Goal: Information Seeking & Learning: Learn about a topic

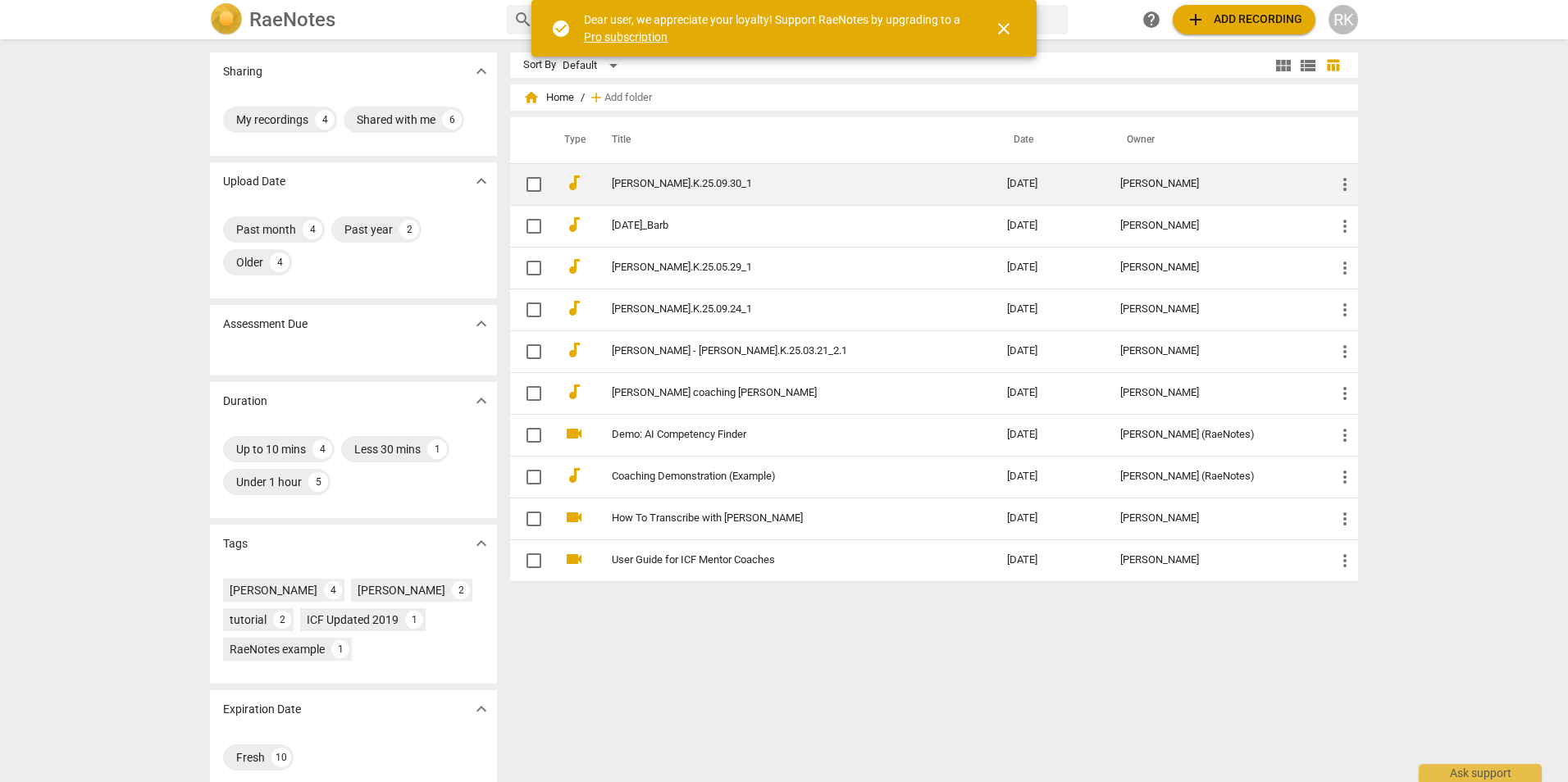
click at [606, 179] on td "[PERSON_NAME].K.25.09.30_1" at bounding box center [792, 184] width 402 height 42
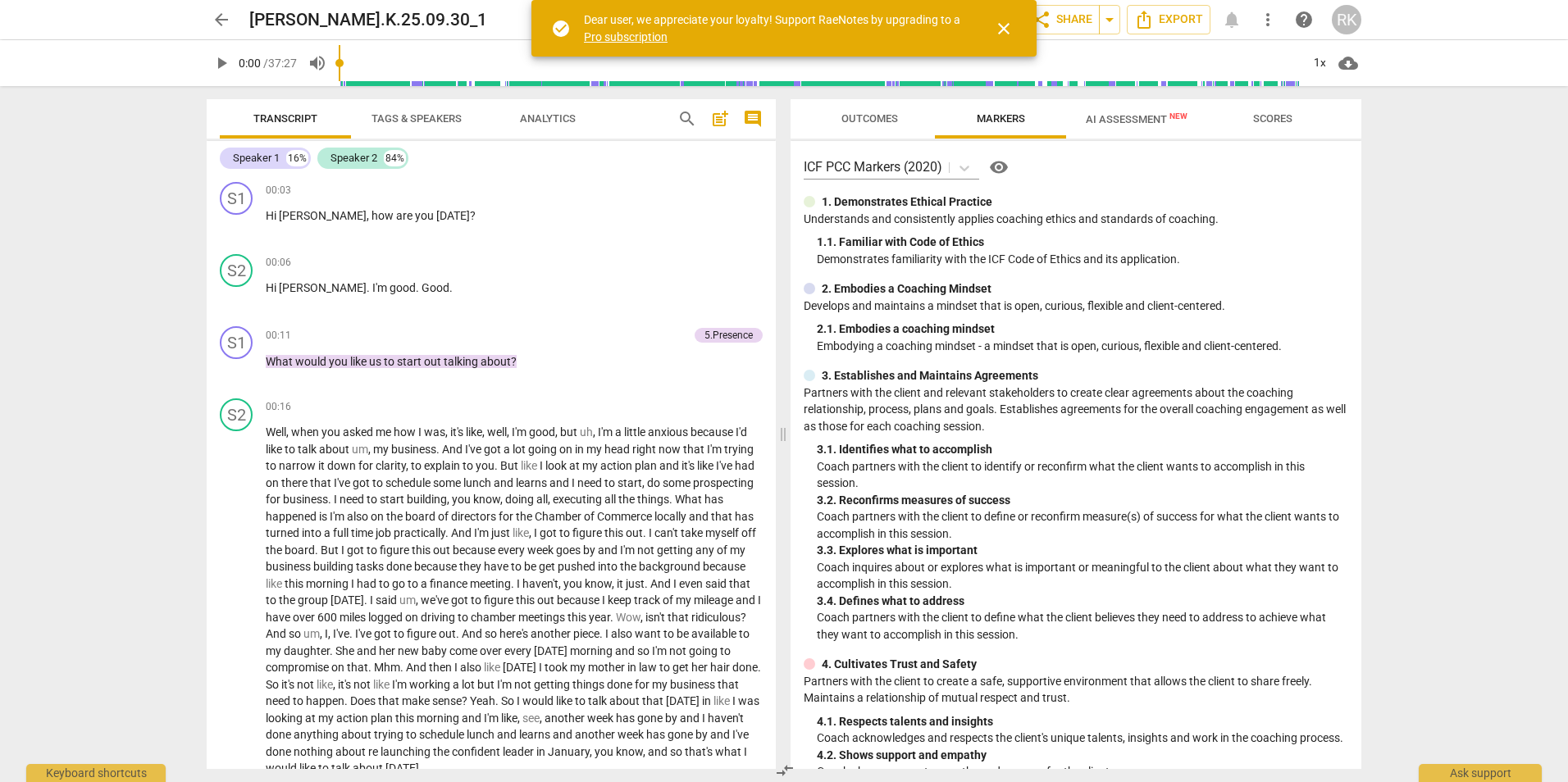
click at [1152, 111] on span "AI Assessment New" at bounding box center [1137, 118] width 141 height 24
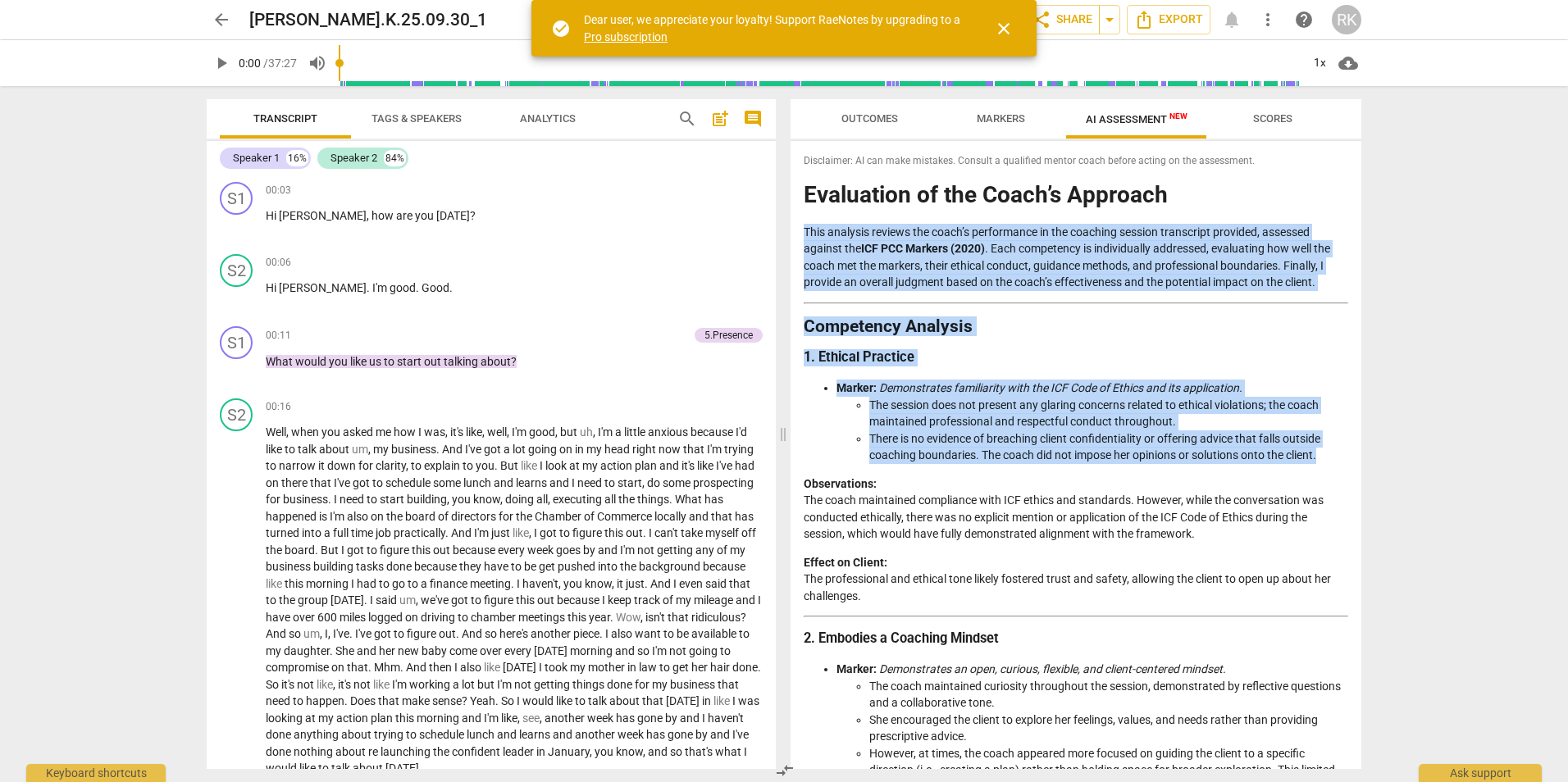
drag, startPoint x: 1364, startPoint y: 181, endPoint x: 1347, endPoint y: 459, distance: 278.5
click at [1347, 459] on div "Outcomes Markers AI Assessment New Scores Disclaimer: AI can make mistakes. Con…" at bounding box center [1079, 434] width 590 height 697
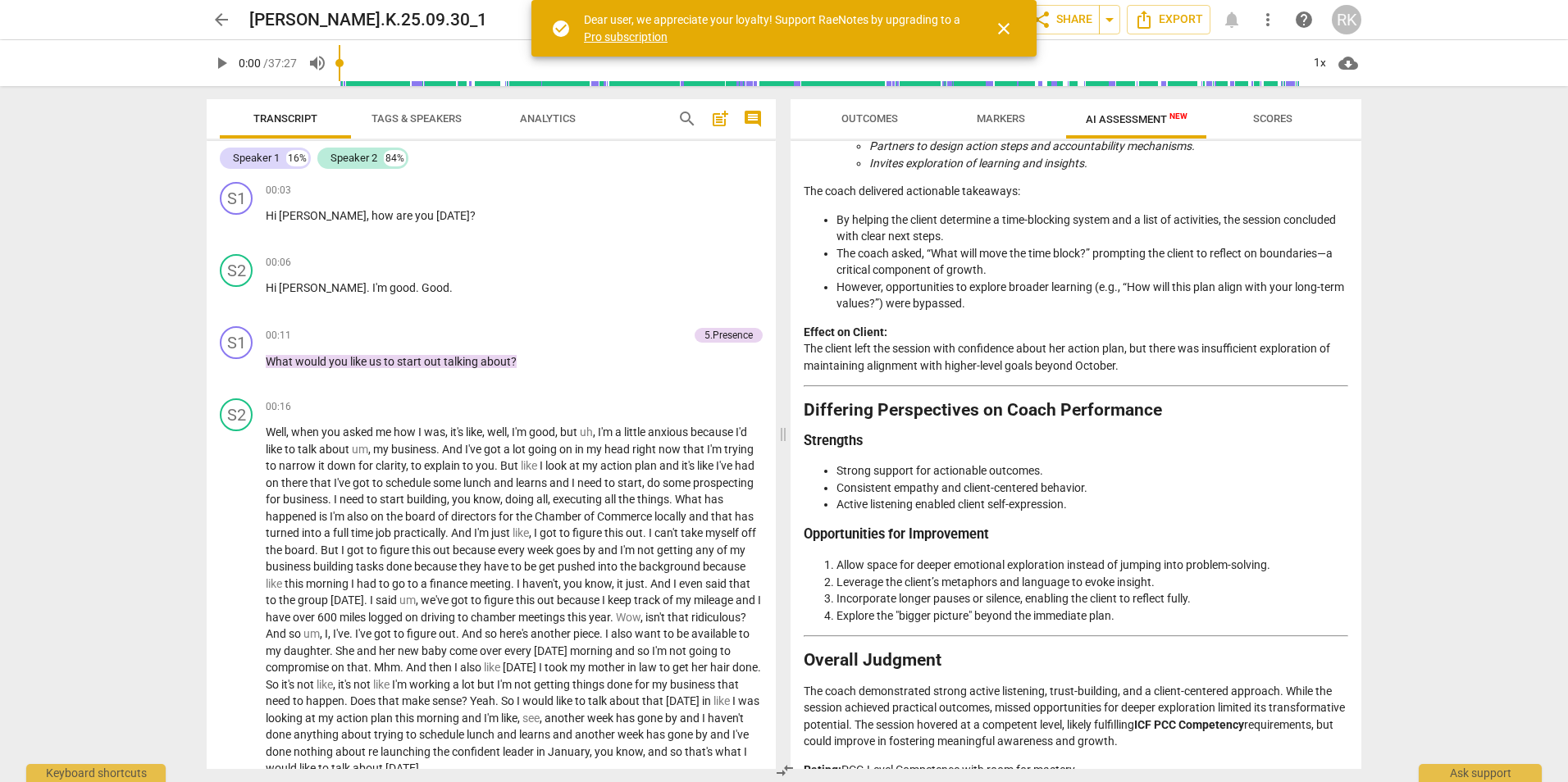
scroll to position [2769, 0]
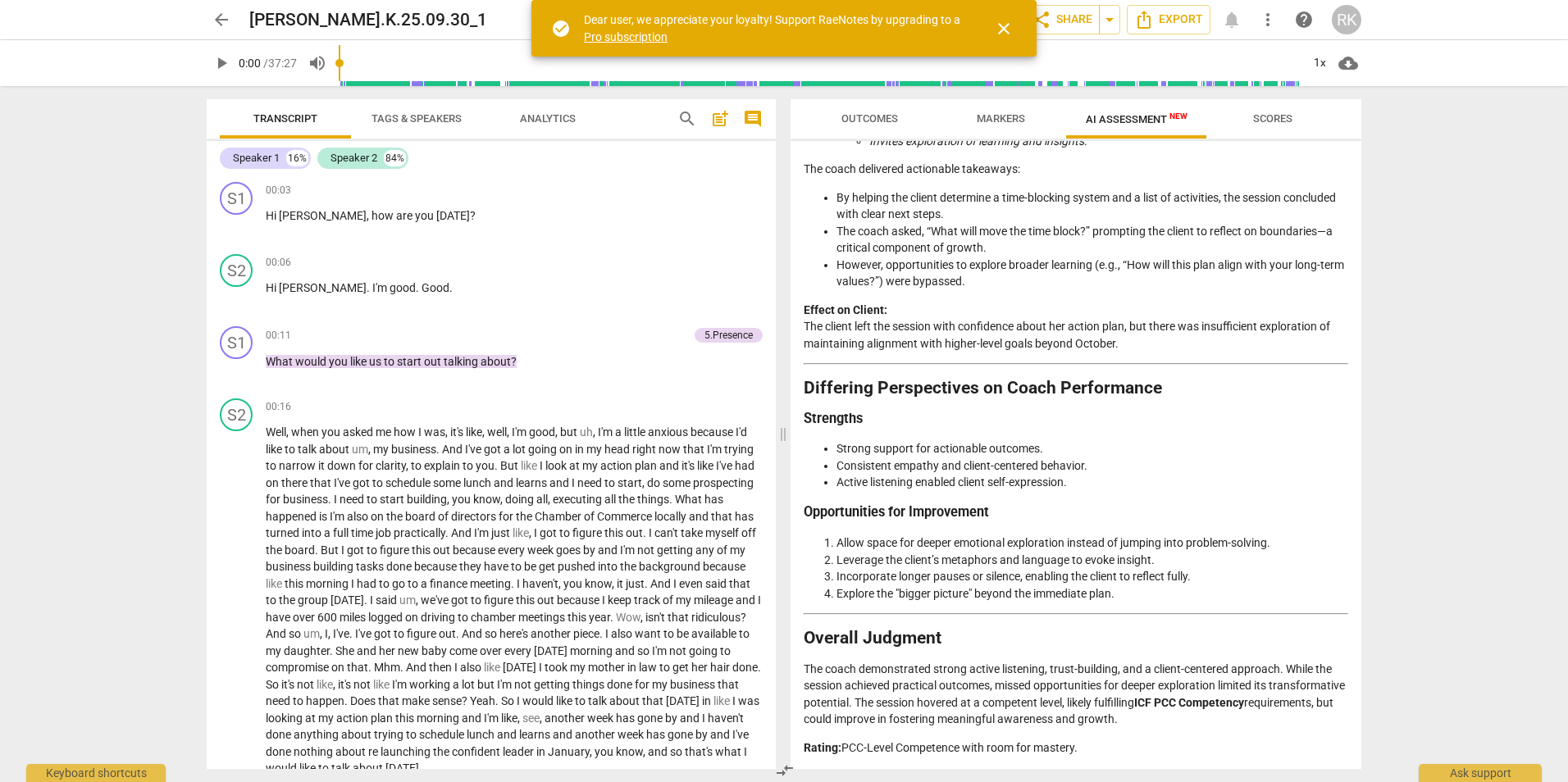
click at [1093, 719] on p "The coach demonstrated strong active listening, trust-building, and a client-ce…" at bounding box center [1077, 694] width 545 height 67
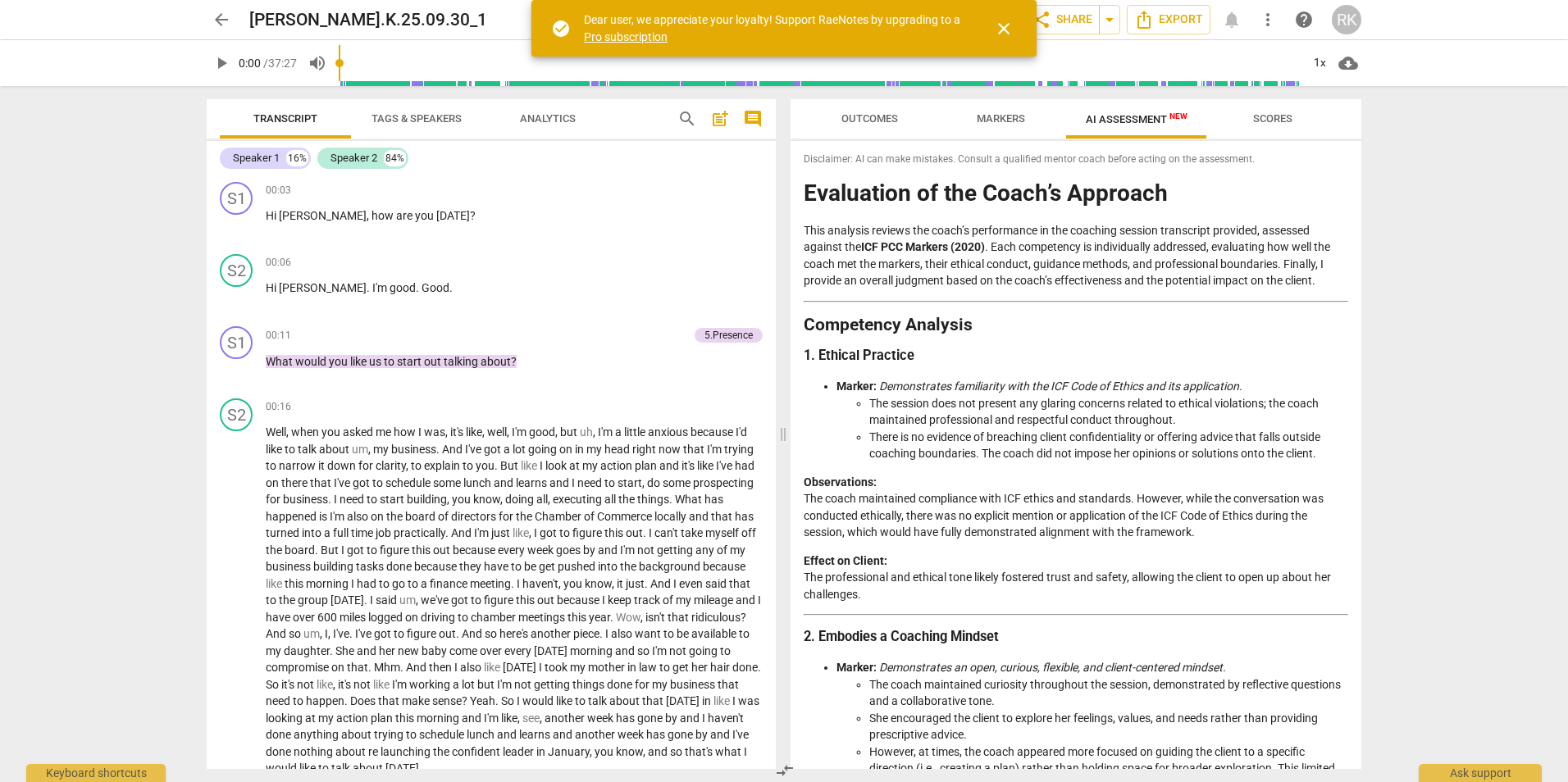
scroll to position [0, 0]
click at [1002, 23] on span "close" at bounding box center [1004, 28] width 19 height 19
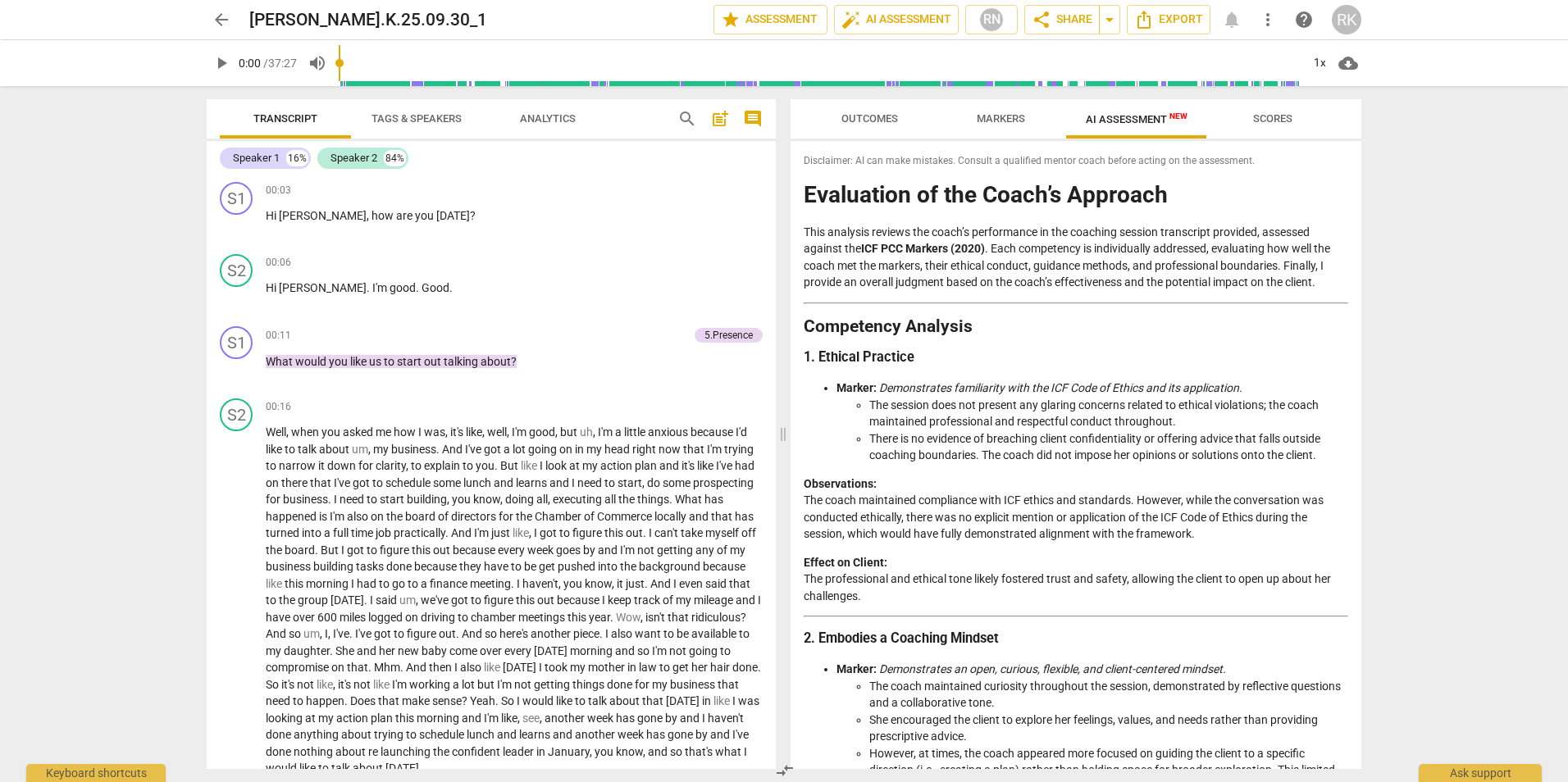
click at [987, 115] on span "Markers" at bounding box center [1001, 118] width 49 height 13
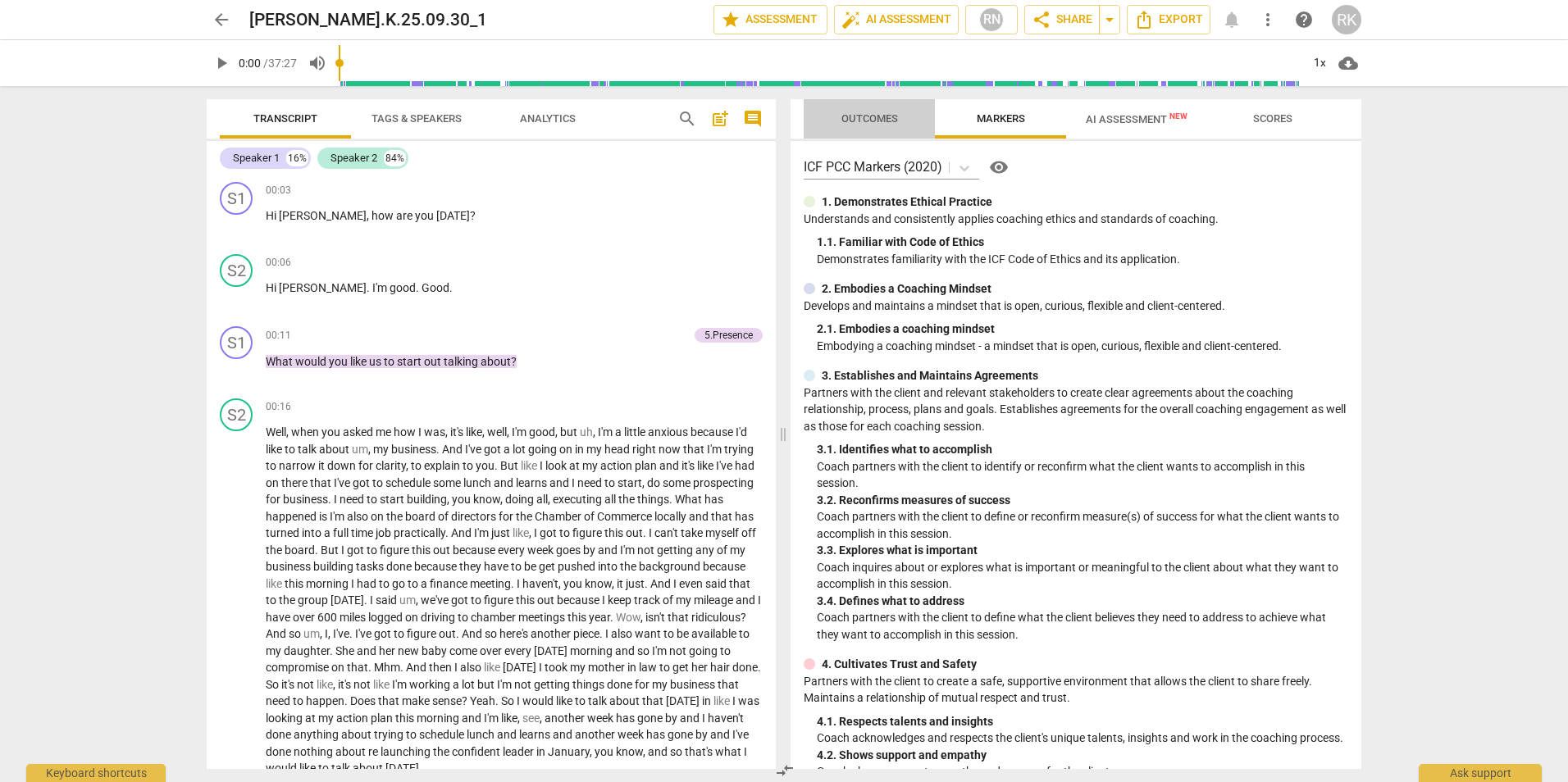
click at [893, 108] on span "Outcomes" at bounding box center [870, 119] width 96 height 22
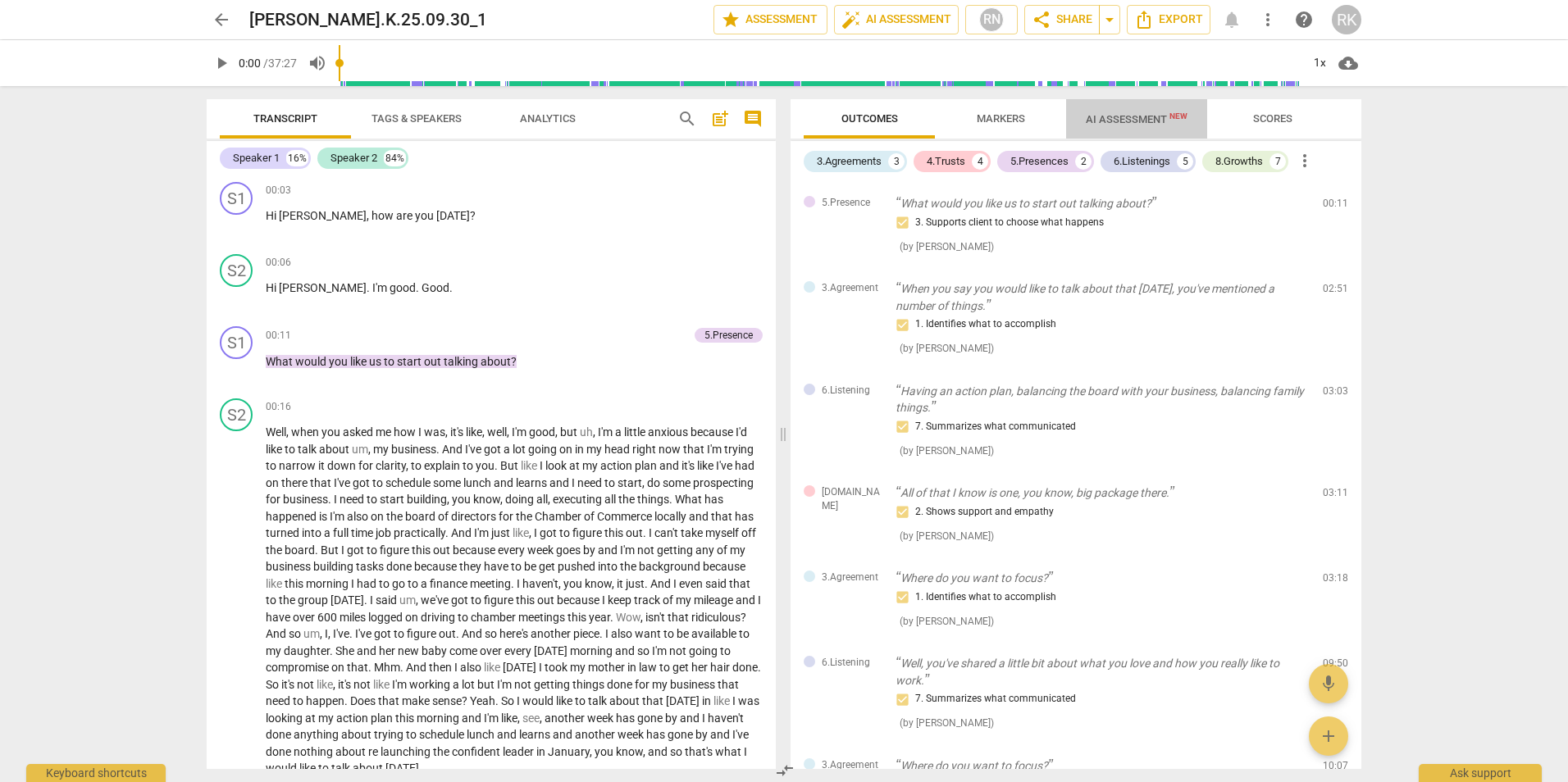
click at [1142, 111] on span "AI Assessment New" at bounding box center [1137, 118] width 141 height 24
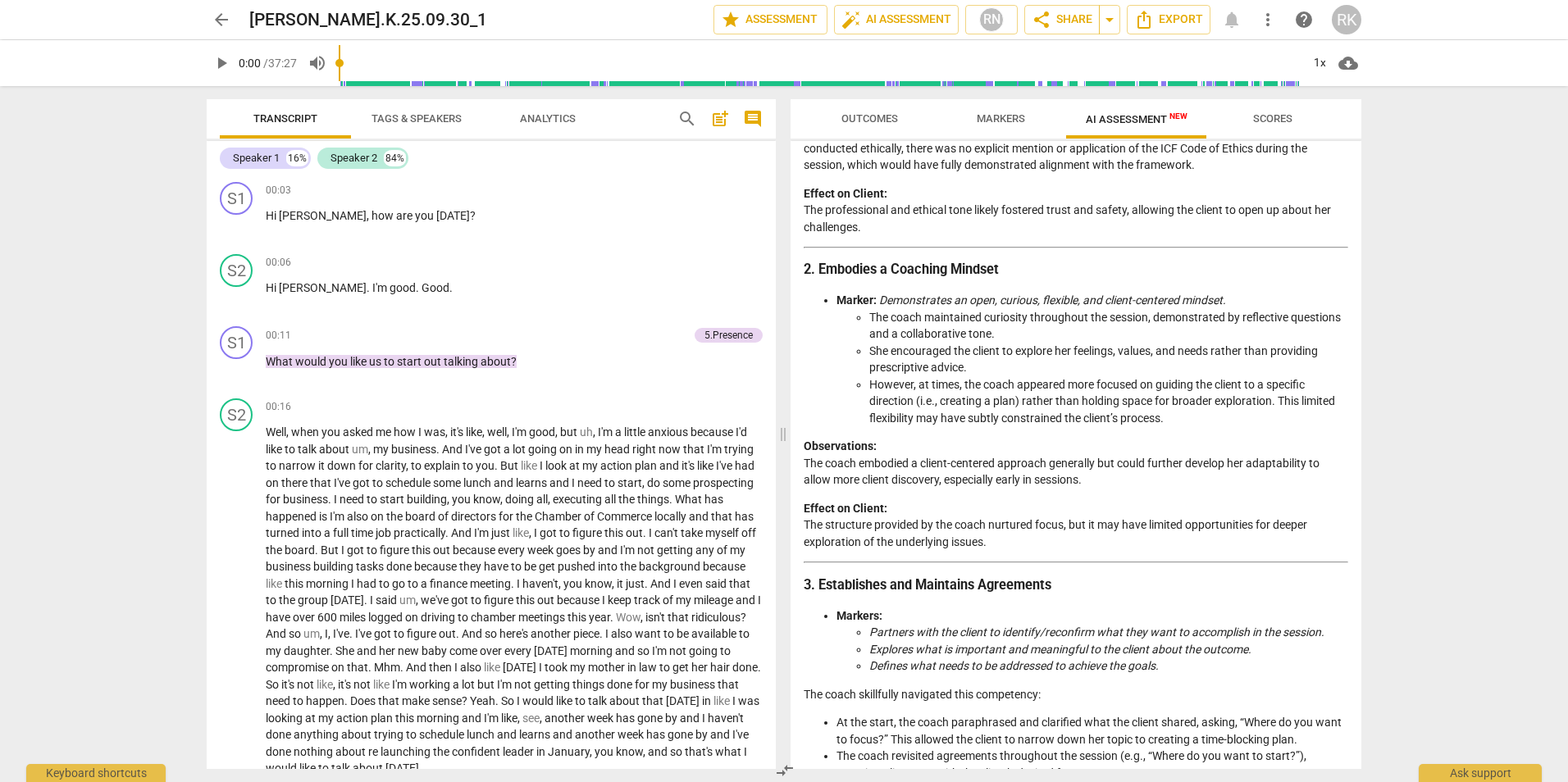
scroll to position [410, 0]
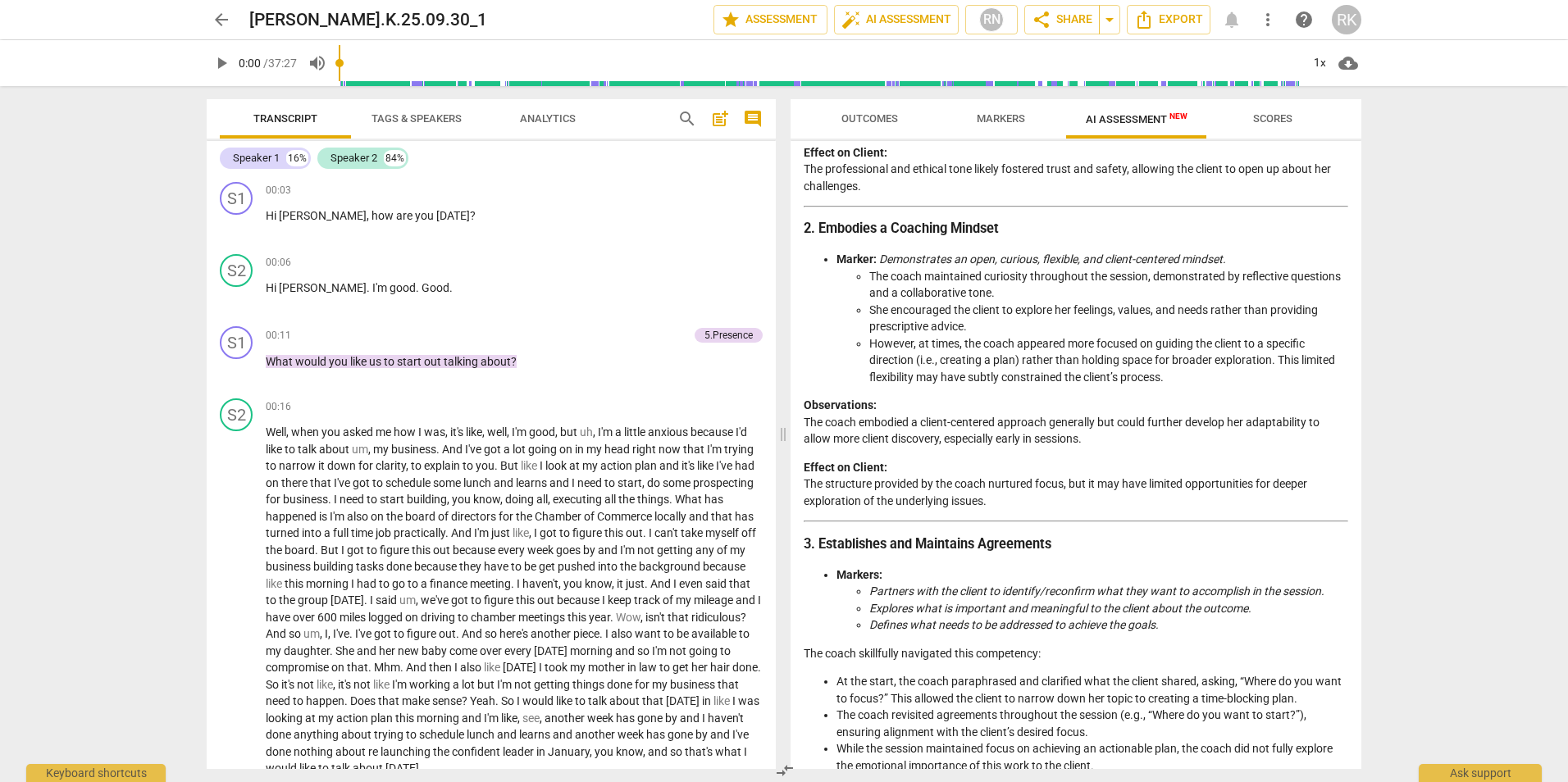
click at [215, 6] on button "arrow_back" at bounding box center [221, 19] width 29 height 29
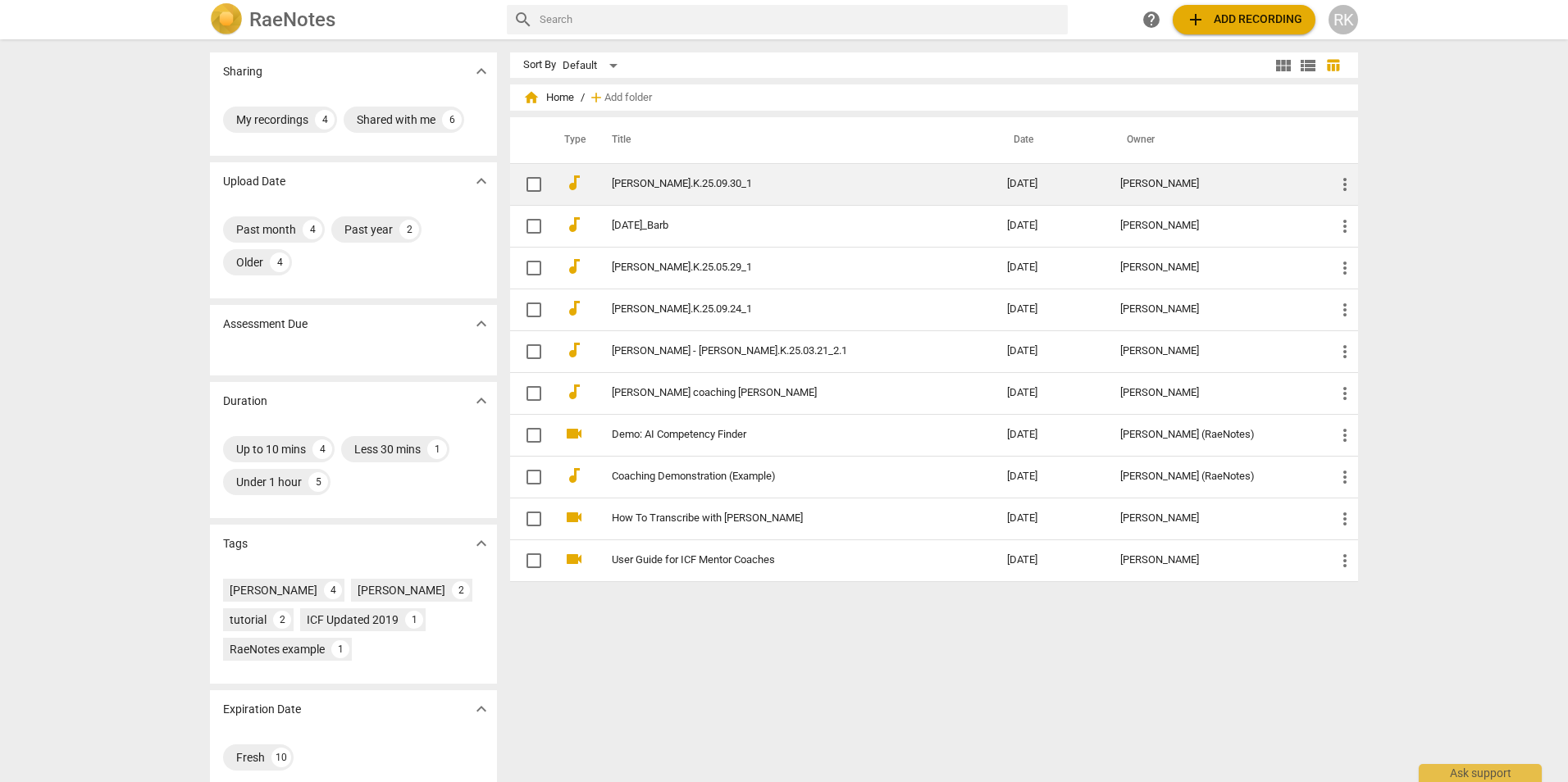
click at [661, 172] on td "[PERSON_NAME].K.25.09.30_1" at bounding box center [792, 184] width 402 height 42
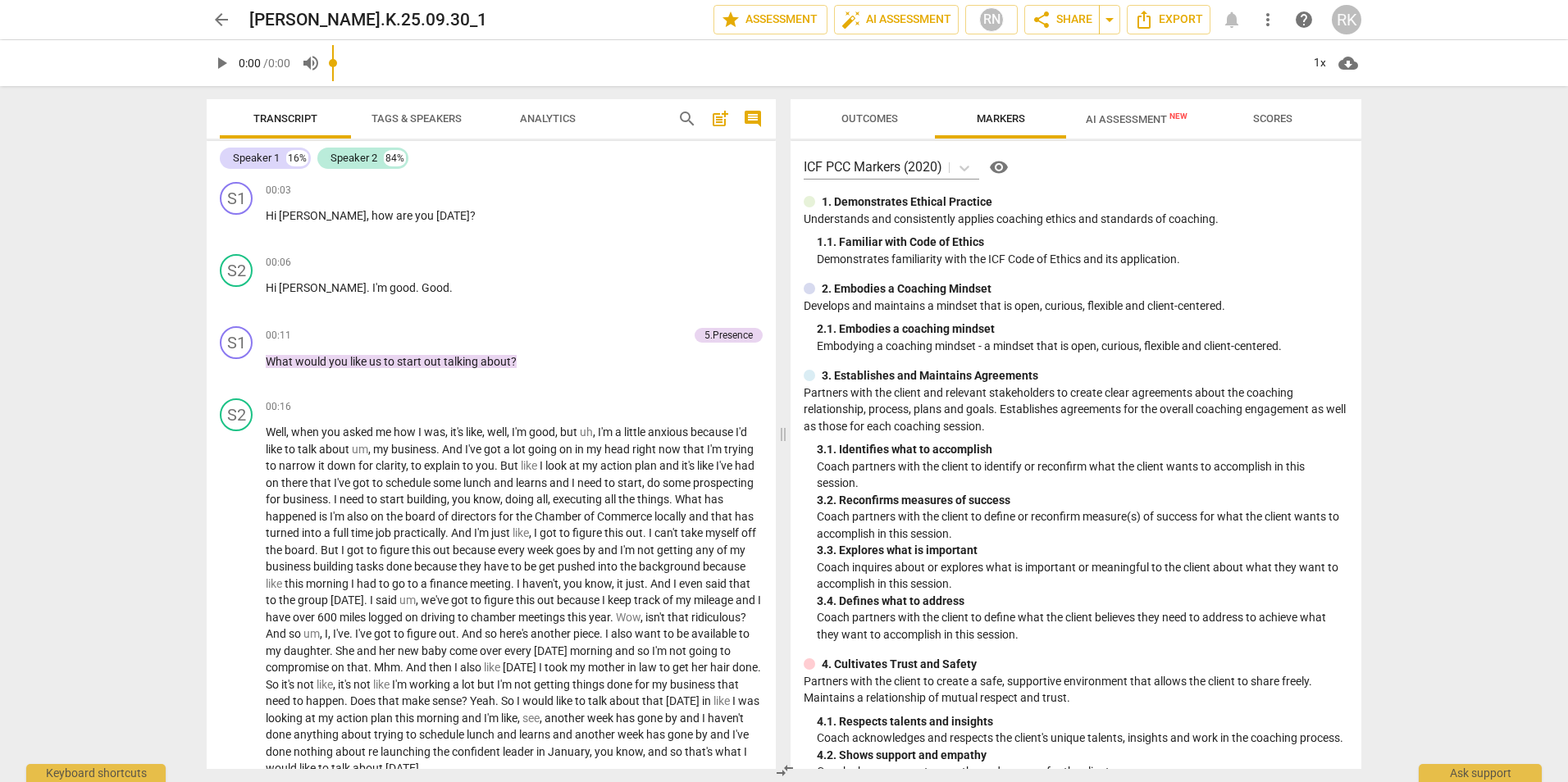
click at [1128, 112] on span "AI Assessment New" at bounding box center [1137, 118] width 141 height 24
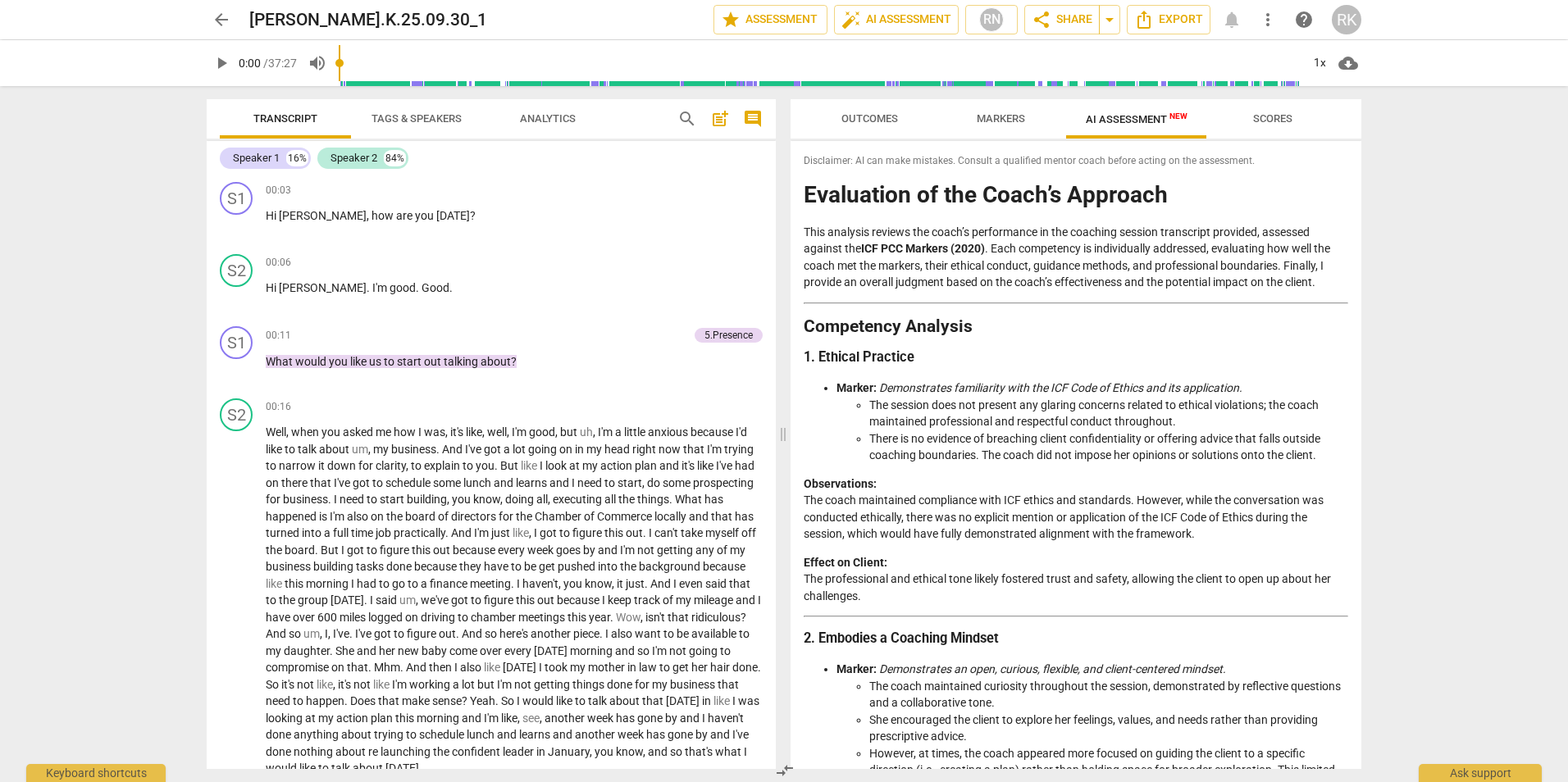
click at [222, 21] on span "arrow_back" at bounding box center [221, 19] width 19 height 19
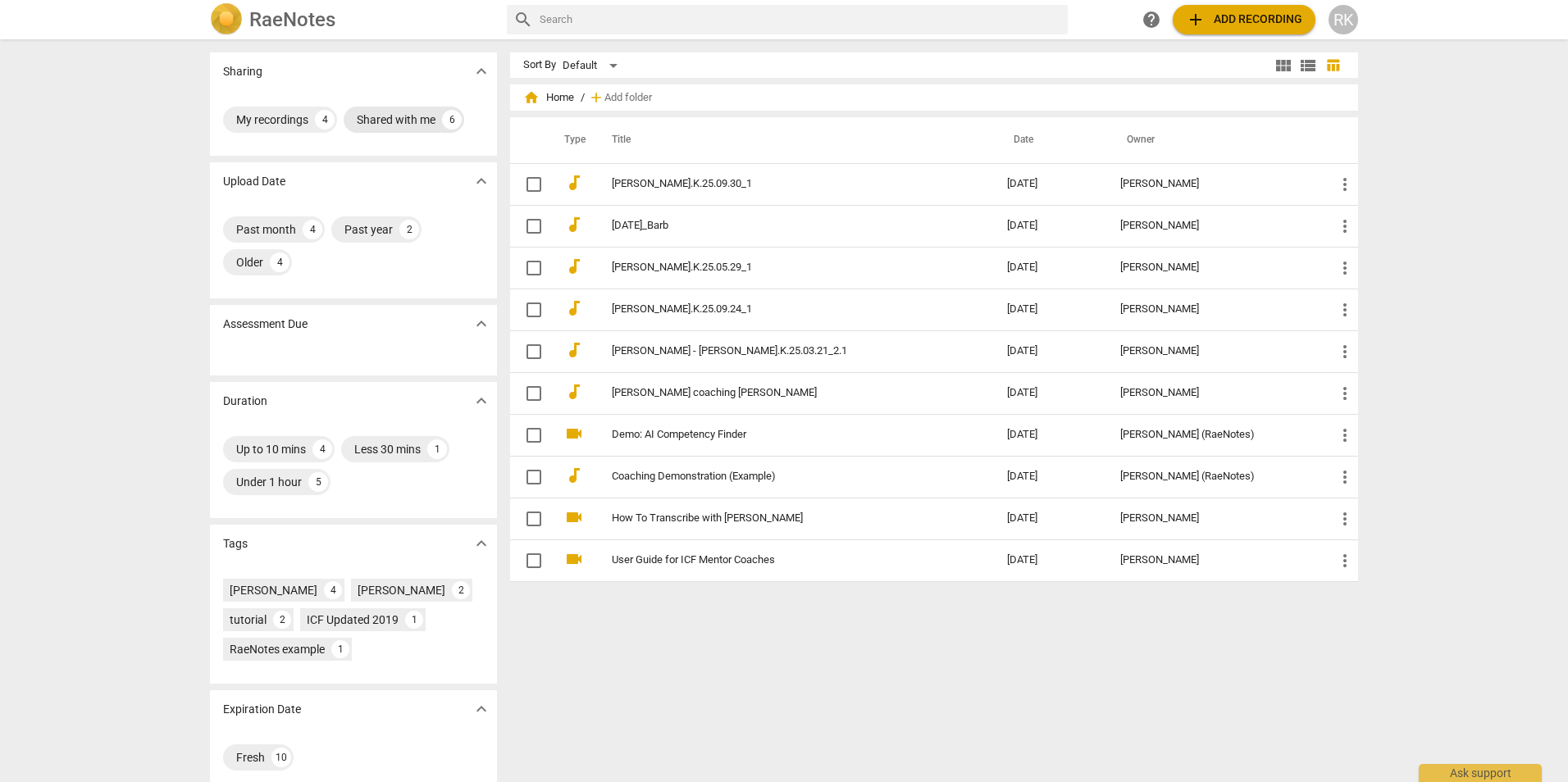
click at [387, 121] on div "Shared with me" at bounding box center [397, 120] width 79 height 17
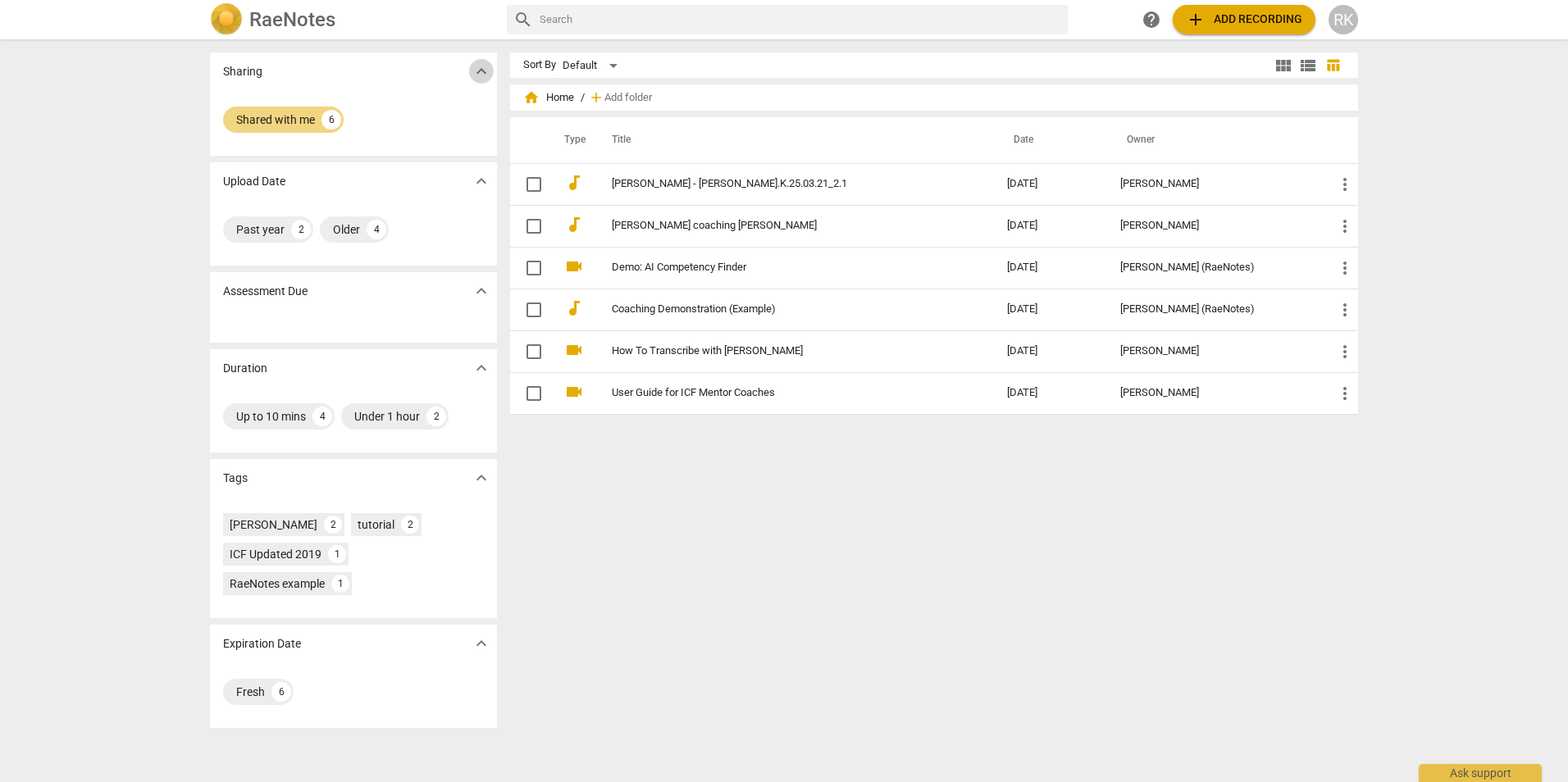
click at [479, 73] on span "expand_more" at bounding box center [481, 70] width 19 height 19
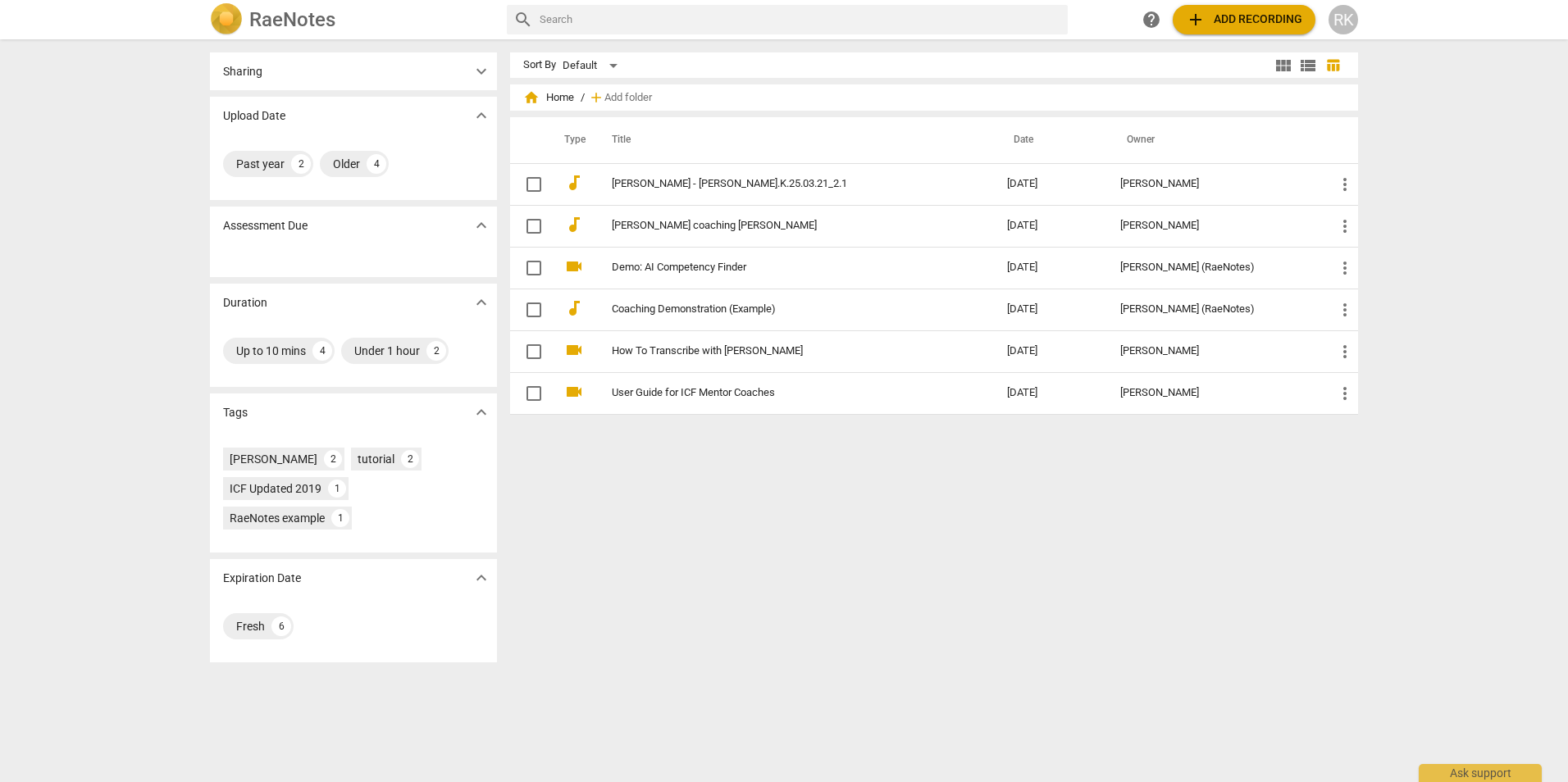
click at [479, 73] on span "expand_more" at bounding box center [481, 70] width 19 height 19
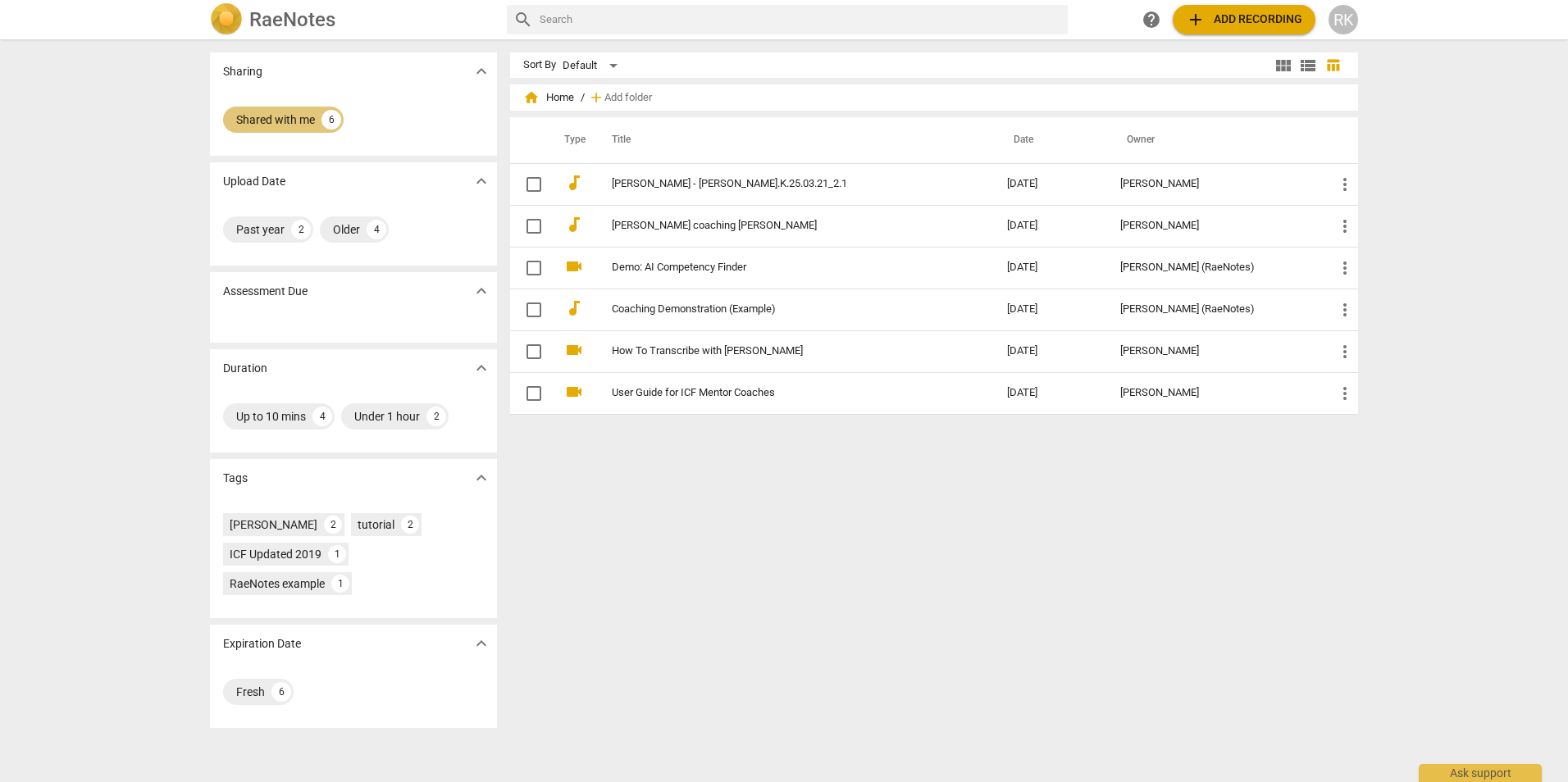
click at [283, 112] on div "Shared with me" at bounding box center [276, 120] width 79 height 17
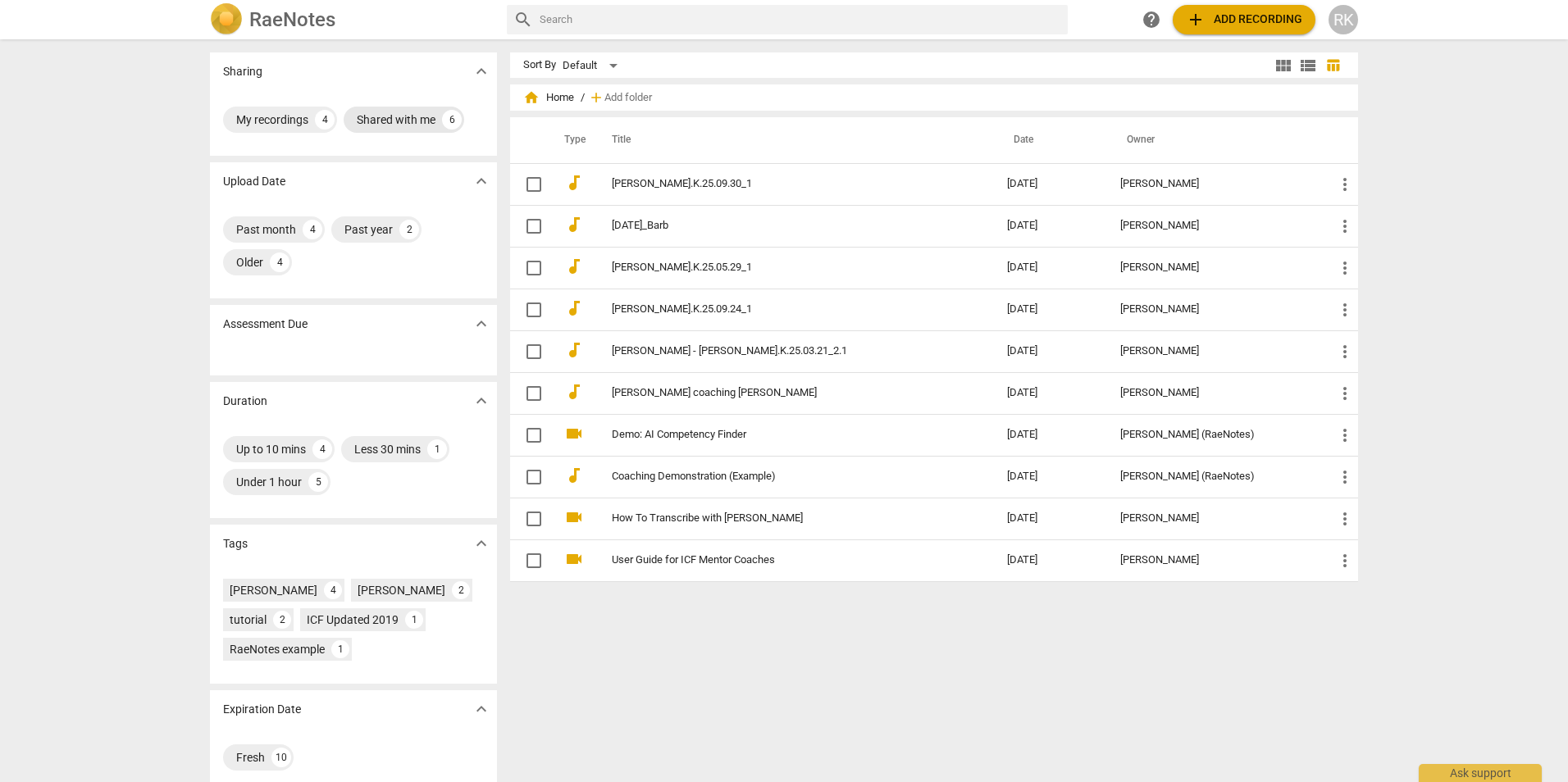
click at [374, 115] on div "Shared with me" at bounding box center [397, 120] width 79 height 17
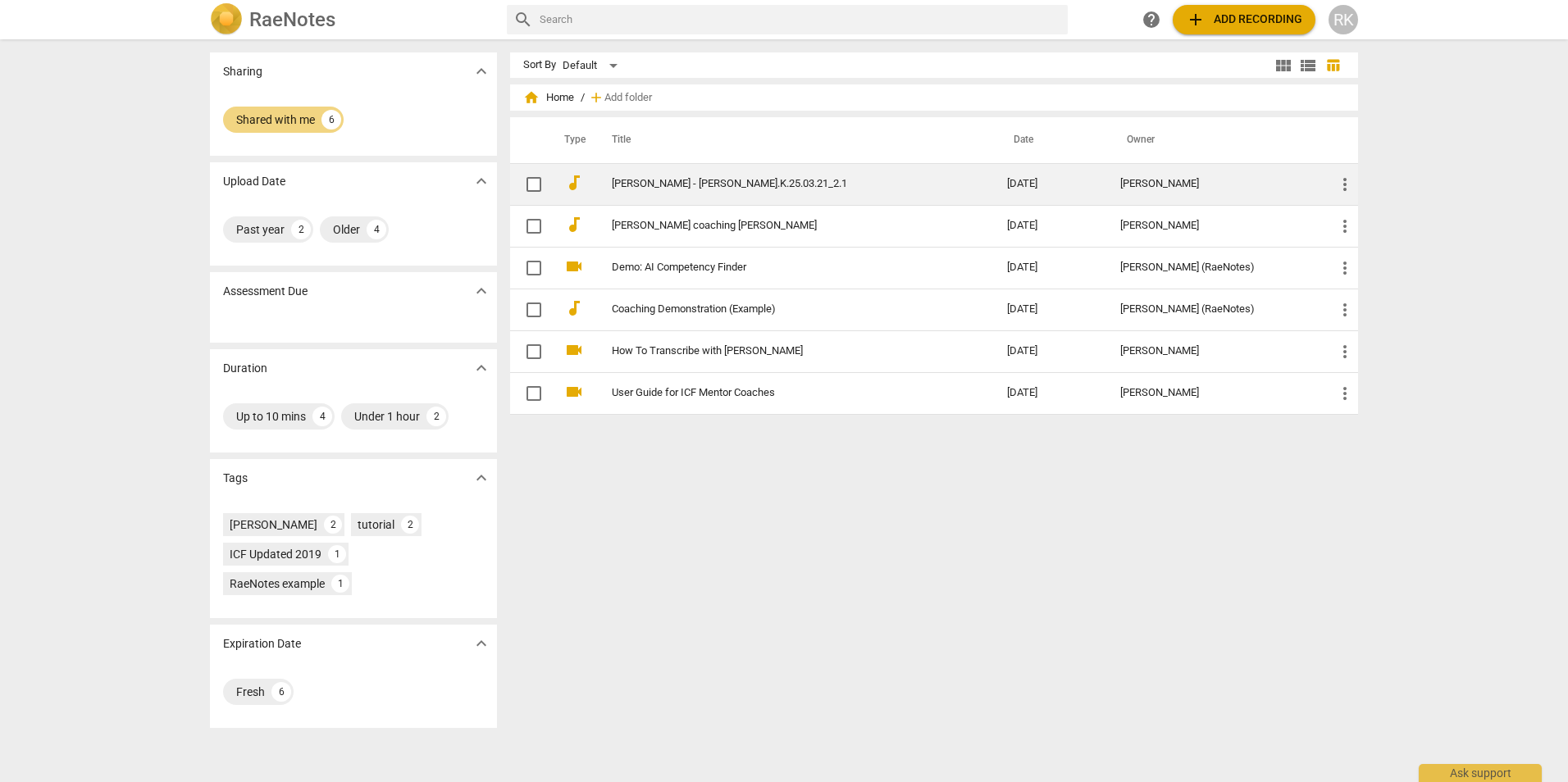
click at [1171, 192] on td "[PERSON_NAME]" at bounding box center [1215, 184] width 215 height 42
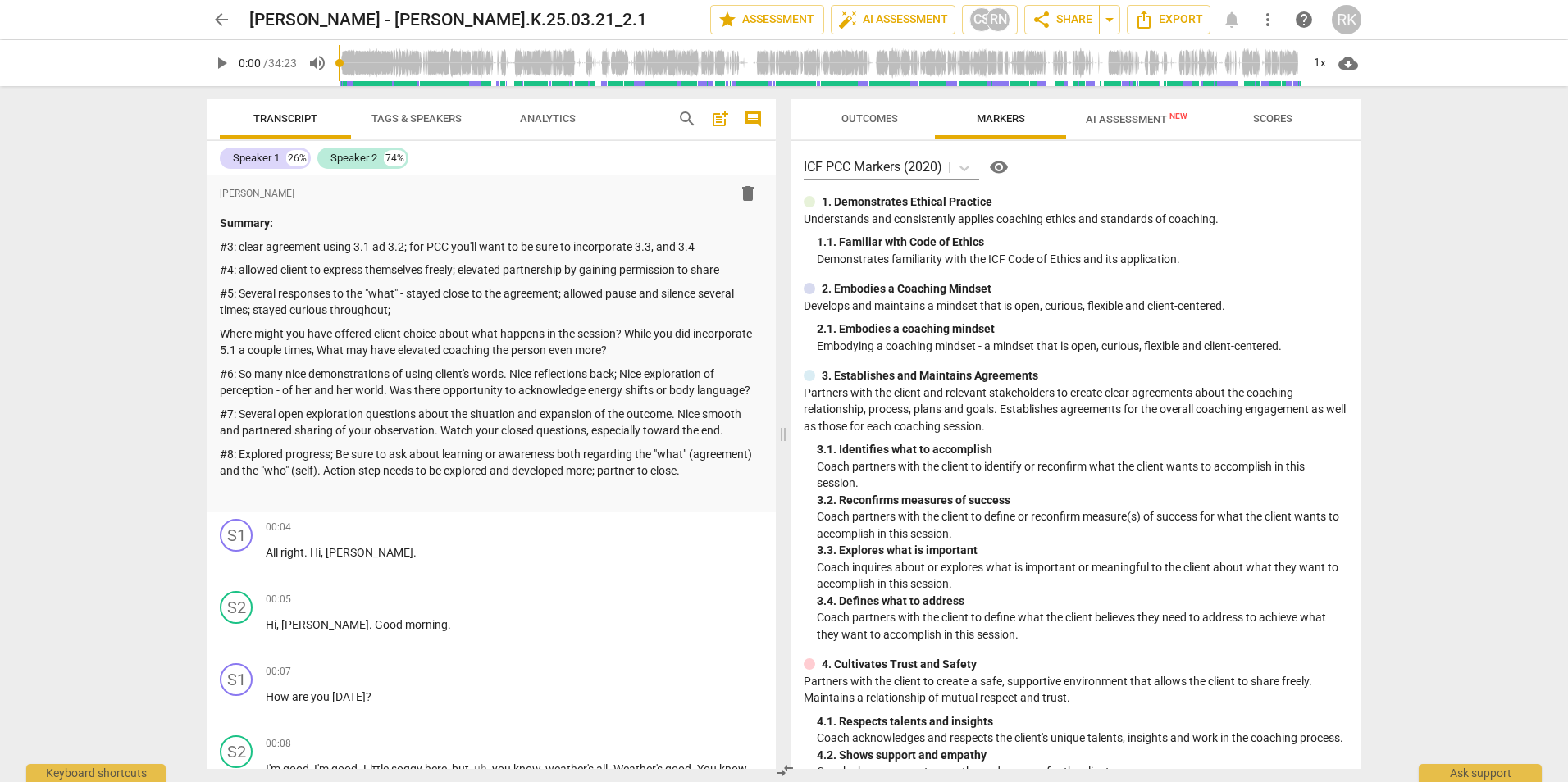
click at [231, 20] on span "arrow_back" at bounding box center [221, 19] width 29 height 19
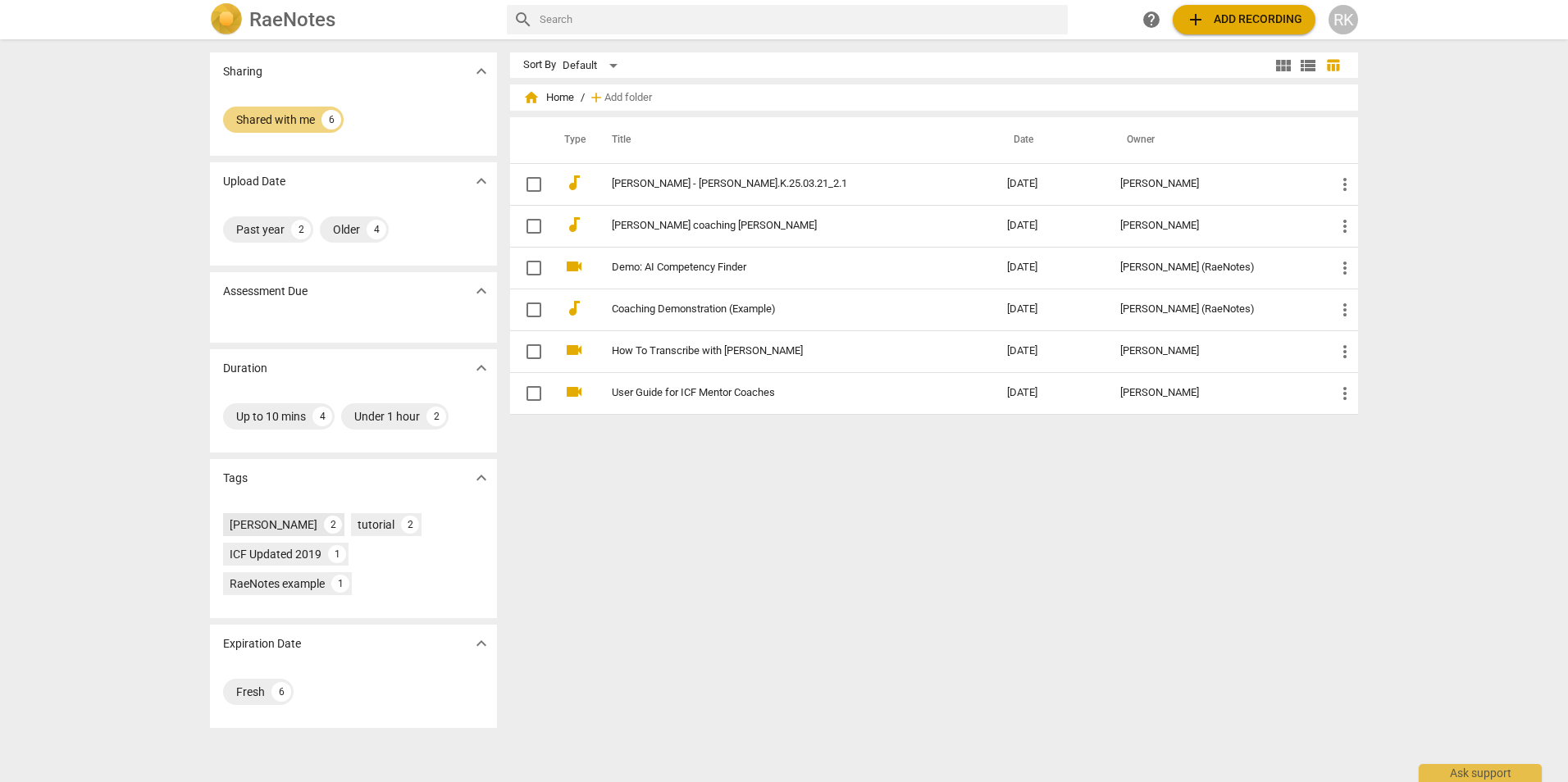
click at [304, 520] on div "[PERSON_NAME]" at bounding box center [273, 525] width 88 height 17
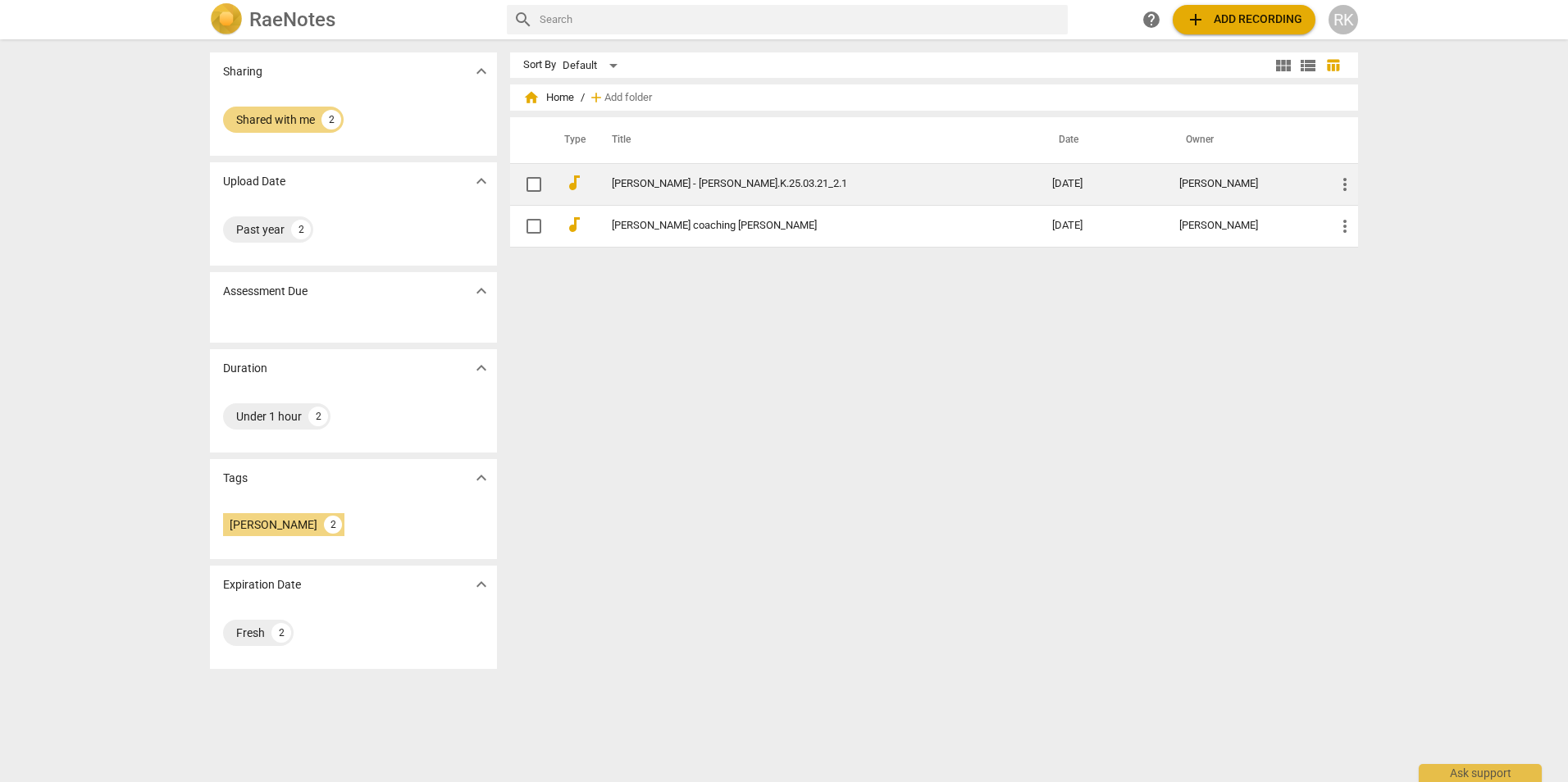
click at [540, 182] on input "checkbox" at bounding box center [533, 184] width 34 height 19
checkbox input "false"
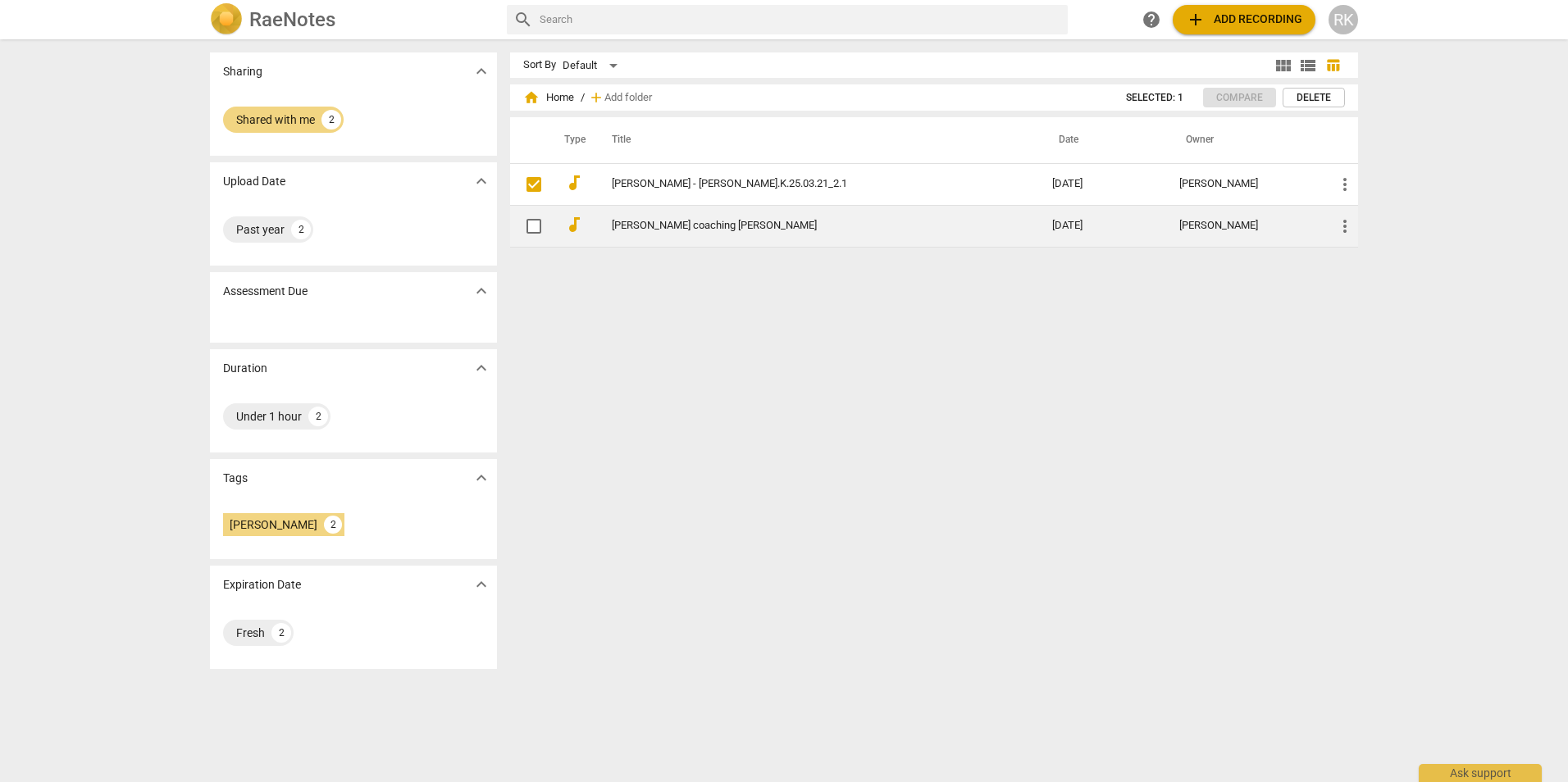
click at [536, 213] on span at bounding box center [533, 225] width 34 height 34
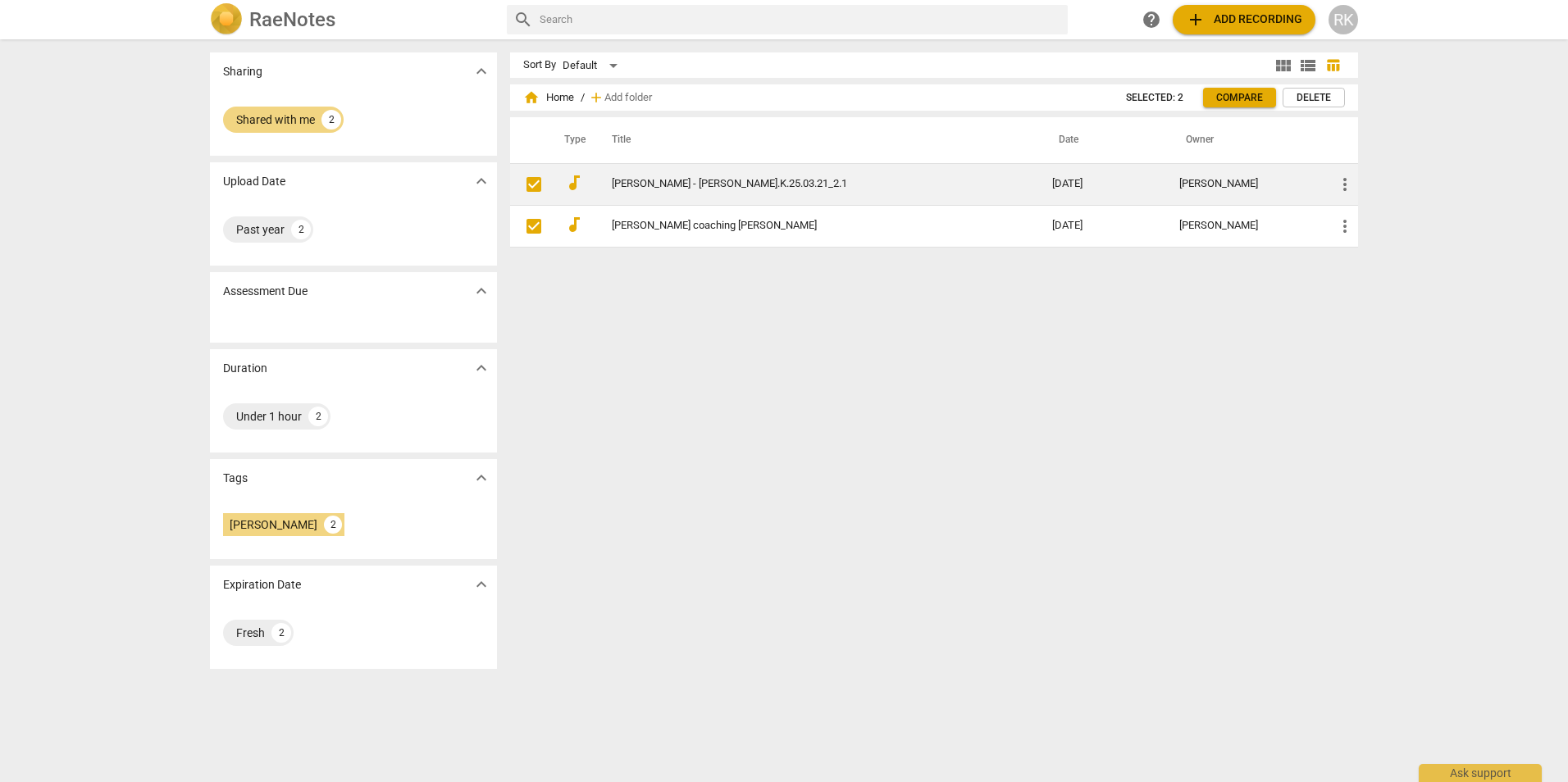
click at [526, 189] on input "checkbox" at bounding box center [533, 184] width 34 height 19
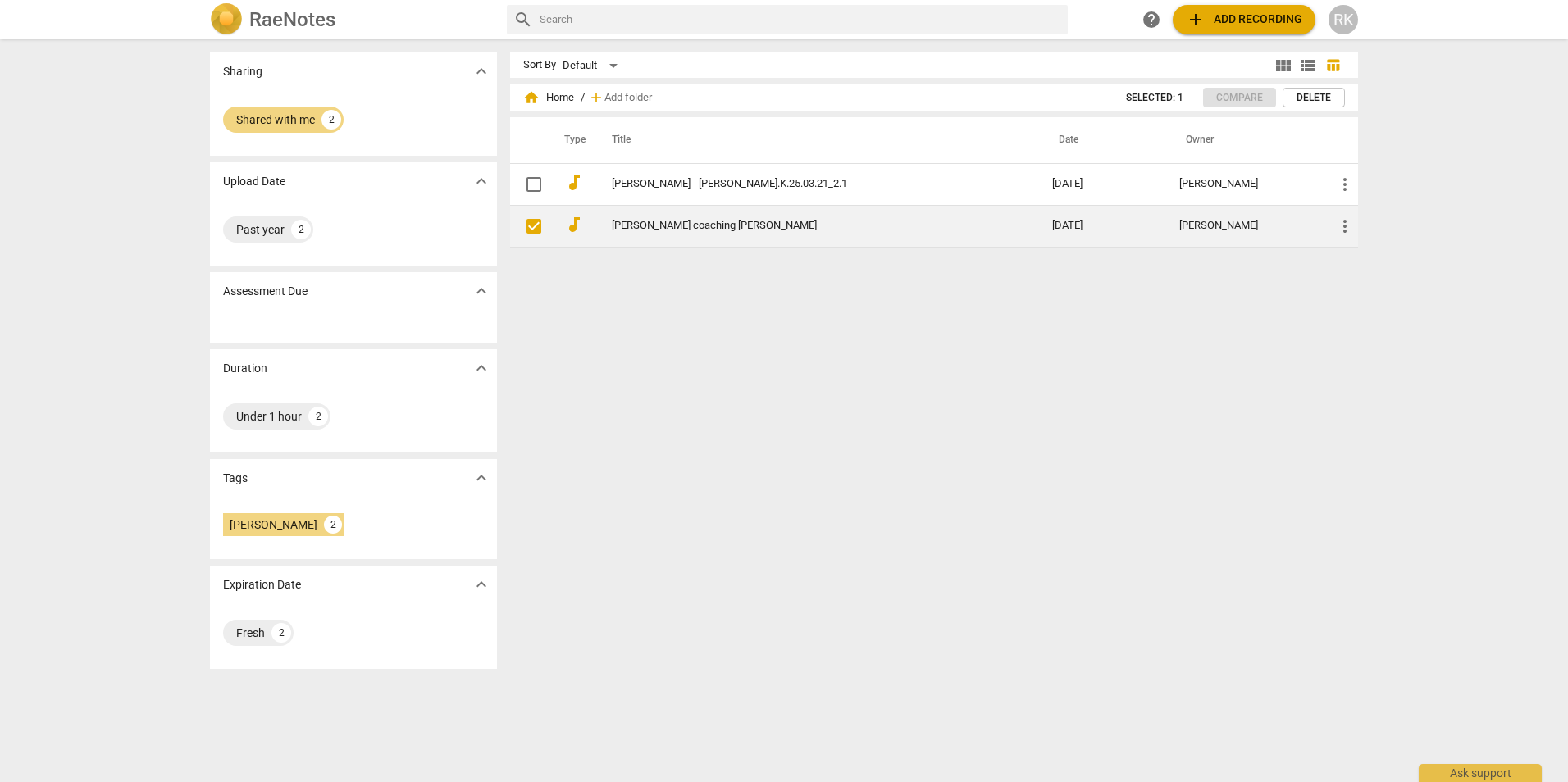
click at [522, 226] on input "checkbox" at bounding box center [533, 225] width 34 height 19
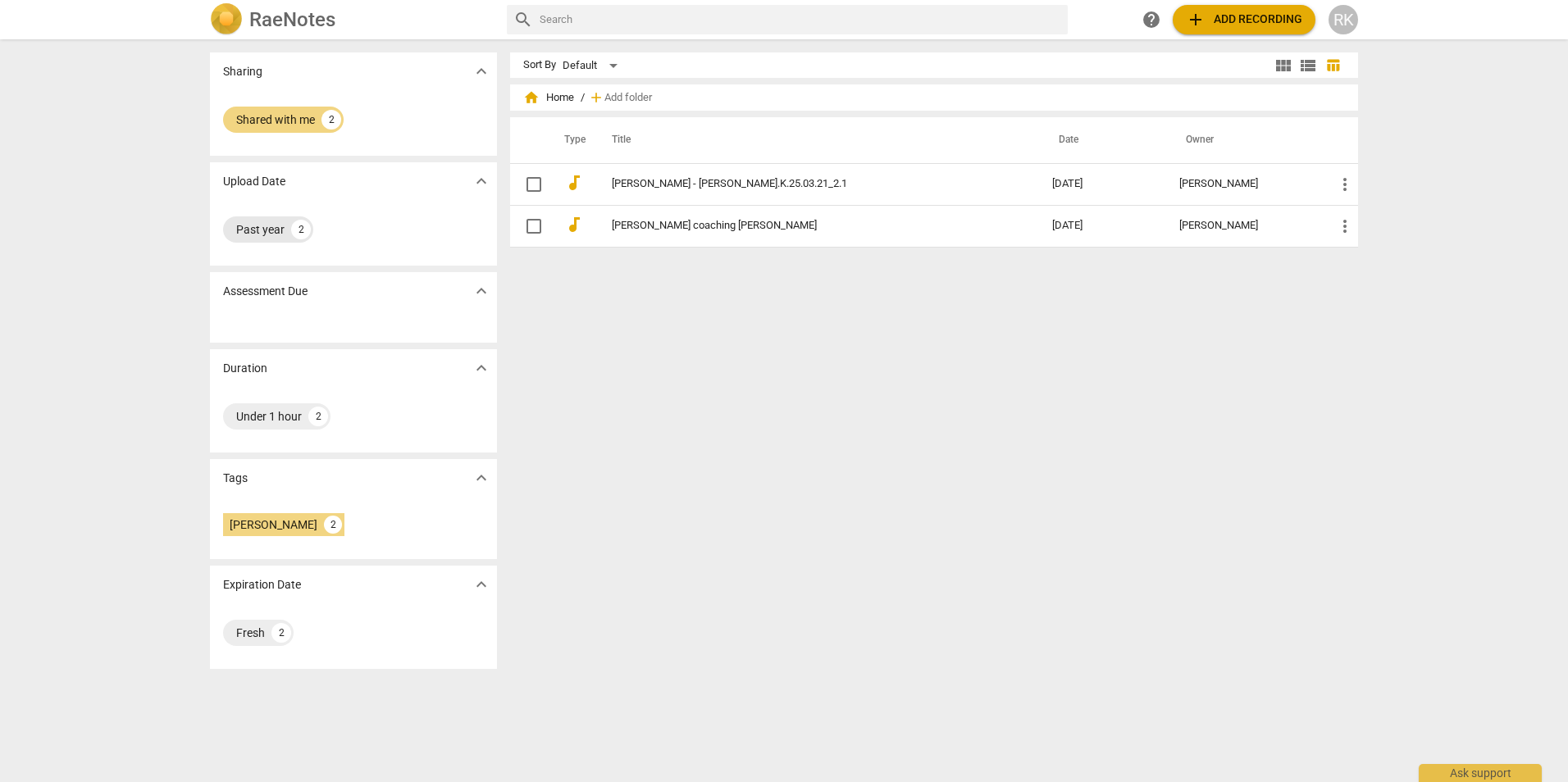
click at [268, 220] on div "Past year 2" at bounding box center [268, 229] width 91 height 26
checkbox input "false"
click at [250, 639] on div "Fresh" at bounding box center [251, 633] width 29 height 17
click at [475, 77] on span "expand_more" at bounding box center [481, 70] width 19 height 19
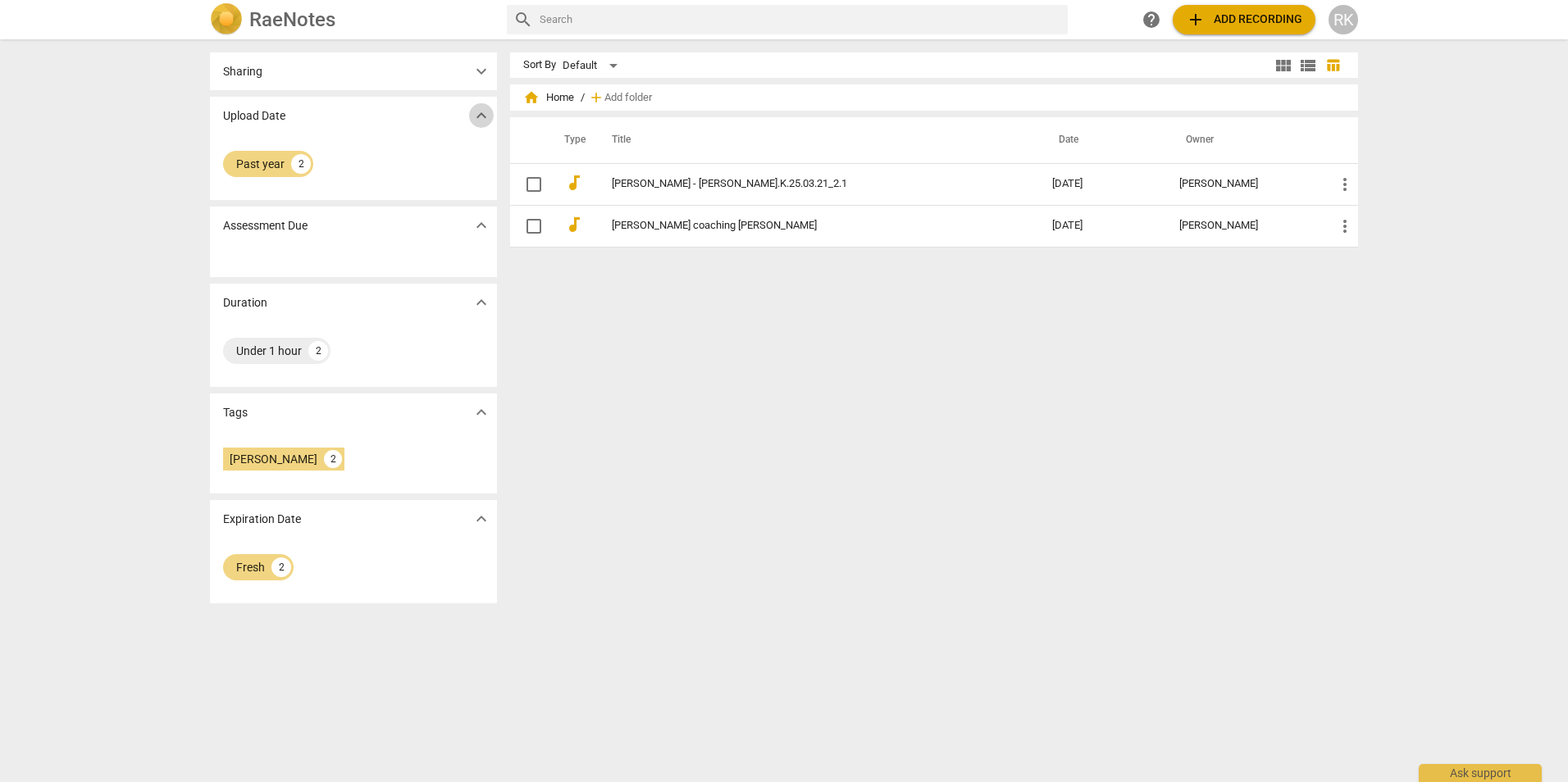
click at [484, 117] on span "expand_more" at bounding box center [481, 115] width 19 height 19
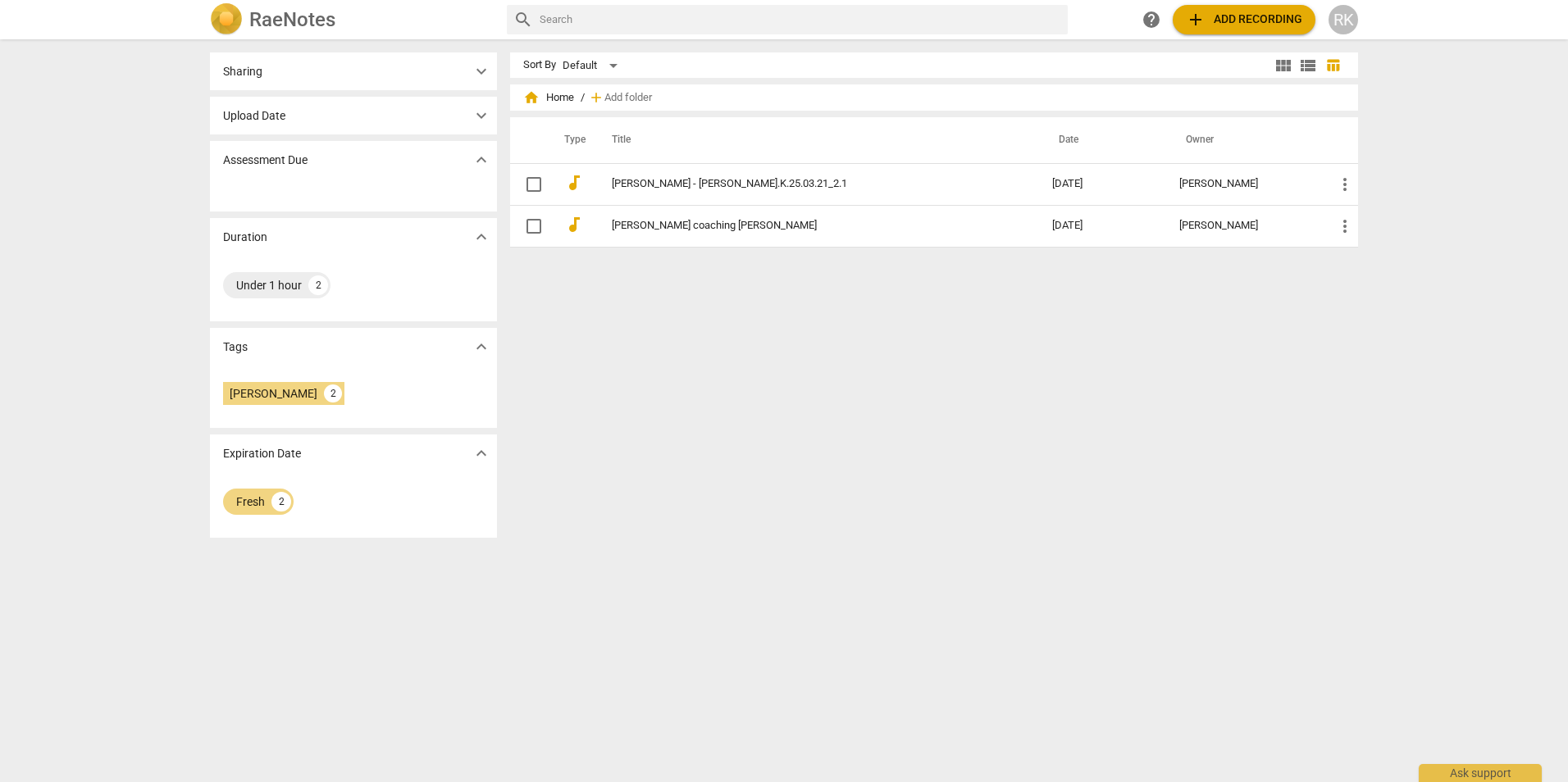
click at [482, 111] on span "expand_more" at bounding box center [481, 115] width 19 height 19
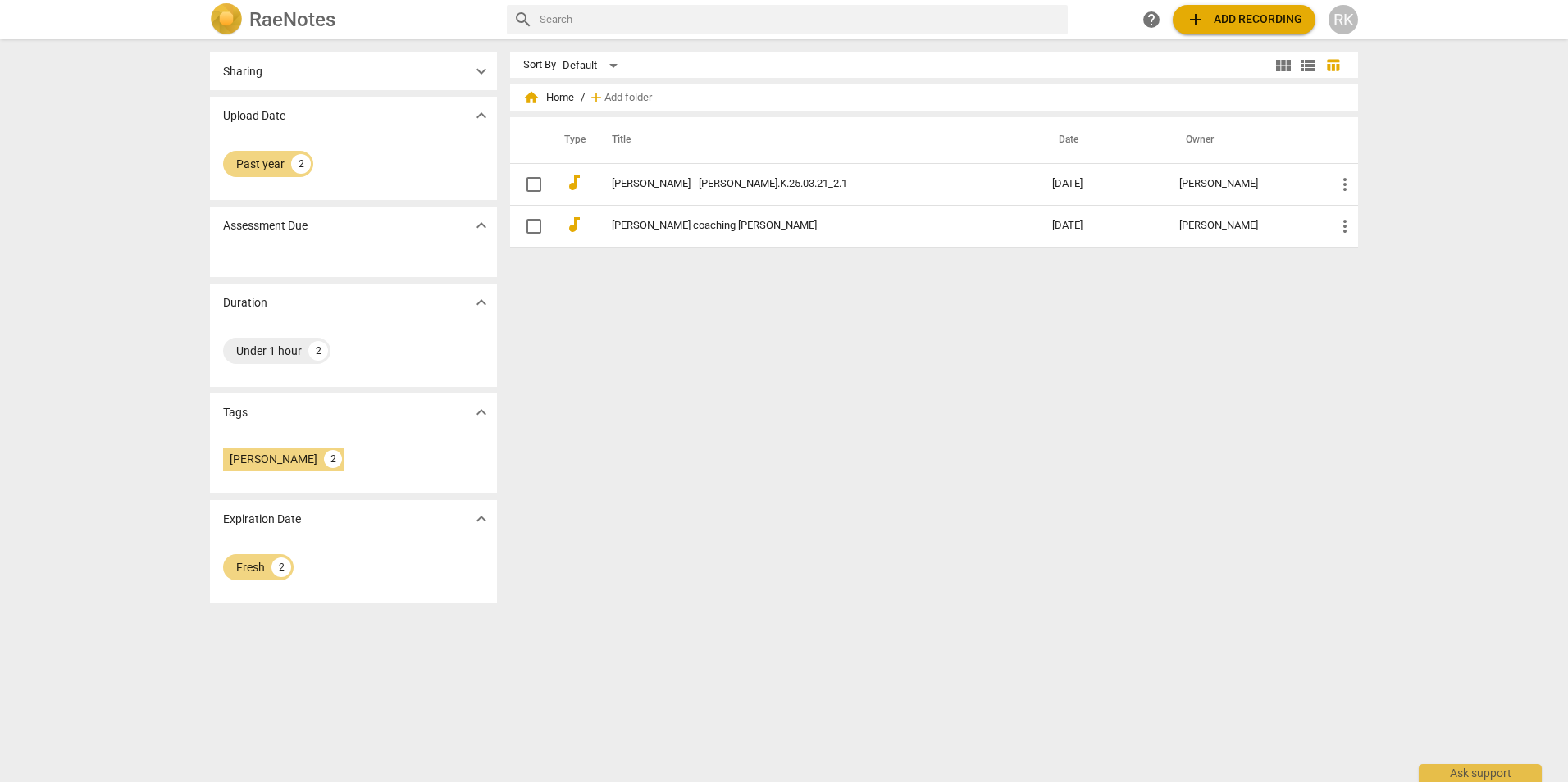
click at [480, 74] on span "expand_more" at bounding box center [481, 70] width 19 height 19
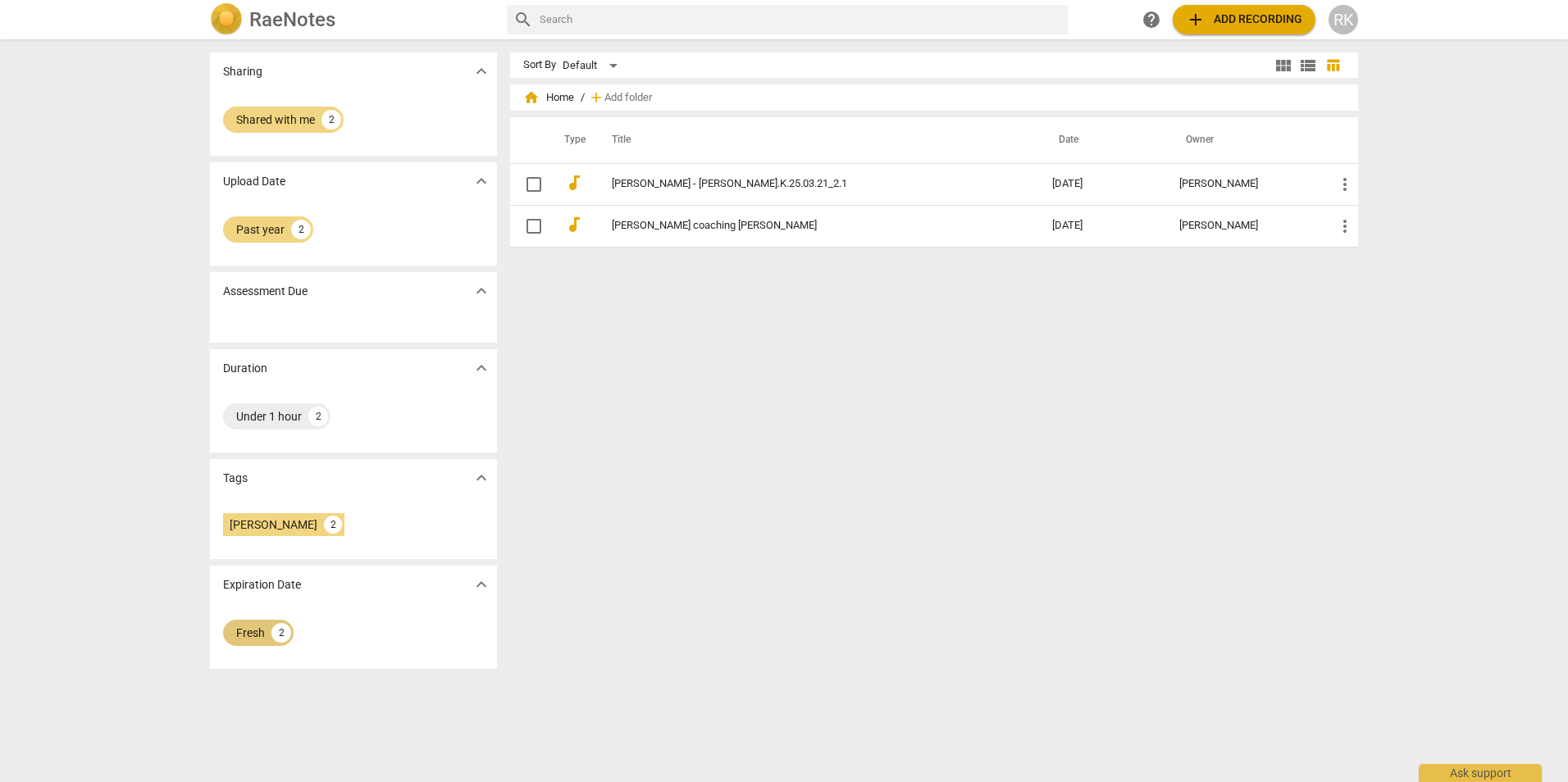
click at [247, 643] on div "Fresh 2" at bounding box center [258, 633] width 70 height 26
click at [267, 522] on div "[PERSON_NAME]" at bounding box center [273, 525] width 88 height 17
click at [263, 225] on div "Past year" at bounding box center [261, 230] width 49 height 17
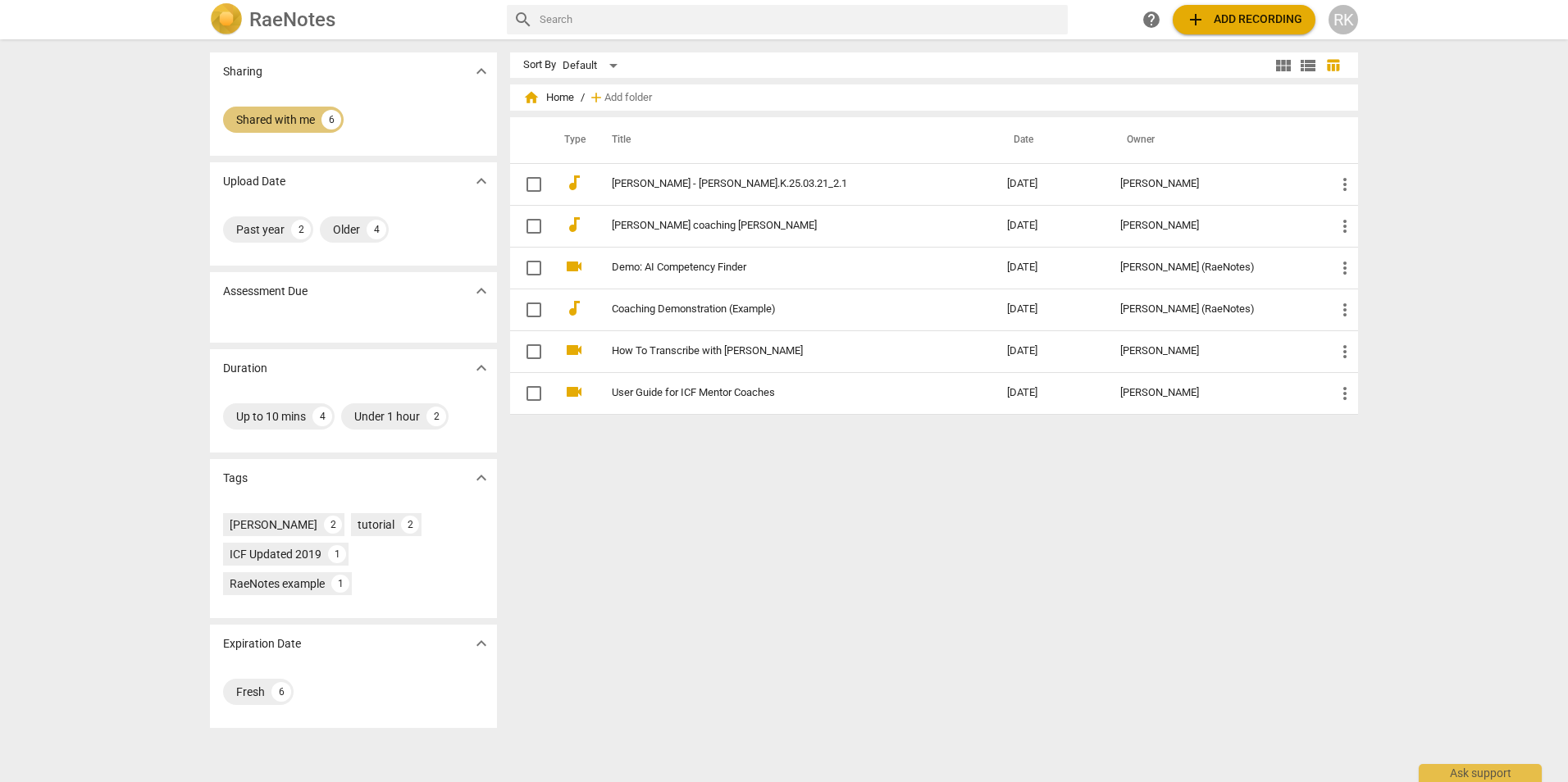
click at [274, 117] on div "Shared with me" at bounding box center [276, 120] width 79 height 17
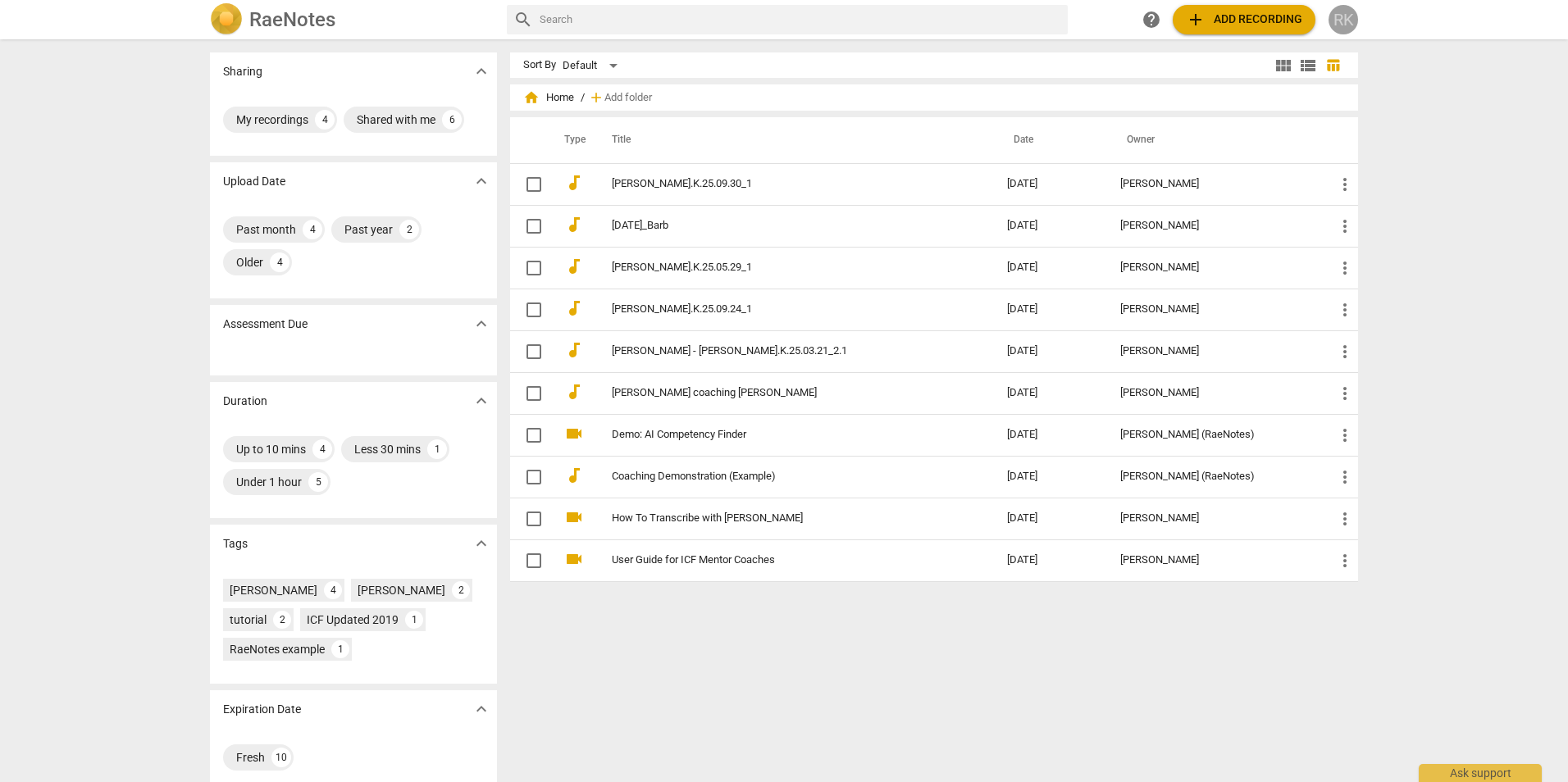
click at [1355, 12] on div "RK" at bounding box center [1343, 19] width 29 height 29
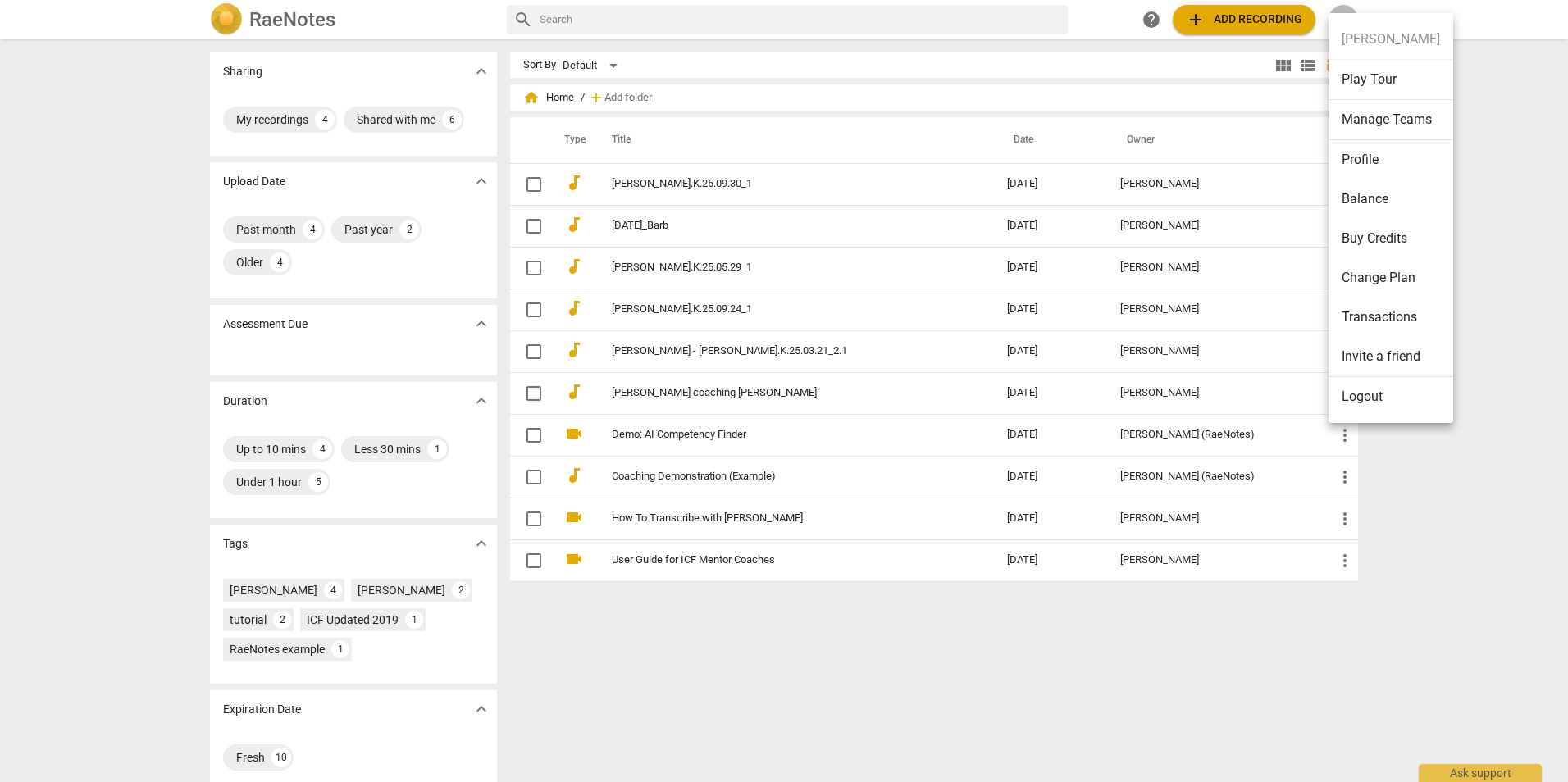
click at [1481, 151] on div at bounding box center [784, 391] width 1568 height 782
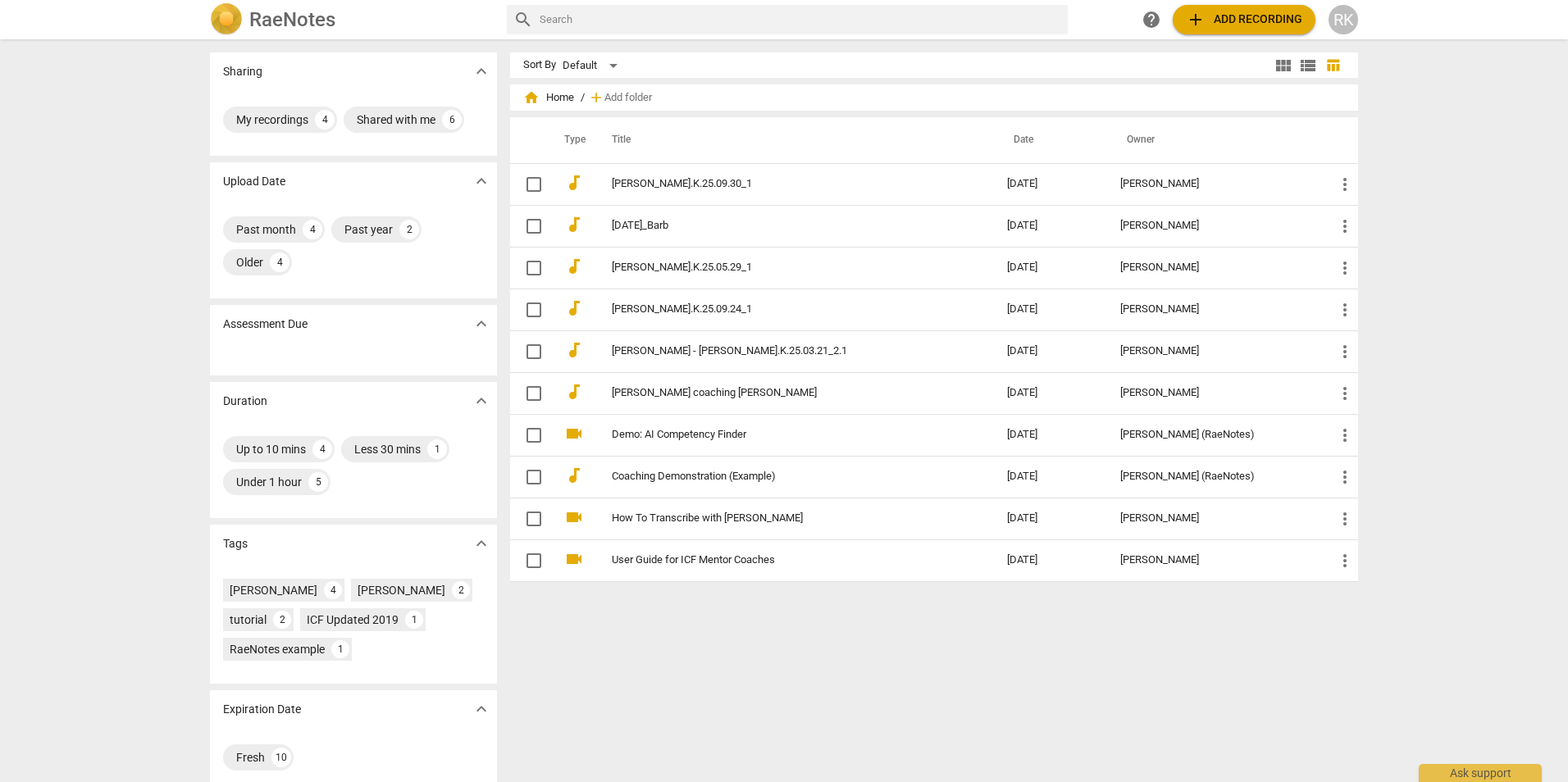
click at [1339, 14] on div "RK" at bounding box center [1343, 19] width 29 height 29
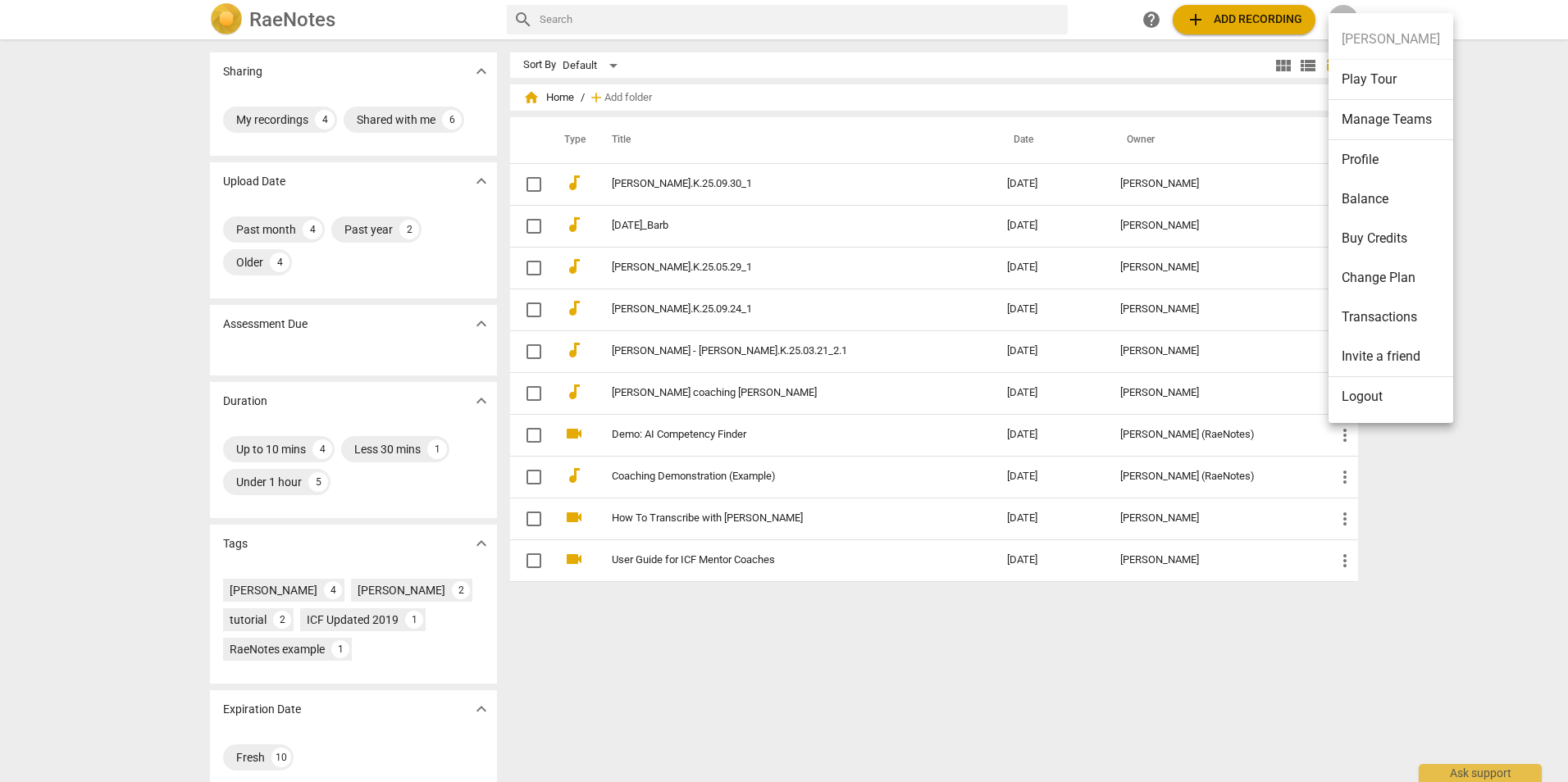
click at [1486, 179] on div at bounding box center [784, 391] width 1568 height 782
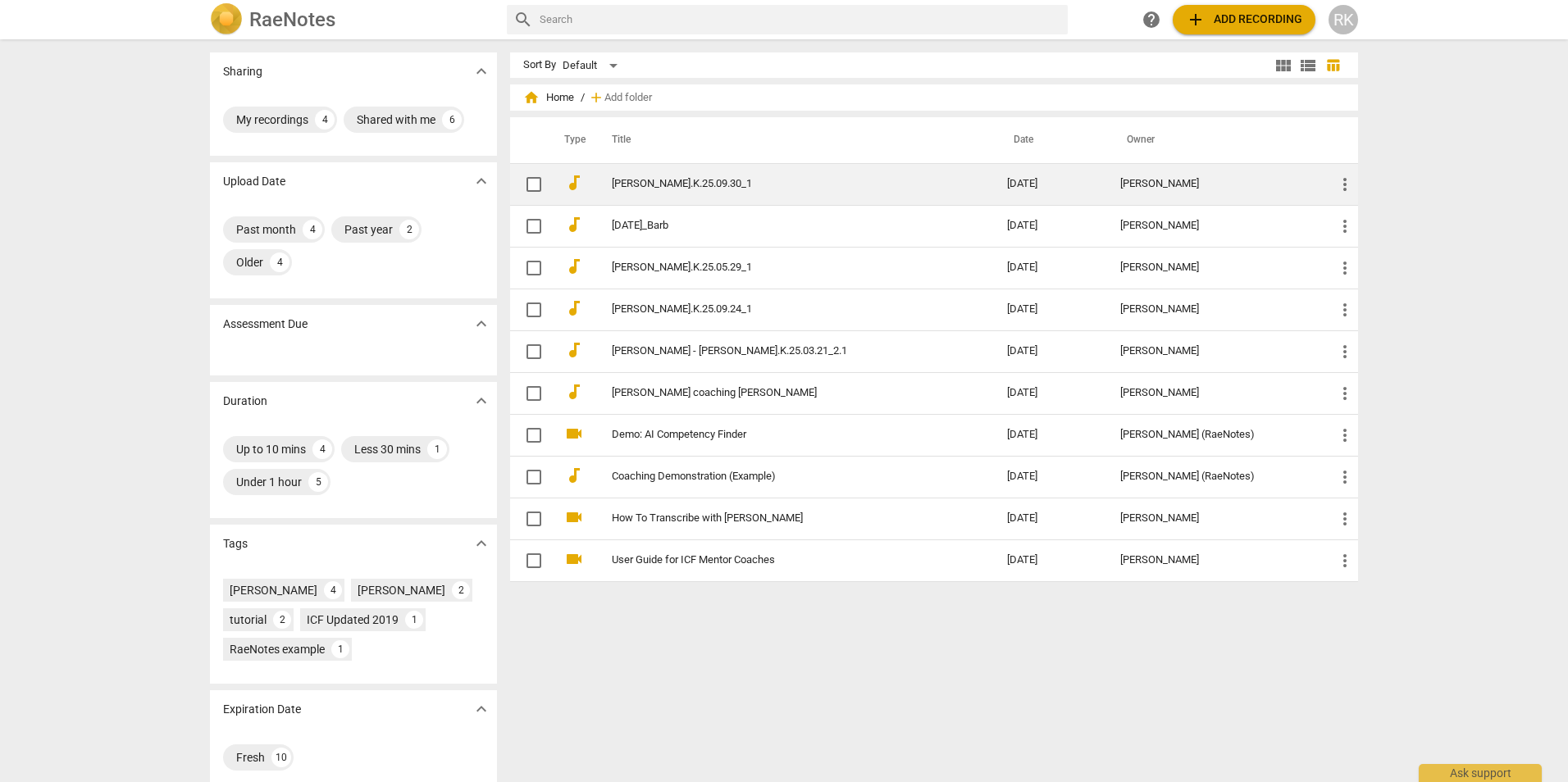
click at [678, 169] on td "[PERSON_NAME].K.25.09.30_1" at bounding box center [792, 184] width 402 height 42
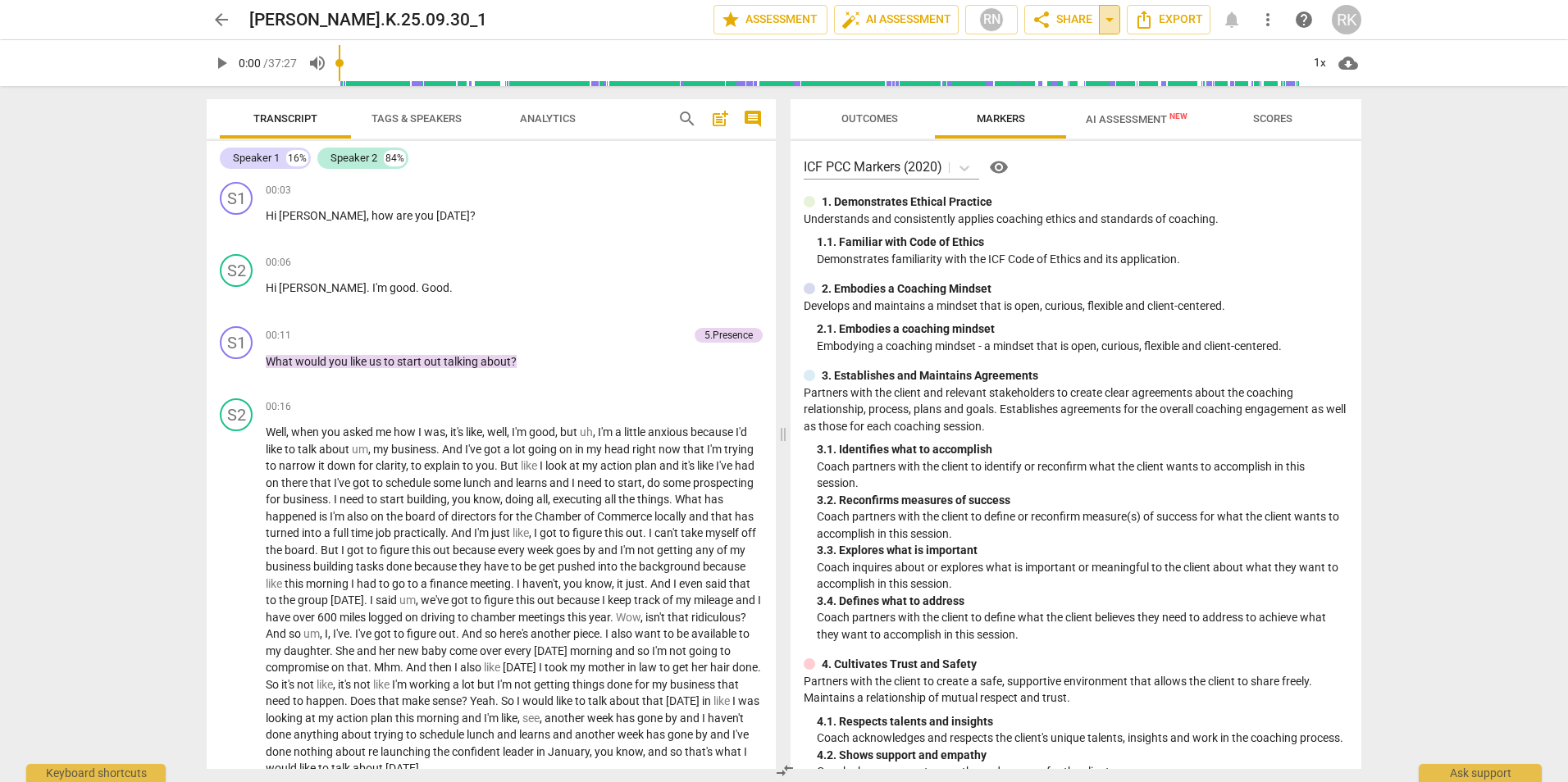
click at [1102, 23] on span "arrow_drop_down" at bounding box center [1109, 19] width 19 height 19
click at [1083, 19] on span "share Share" at bounding box center [1062, 19] width 60 height 19
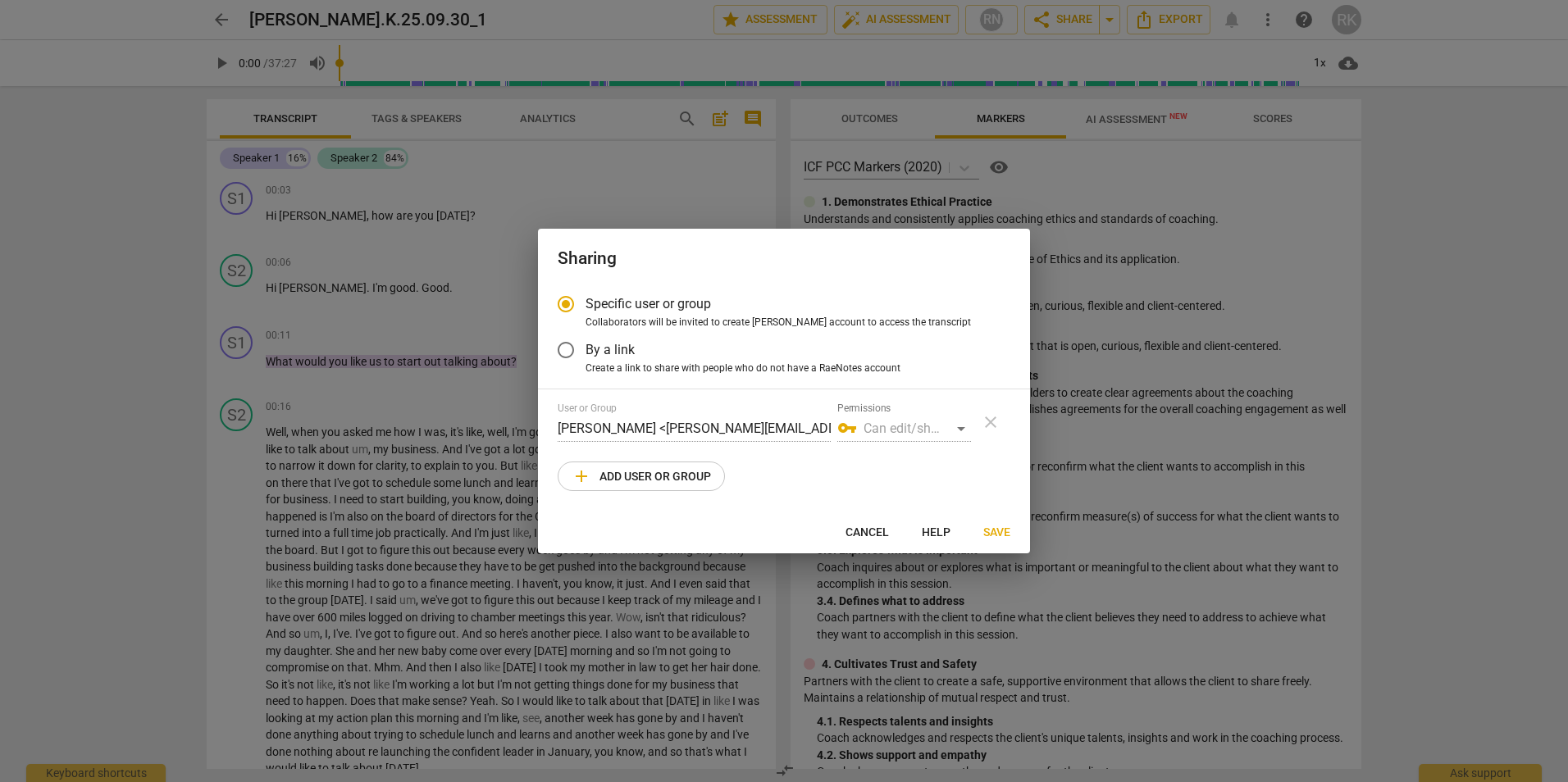
click at [138, 215] on div at bounding box center [784, 391] width 1568 height 782
radio input "false"
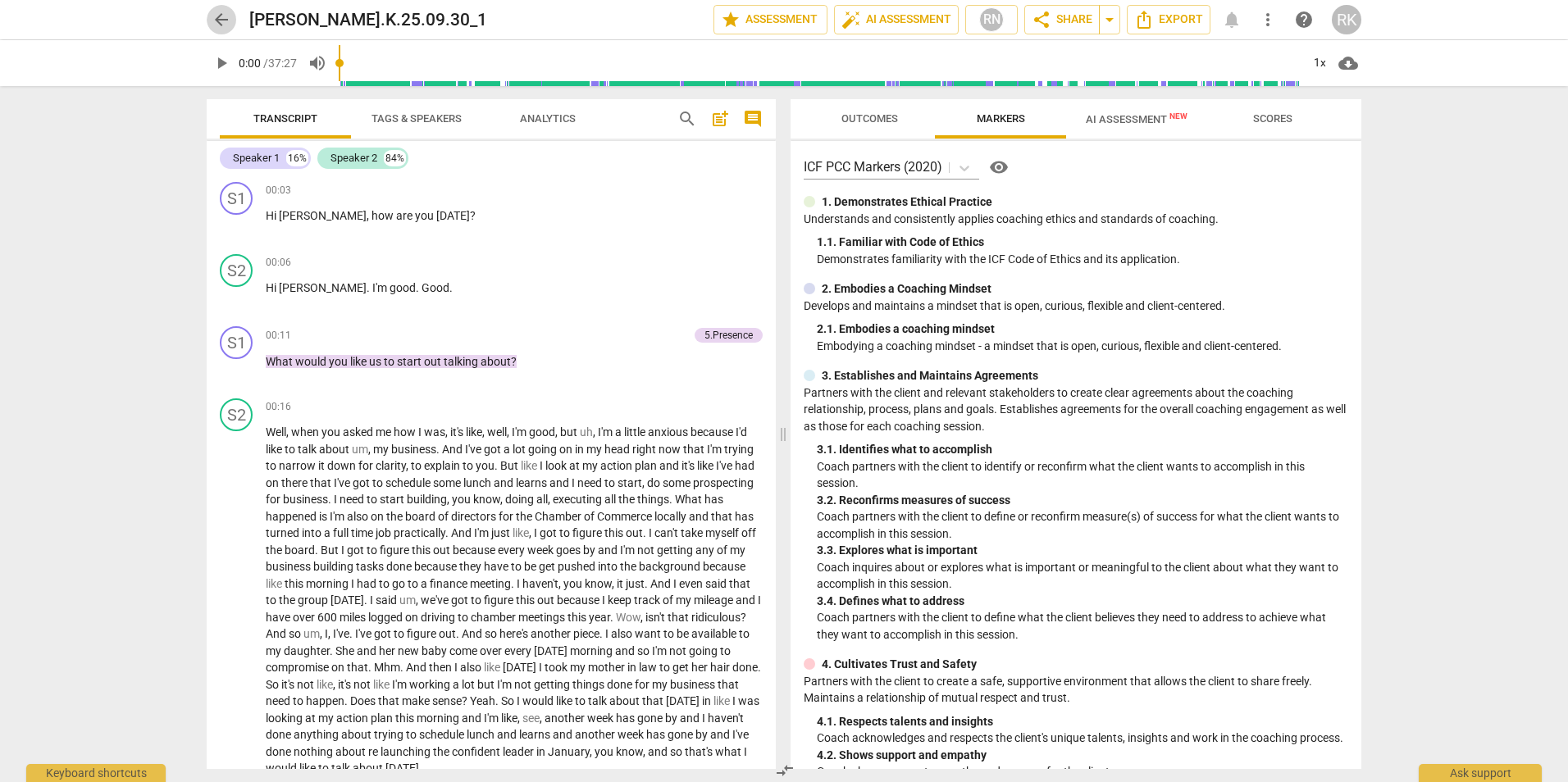
click at [220, 21] on span "arrow_back" at bounding box center [221, 19] width 19 height 19
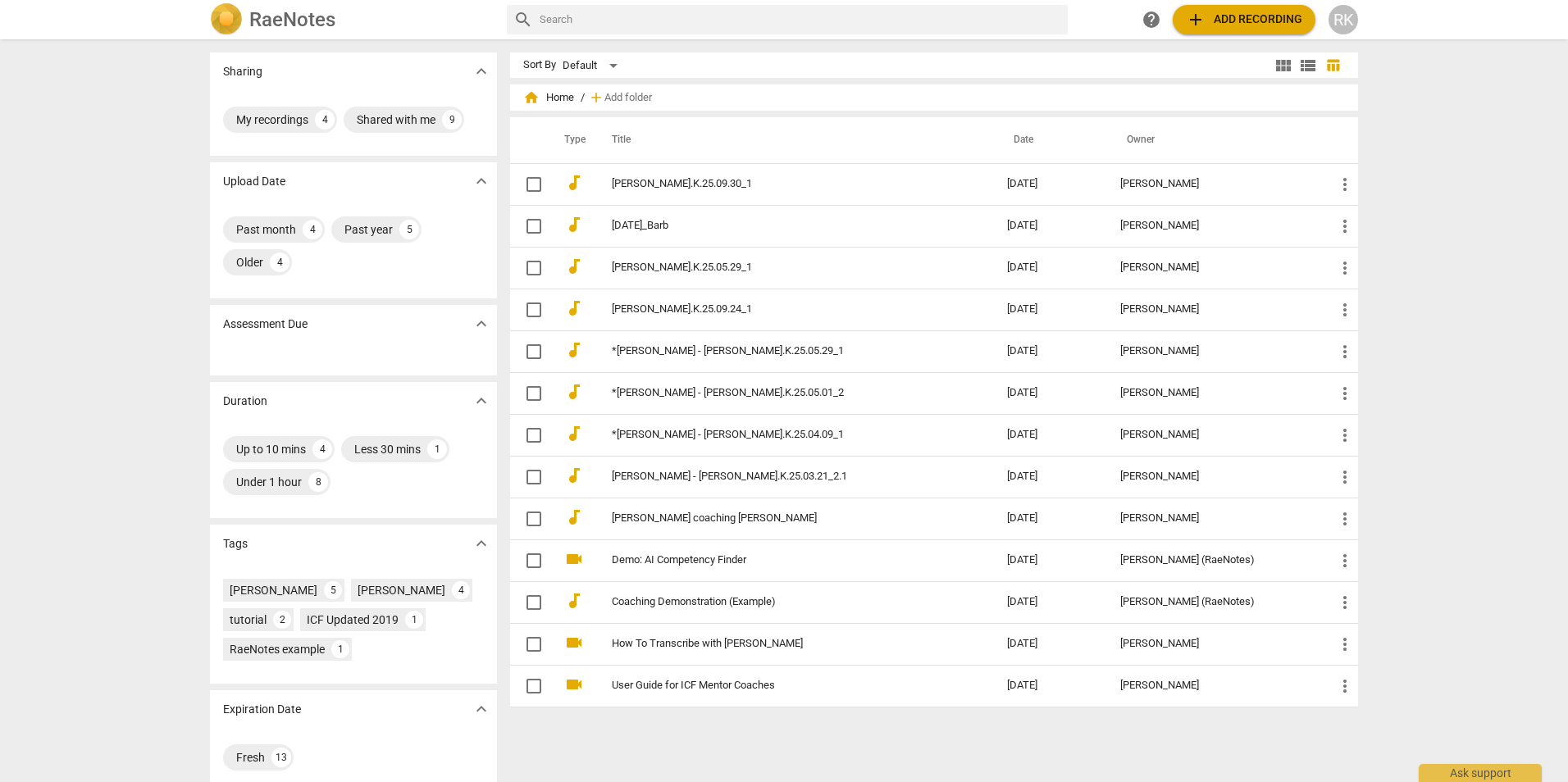
click at [112, 190] on div "Sharing expand_more My recordings 4 Shared with me 9 Upload Date expand_more Pa…" at bounding box center [784, 412] width 1568 height 741
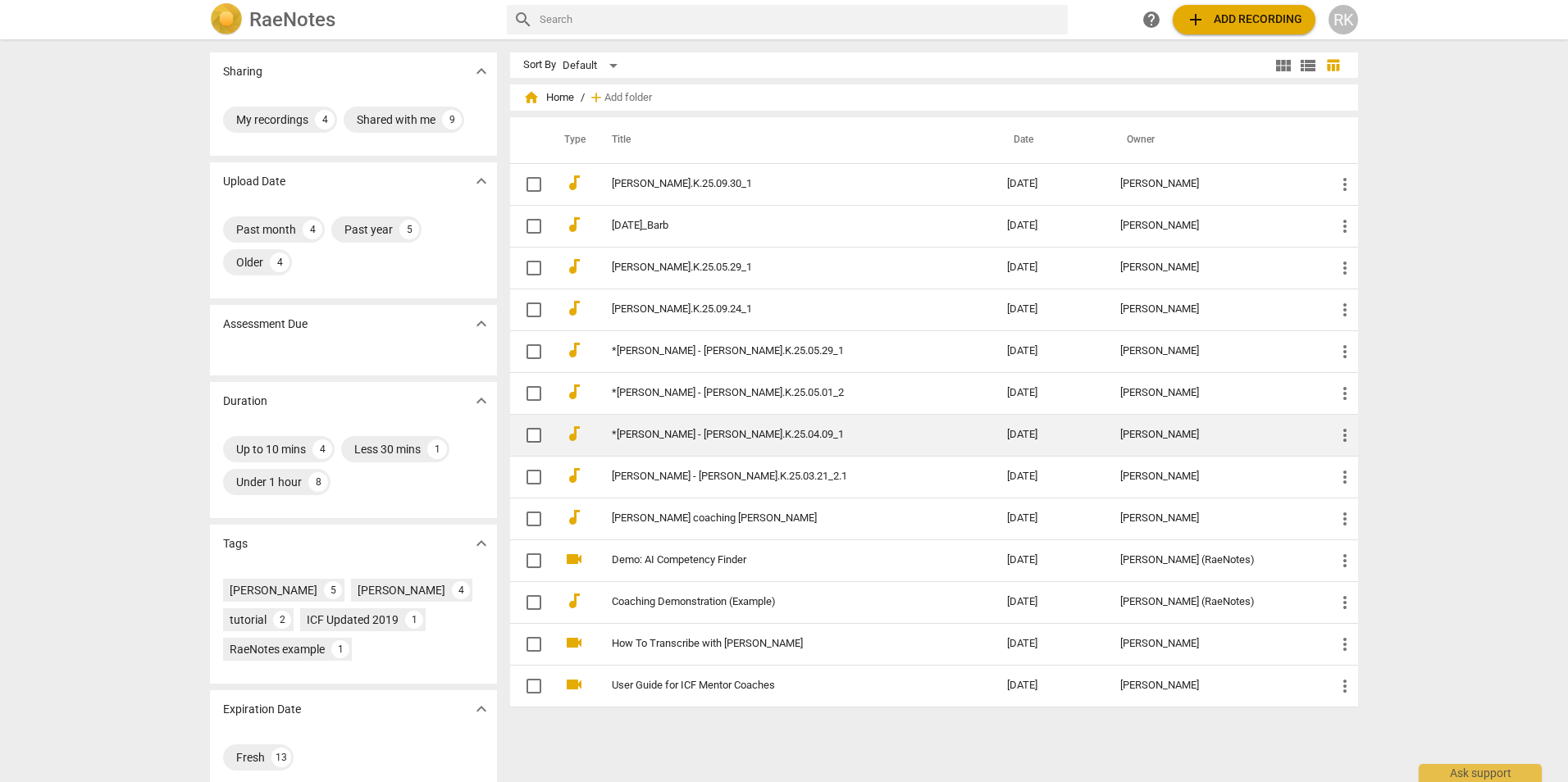
click at [690, 432] on link "*[PERSON_NAME] - [PERSON_NAME].K.25.04.09_1" at bounding box center [780, 435] width 336 height 13
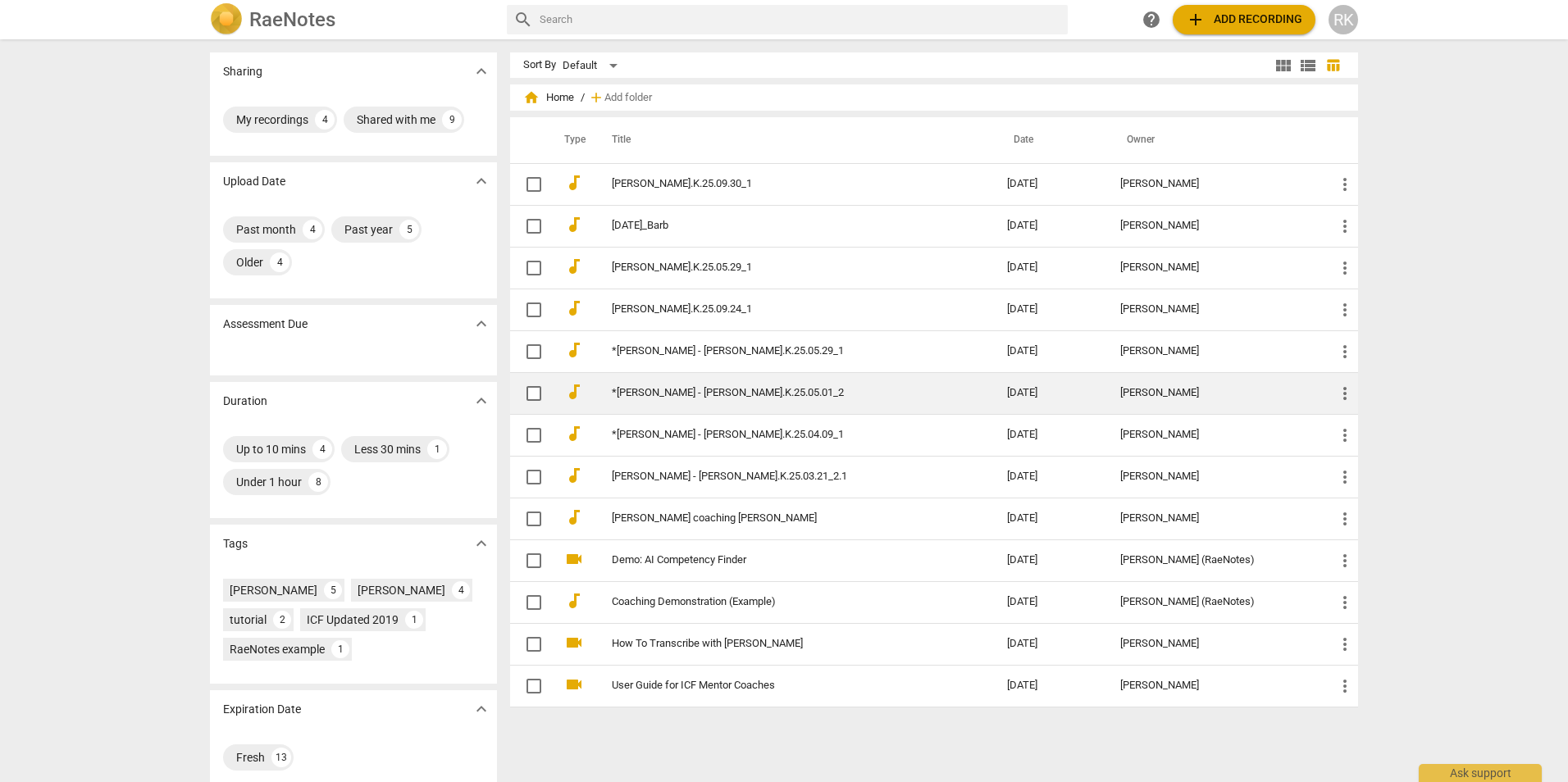
click at [734, 391] on link "*[PERSON_NAME] - [PERSON_NAME].K.25.05.01_2" at bounding box center [780, 393] width 336 height 13
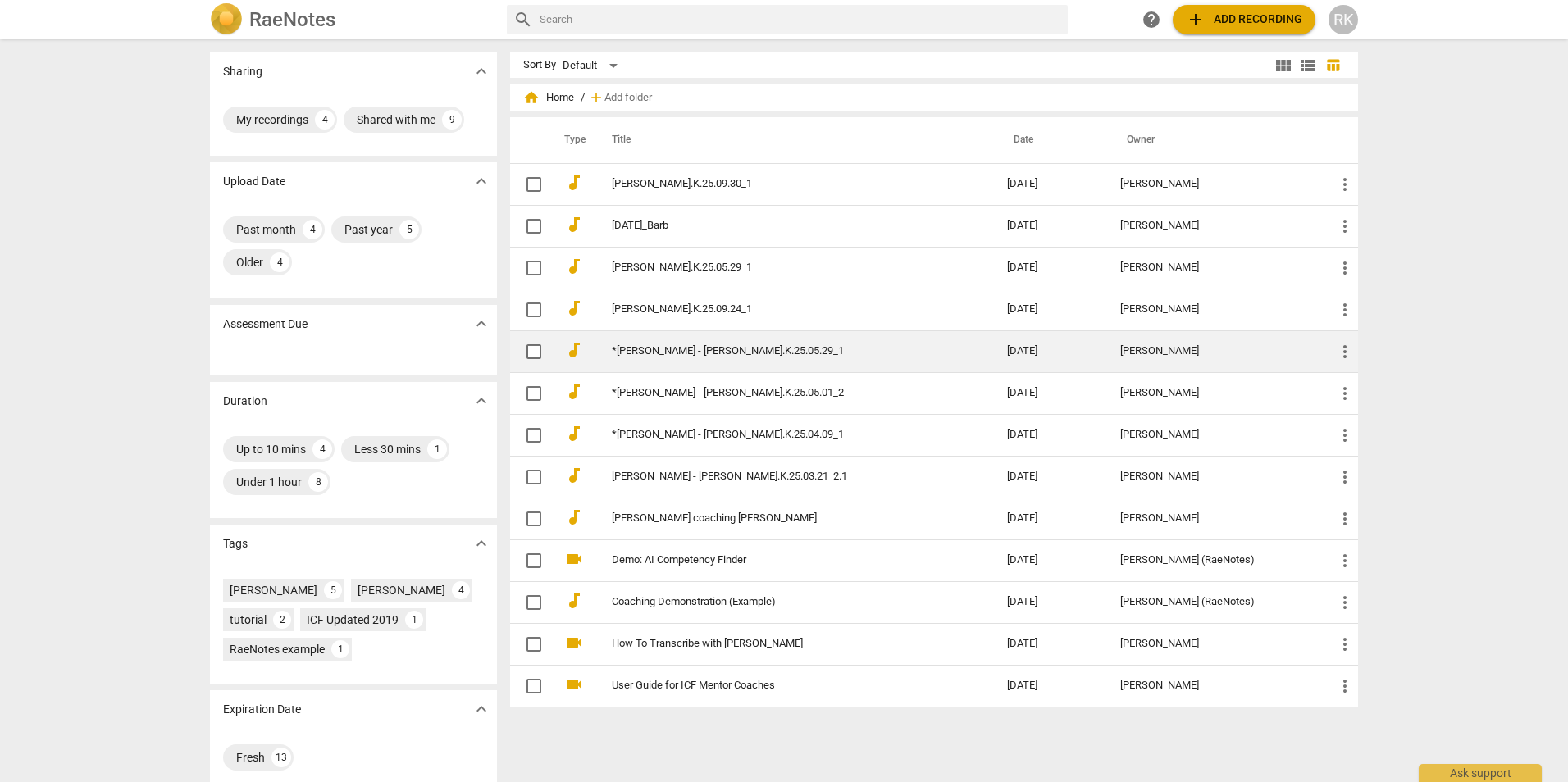
click at [696, 357] on link "*[PERSON_NAME] - [PERSON_NAME].K.25.05.29_1" at bounding box center [780, 351] width 336 height 13
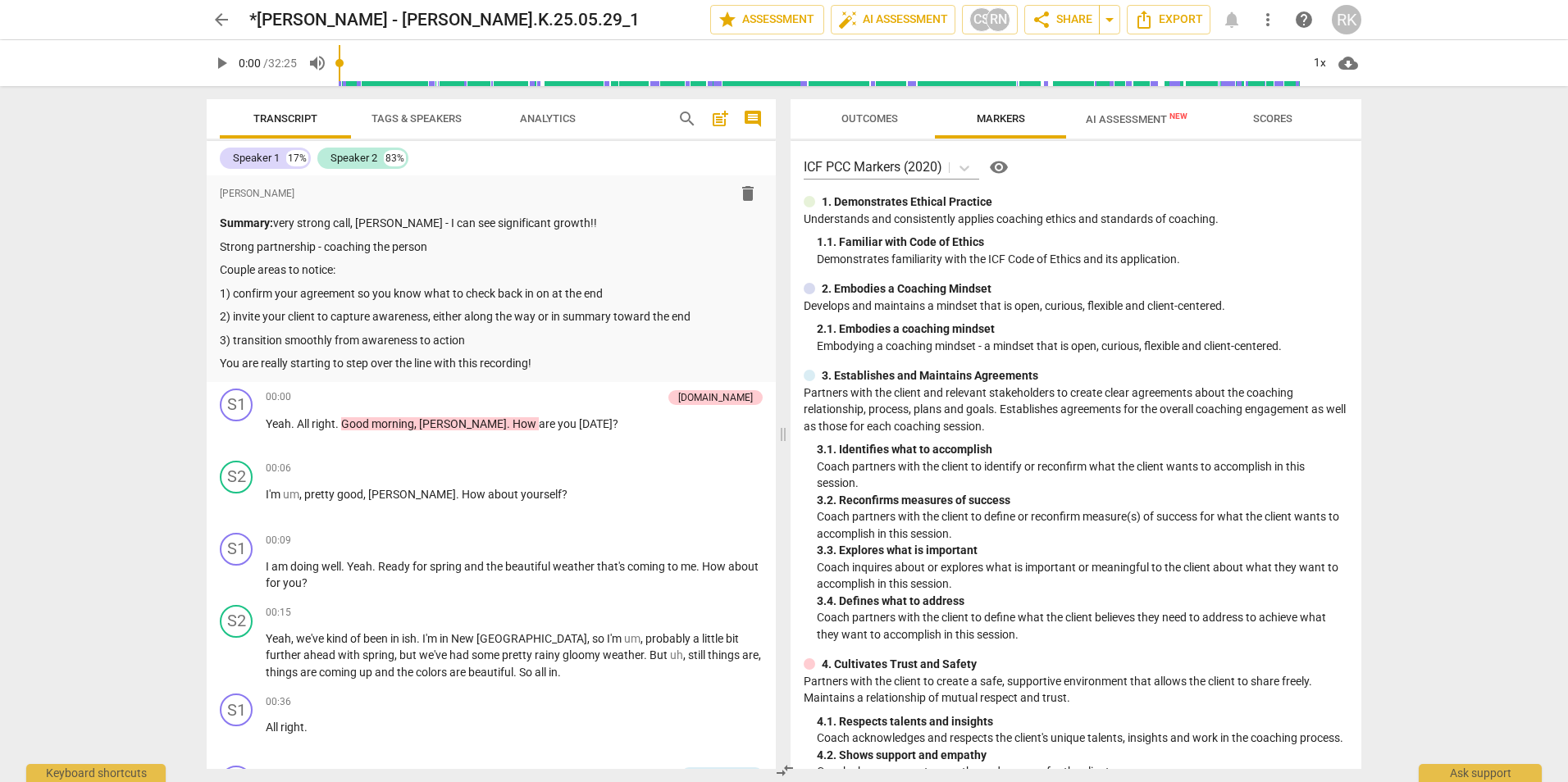
click at [423, 118] on span "Tags & Speakers" at bounding box center [417, 118] width 91 height 13
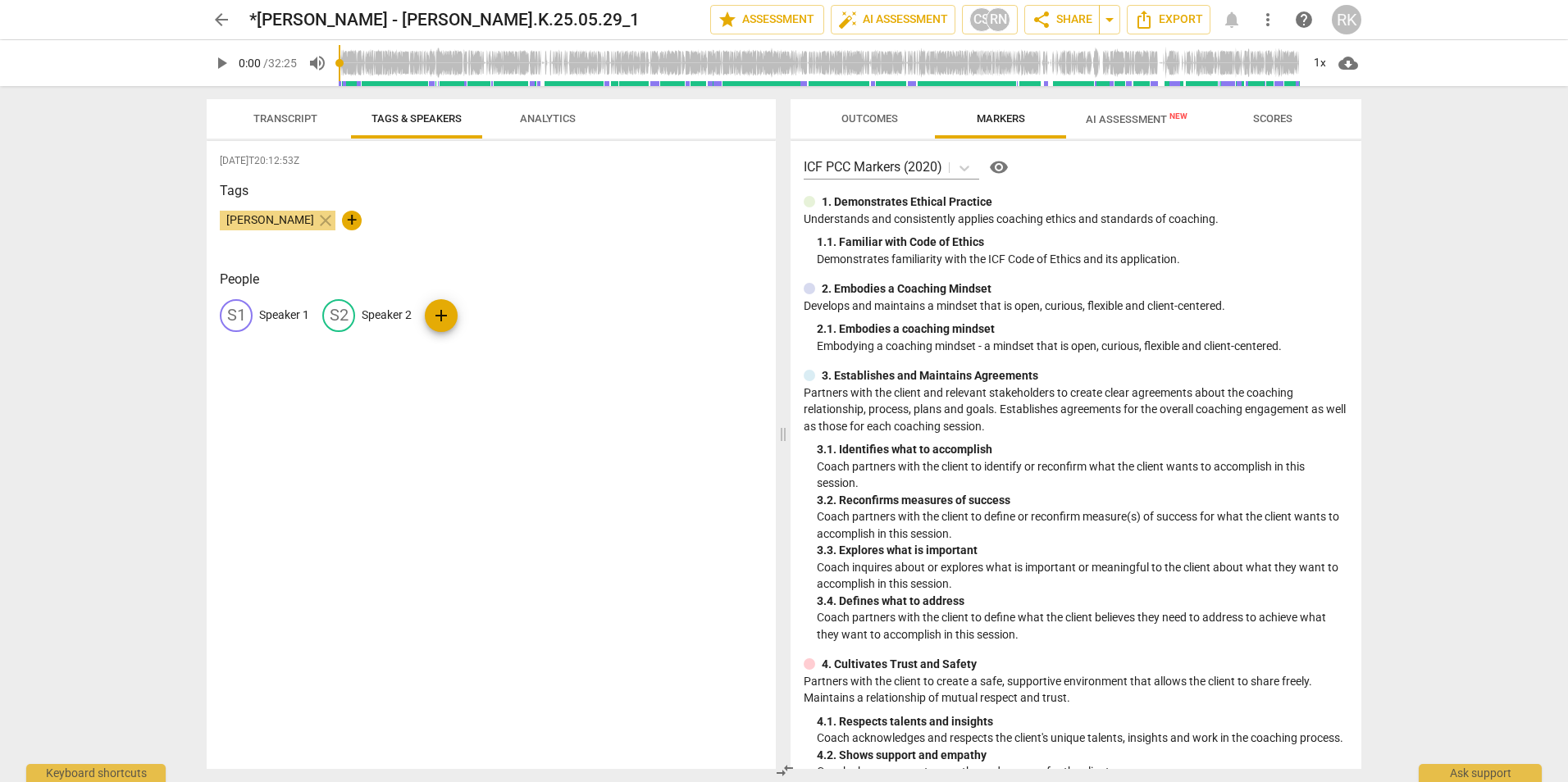
click at [312, 114] on span "Transcript" at bounding box center [285, 118] width 64 height 13
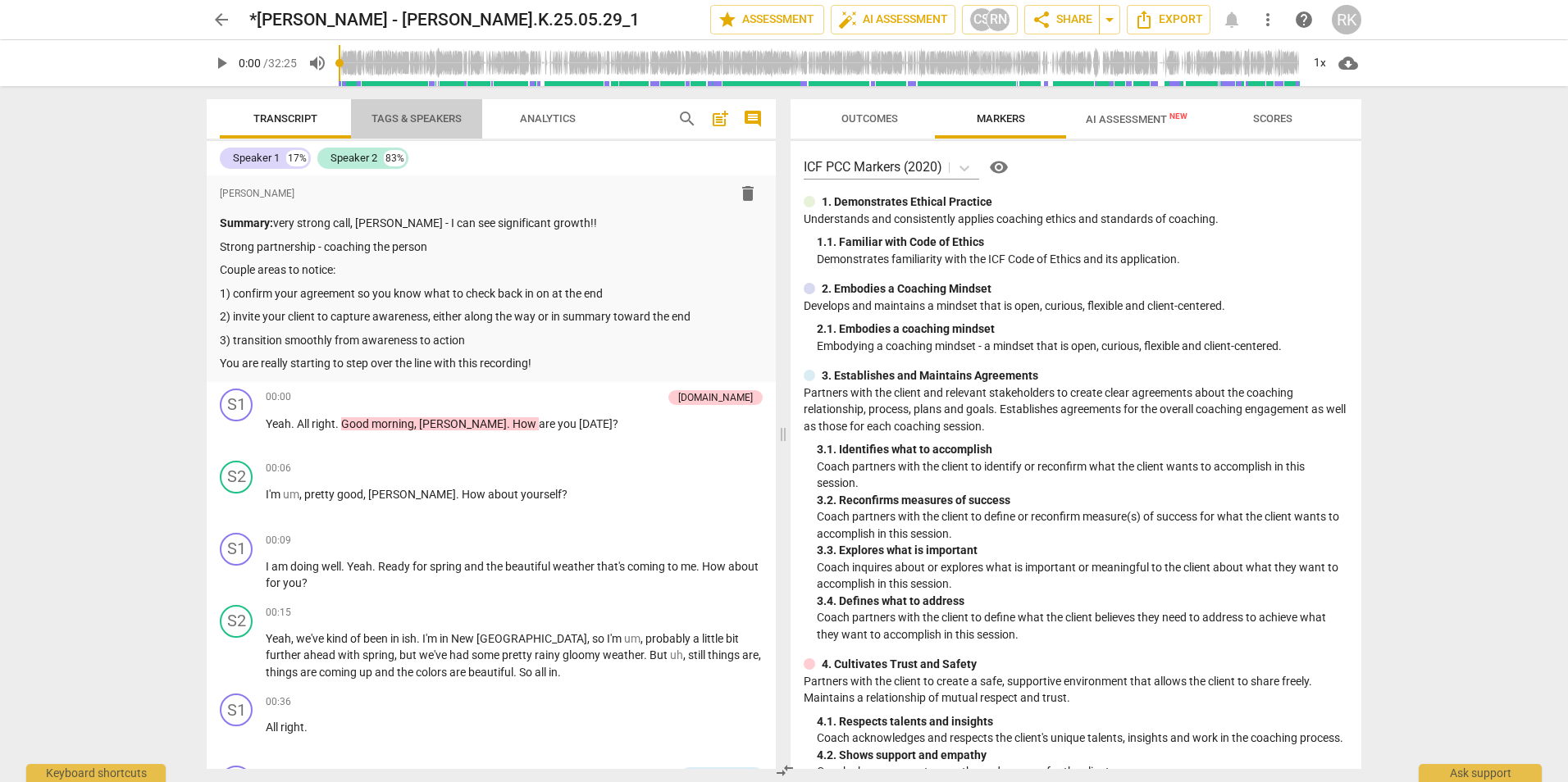
click at [442, 112] on span "Tags & Speakers" at bounding box center [417, 118] width 91 height 13
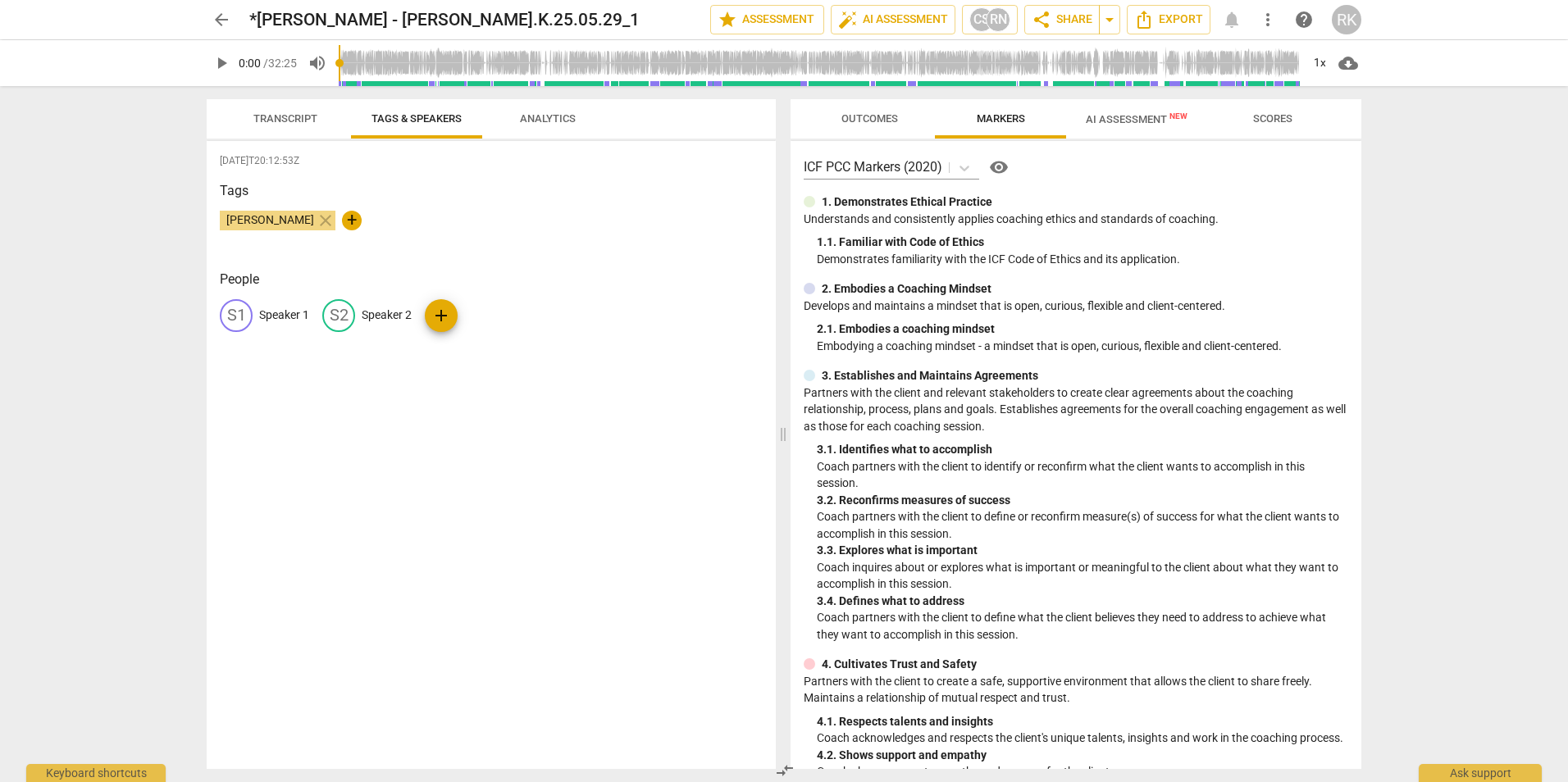
click at [306, 309] on p "Speaker 1" at bounding box center [284, 315] width 50 height 18
type input "Coach"
click at [469, 314] on p "Speaker 2" at bounding box center [494, 315] width 50 height 18
type input "Client"
click at [600, 429] on div "[DATE]T20:12:53Z Tags [PERSON_NAME] close + People CO Coach edit Client delete …" at bounding box center [491, 454] width 569 height 628
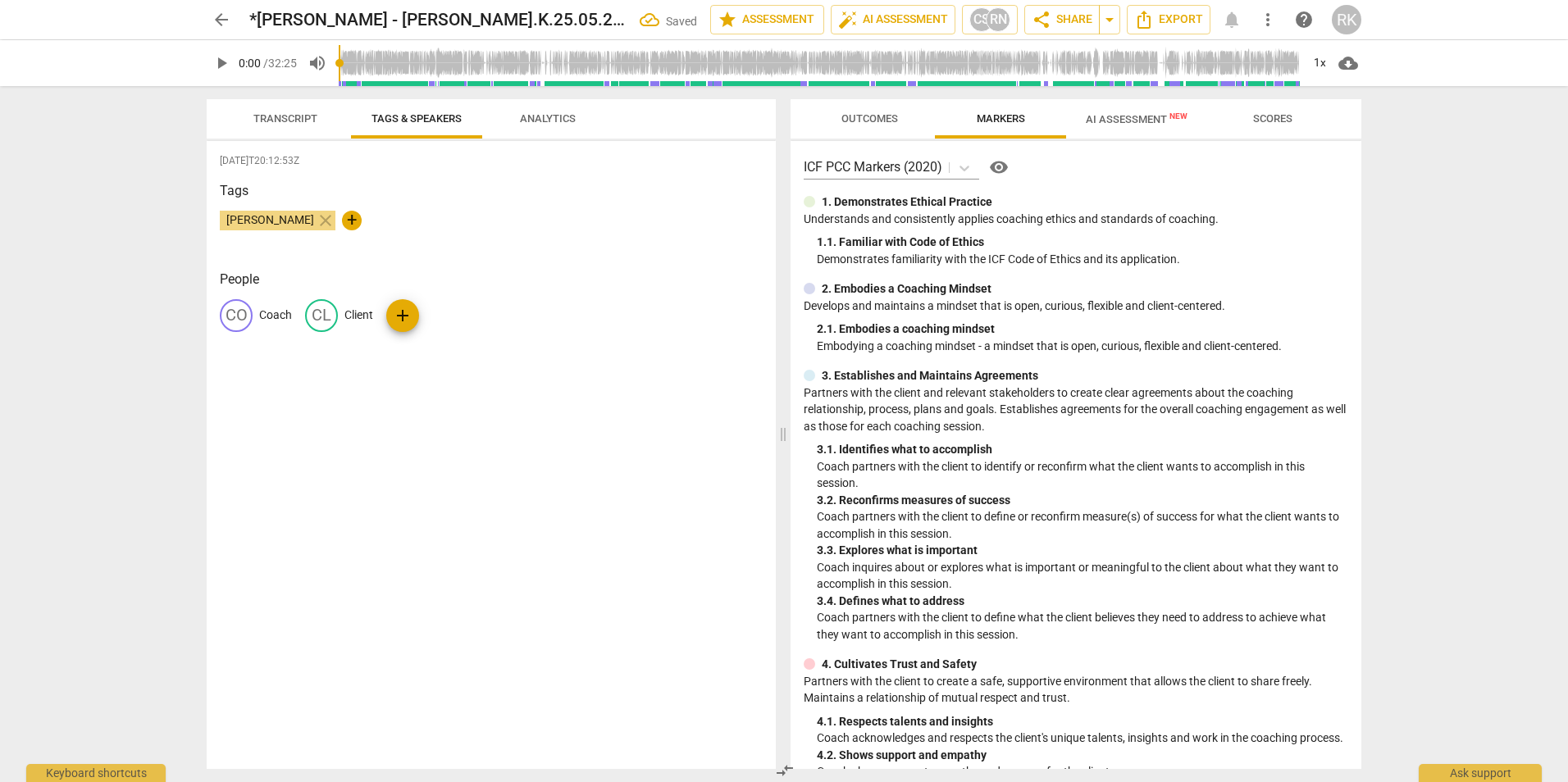
click at [535, 120] on span "Analytics" at bounding box center [548, 118] width 56 height 13
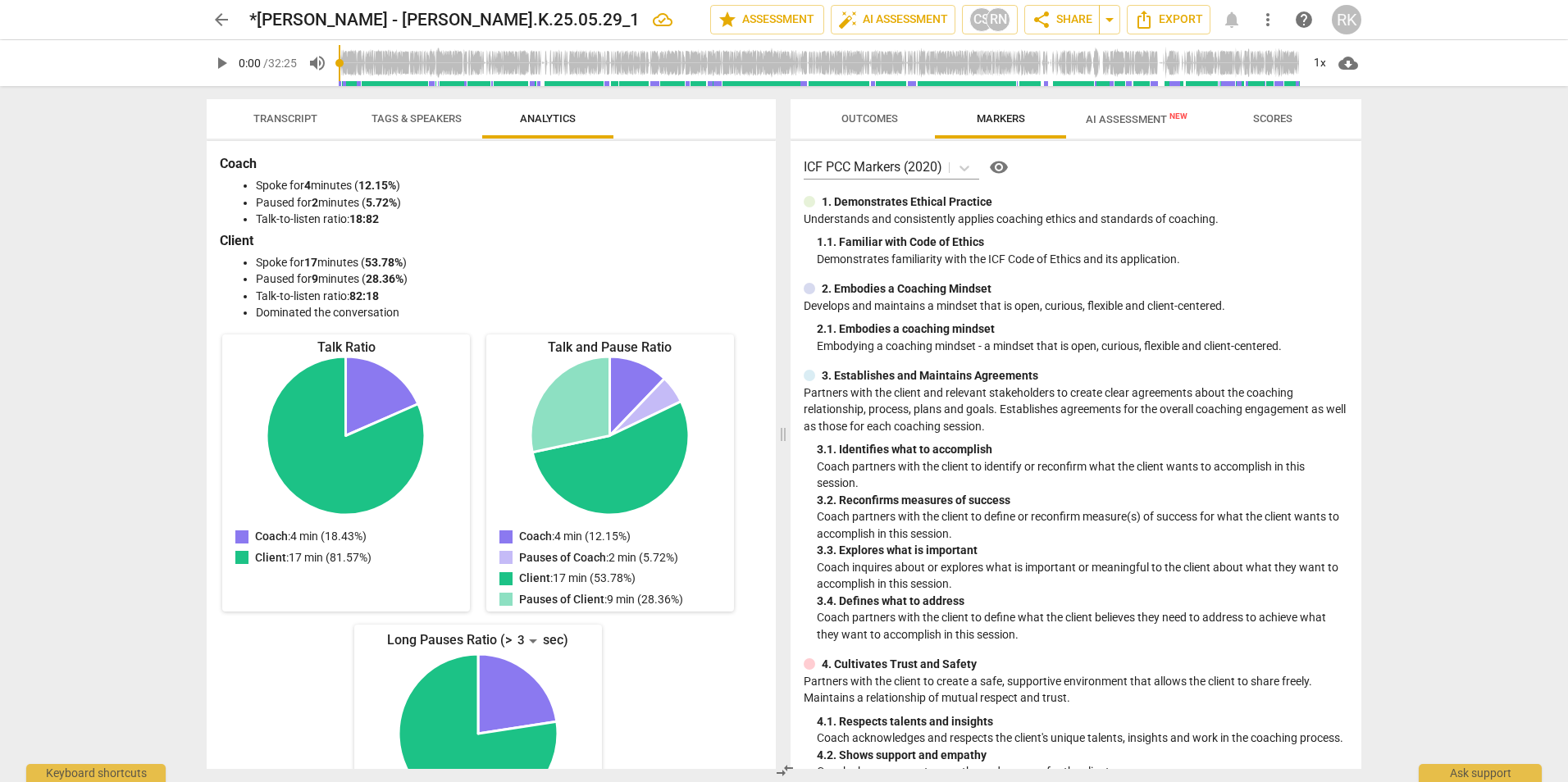
click at [402, 122] on span "Tags & Speakers" at bounding box center [417, 118] width 91 height 13
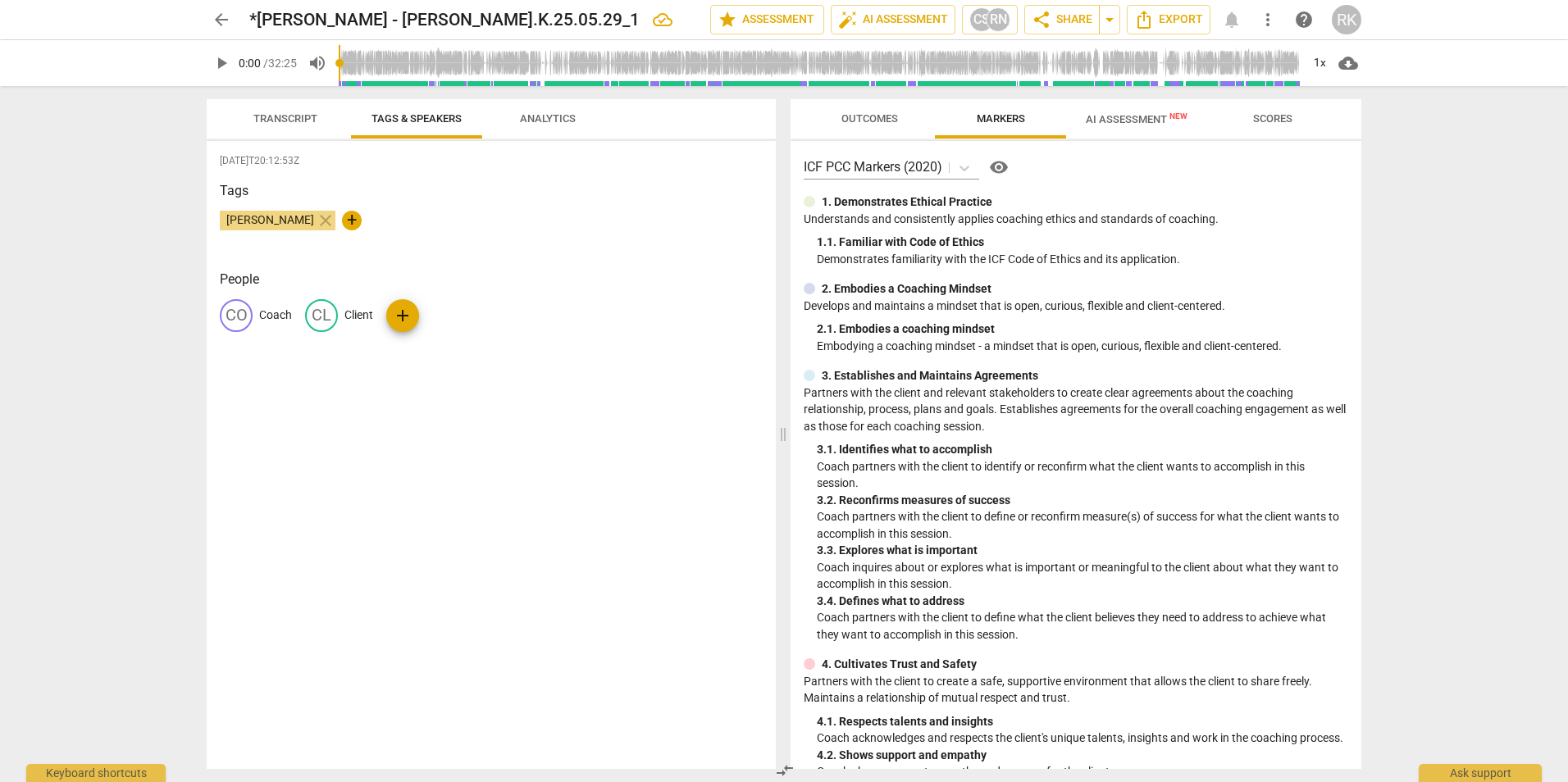
click at [297, 117] on span "Transcript" at bounding box center [285, 118] width 64 height 13
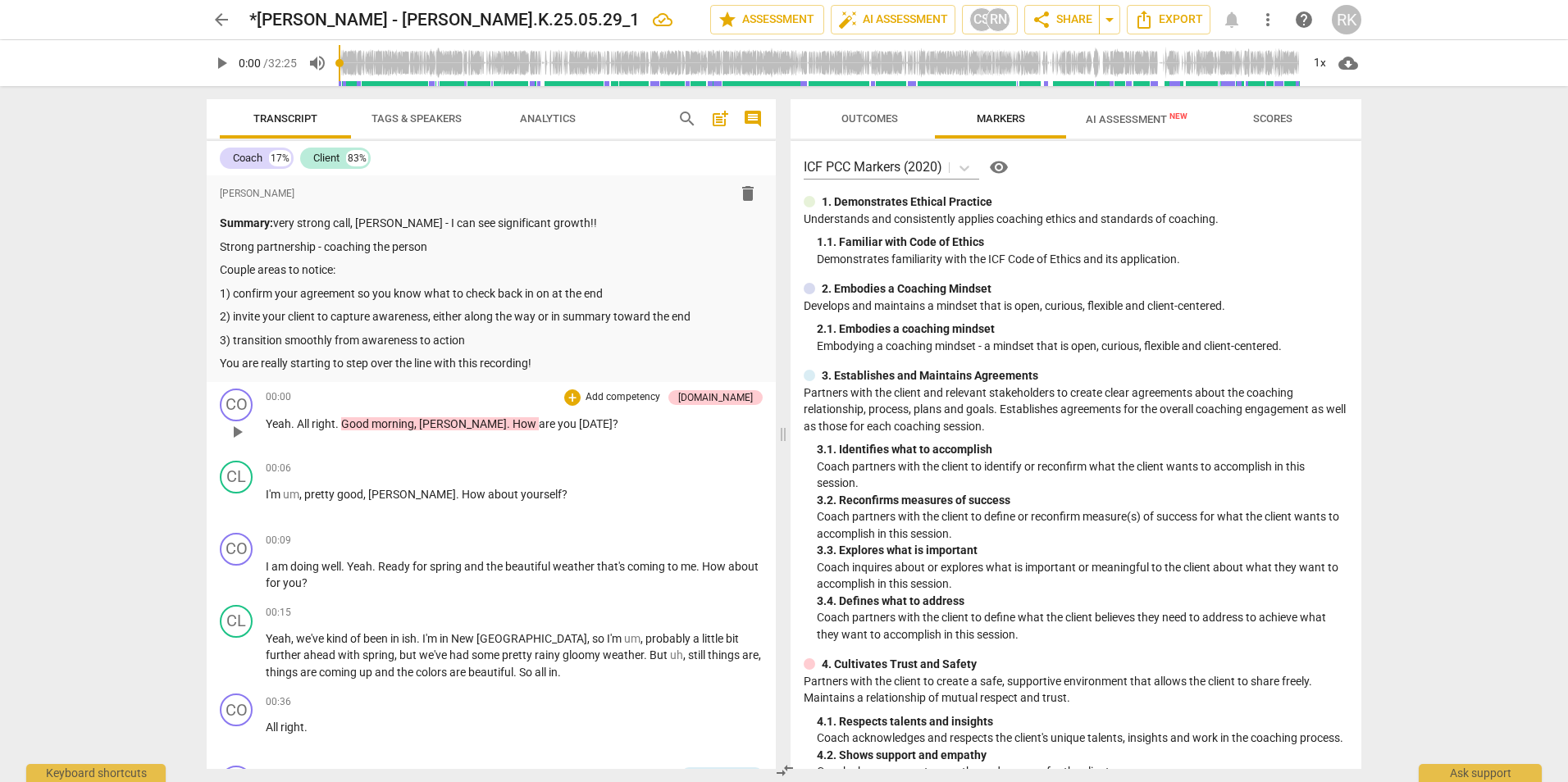
click at [234, 430] on span "play_arrow" at bounding box center [236, 432] width 19 height 19
click at [234, 430] on span "pause" at bounding box center [236, 432] width 19 height 19
click at [234, 430] on span "play_arrow" at bounding box center [236, 432] width 19 height 19
click at [240, 428] on span "pause" at bounding box center [236, 432] width 19 height 19
click at [236, 428] on span "play_arrow" at bounding box center [236, 432] width 19 height 19
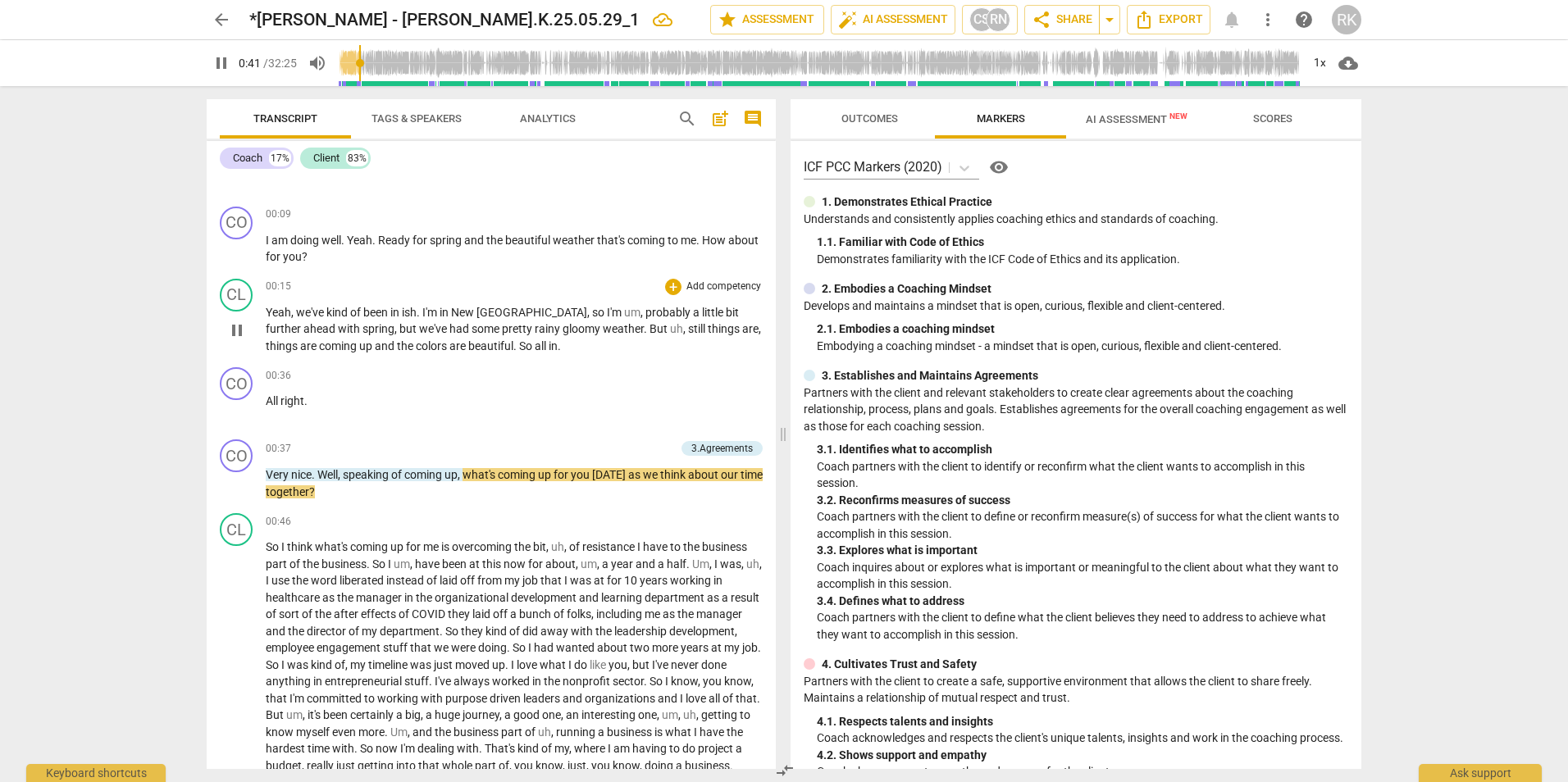
scroll to position [328, 0]
click at [214, 67] on span "pause" at bounding box center [221, 63] width 19 height 19
drag, startPoint x: 364, startPoint y: 63, endPoint x: 340, endPoint y: 63, distance: 24.0
type input "0"
click at [340, 63] on input "range" at bounding box center [820, 63] width 963 height 53
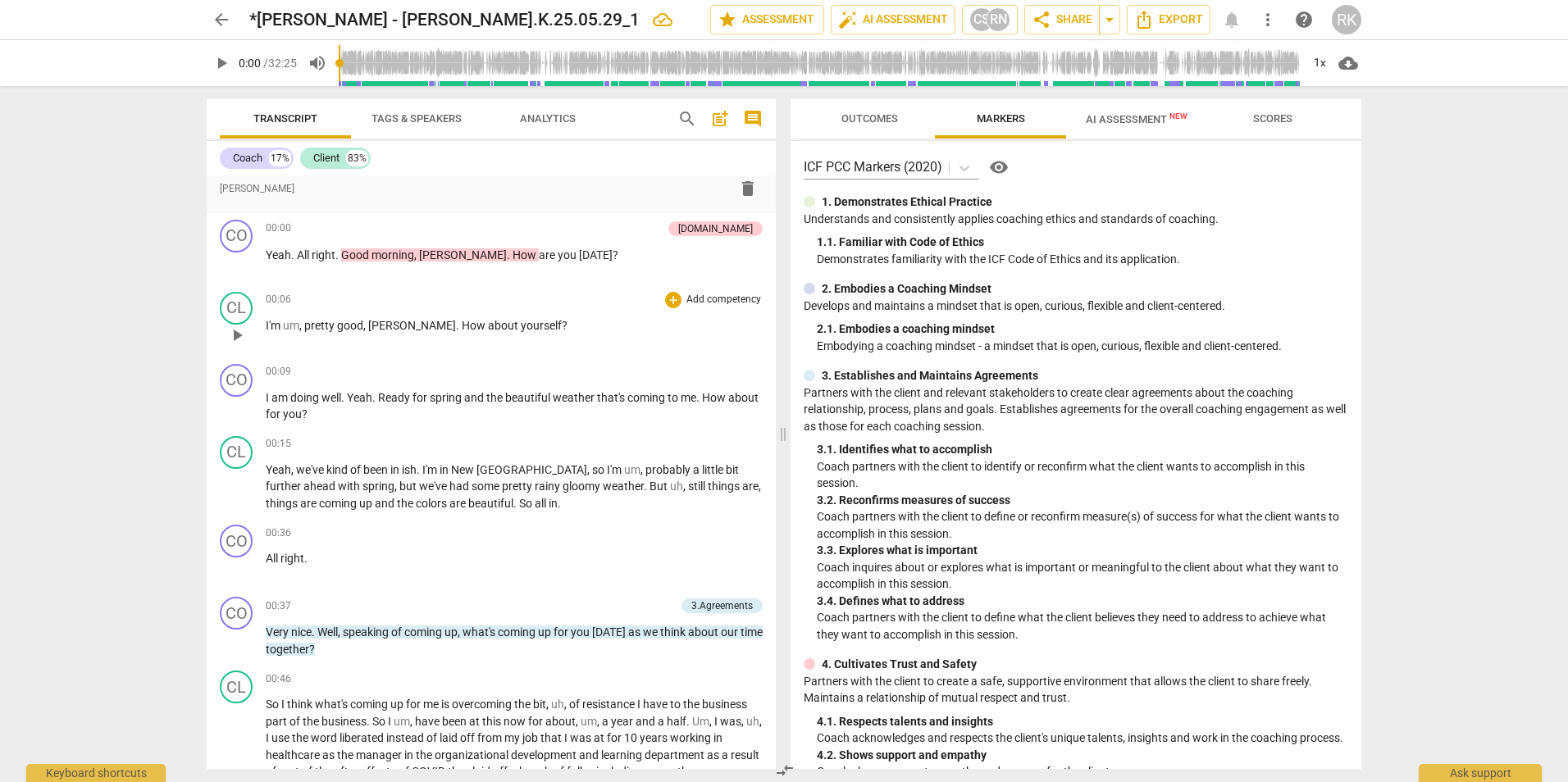
scroll to position [164, 0]
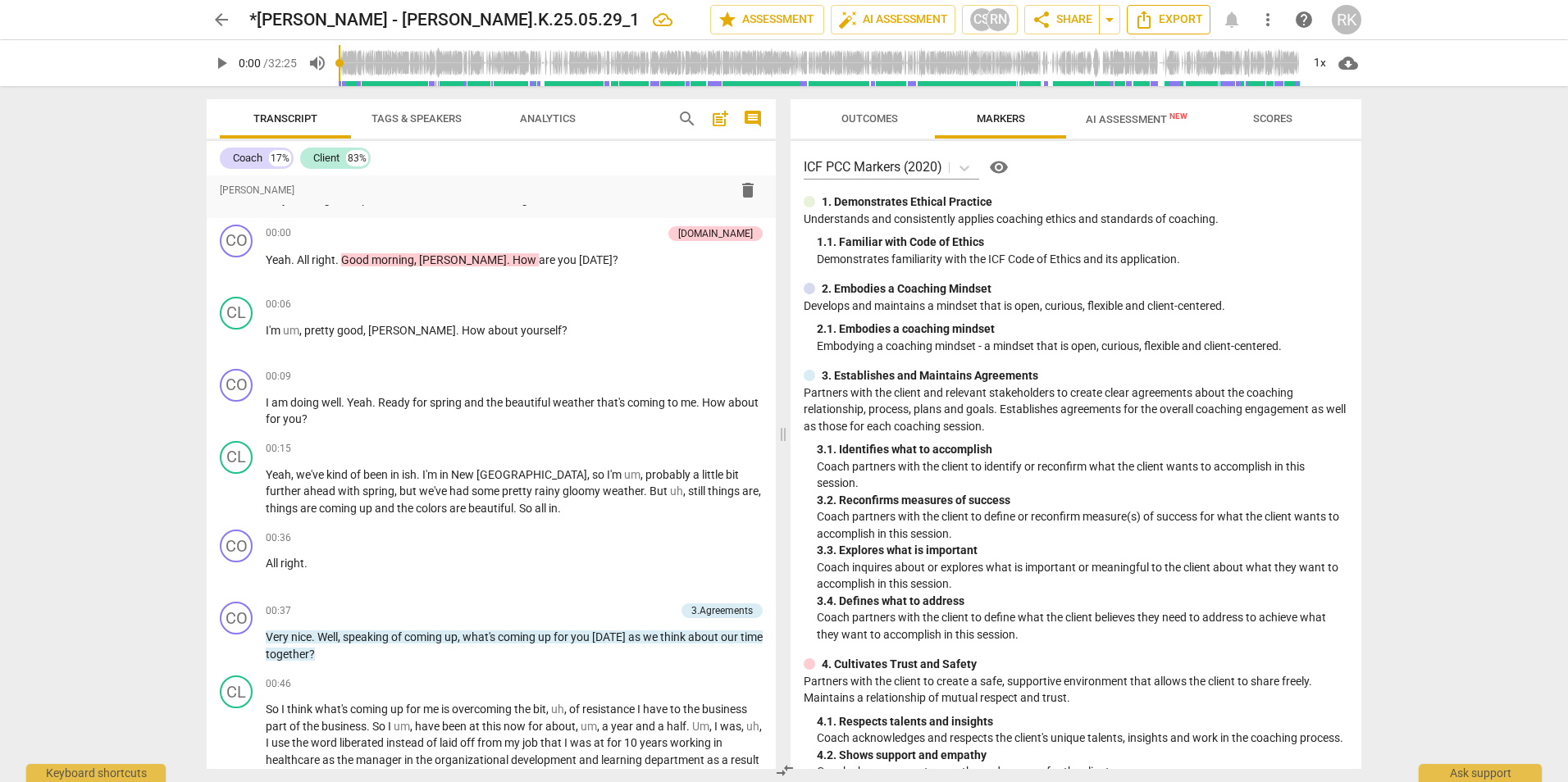
click at [1140, 28] on icon "Export" at bounding box center [1145, 20] width 13 height 18
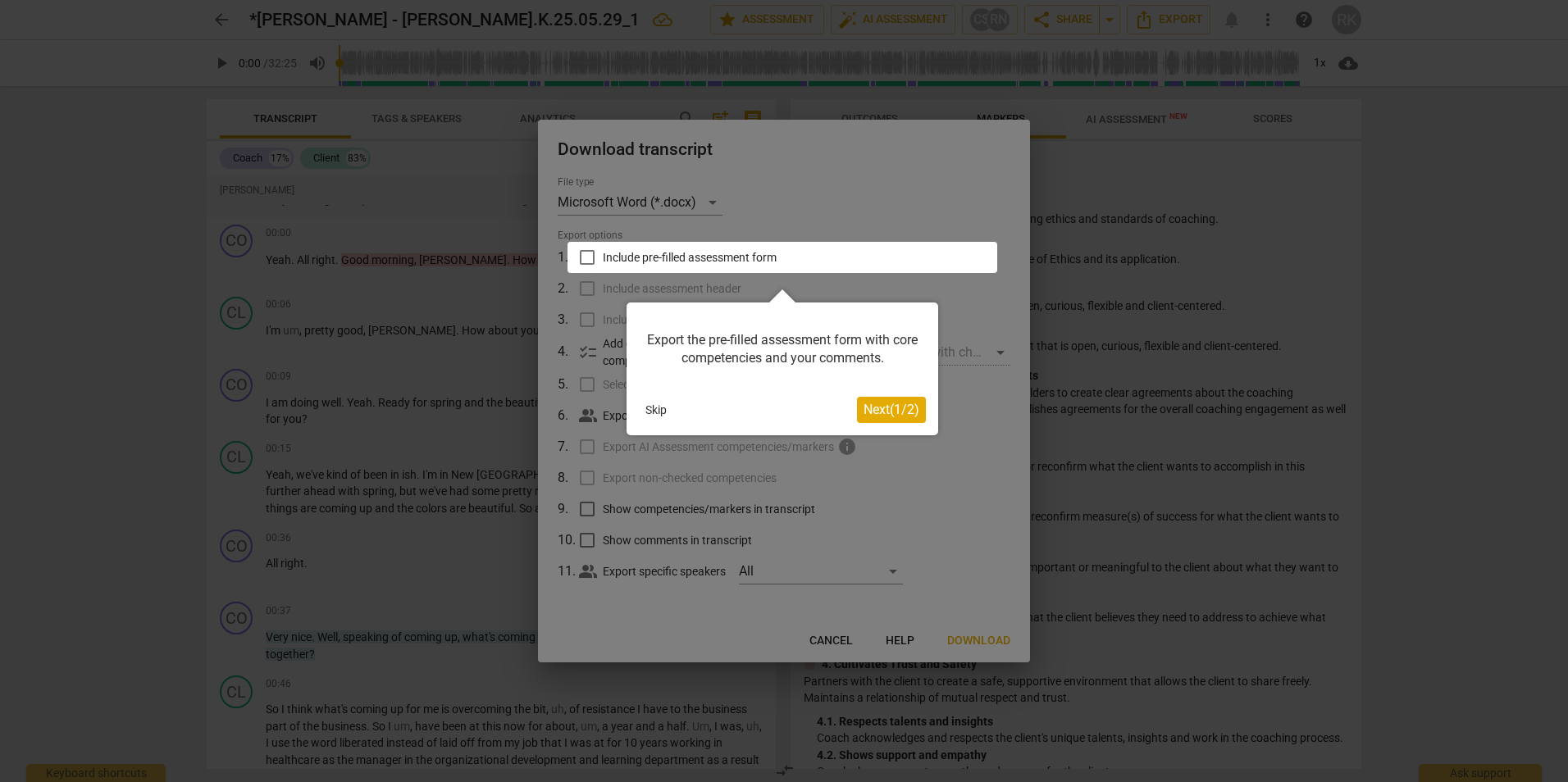
click at [905, 410] on span "Next ( 1 / 2 )" at bounding box center [891, 409] width 56 height 16
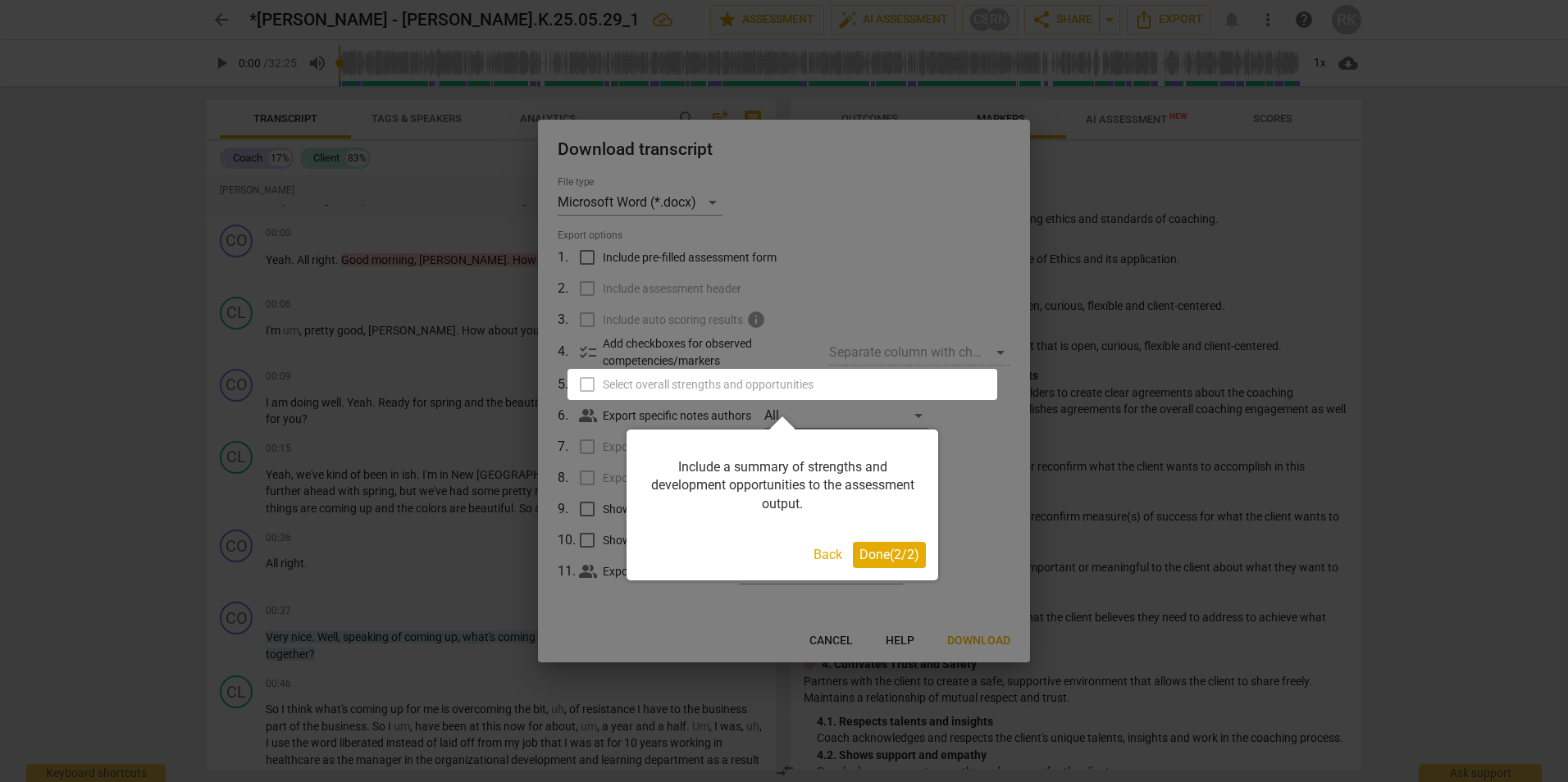
click at [916, 546] on button "Done ( 2 / 2 )" at bounding box center [889, 555] width 73 height 26
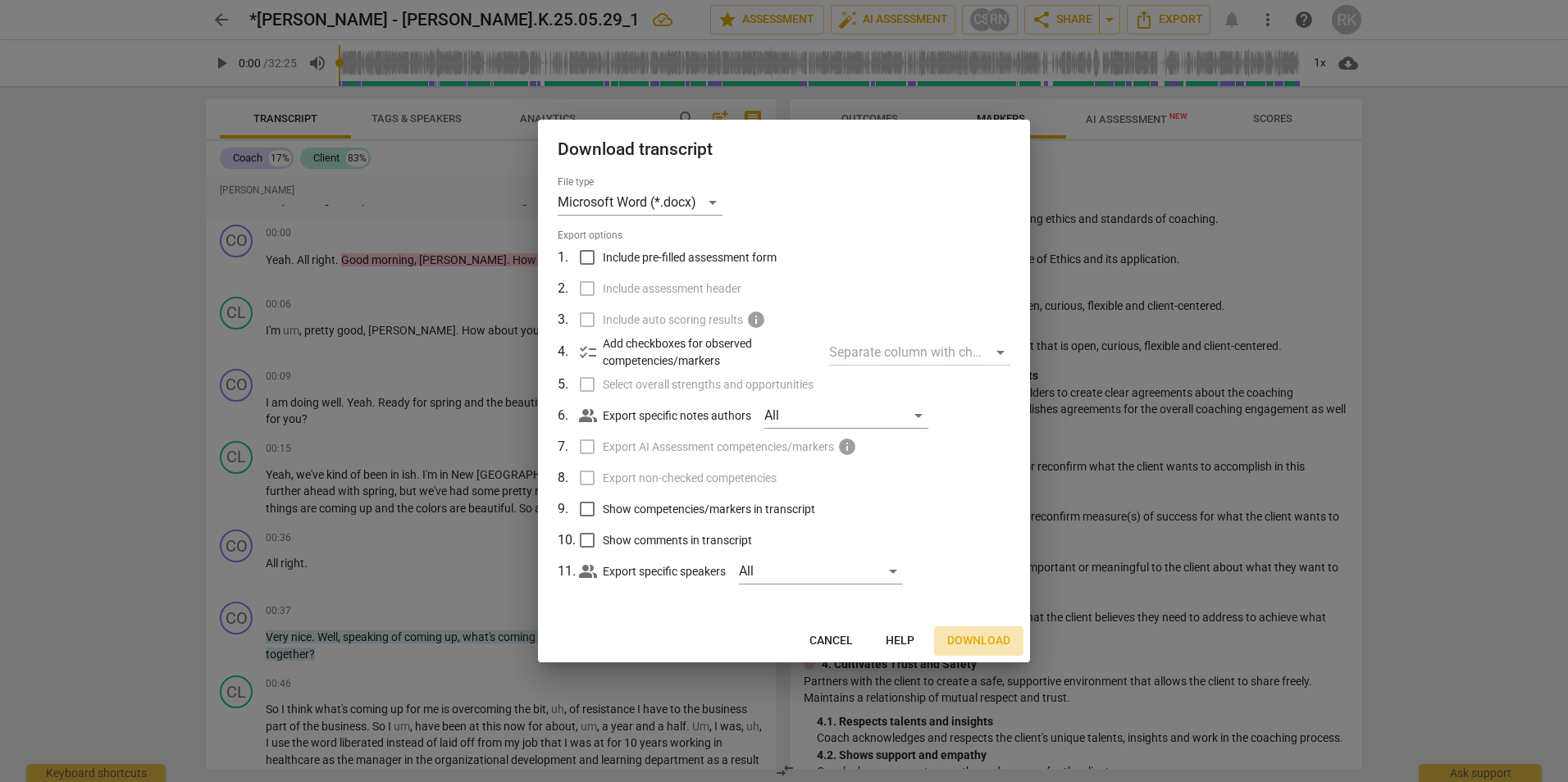
click at [992, 640] on span "Download" at bounding box center [979, 641] width 63 height 17
